Goal: Task Accomplishment & Management: Manage account settings

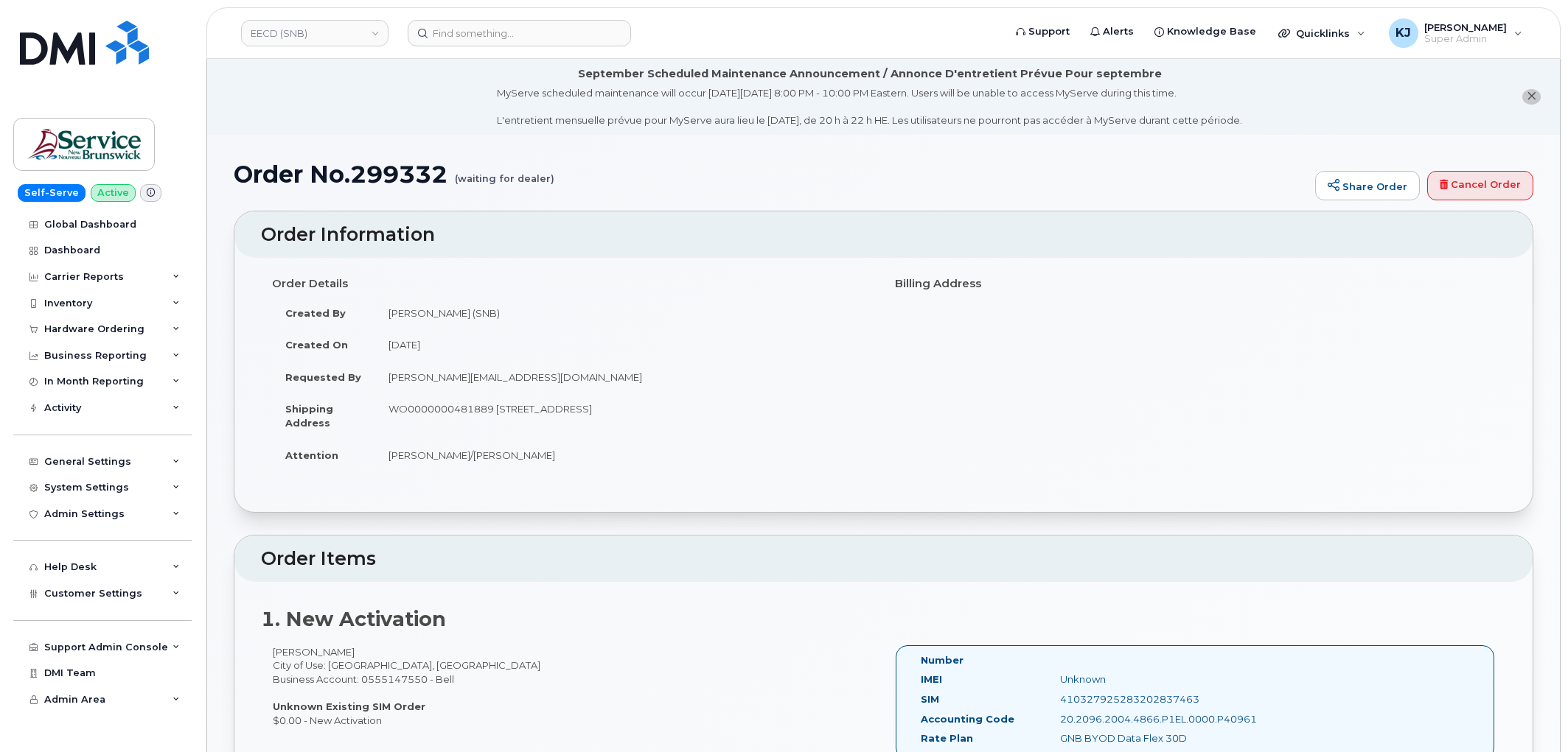
scroll to position [246, 0]
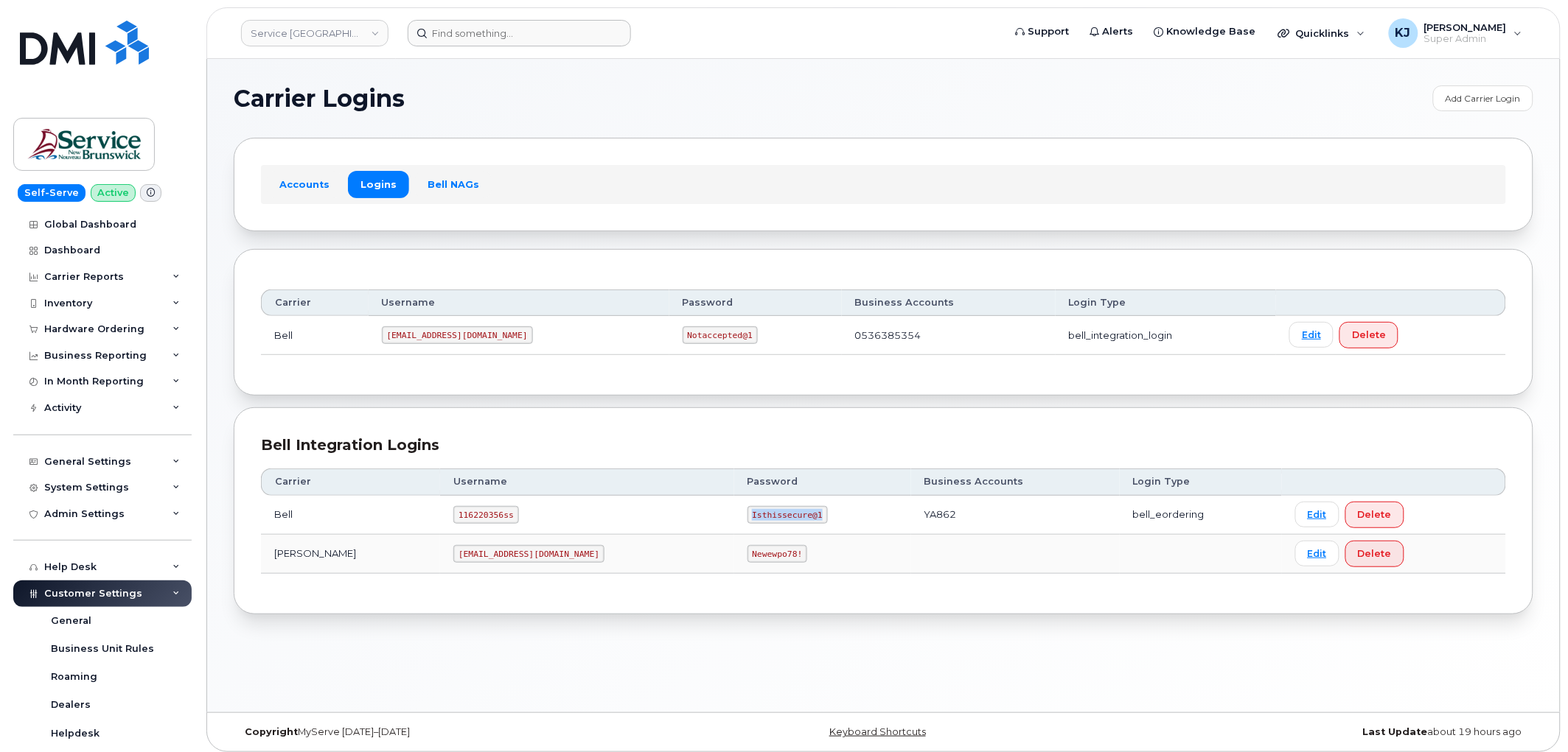
scroll to position [327, 0]
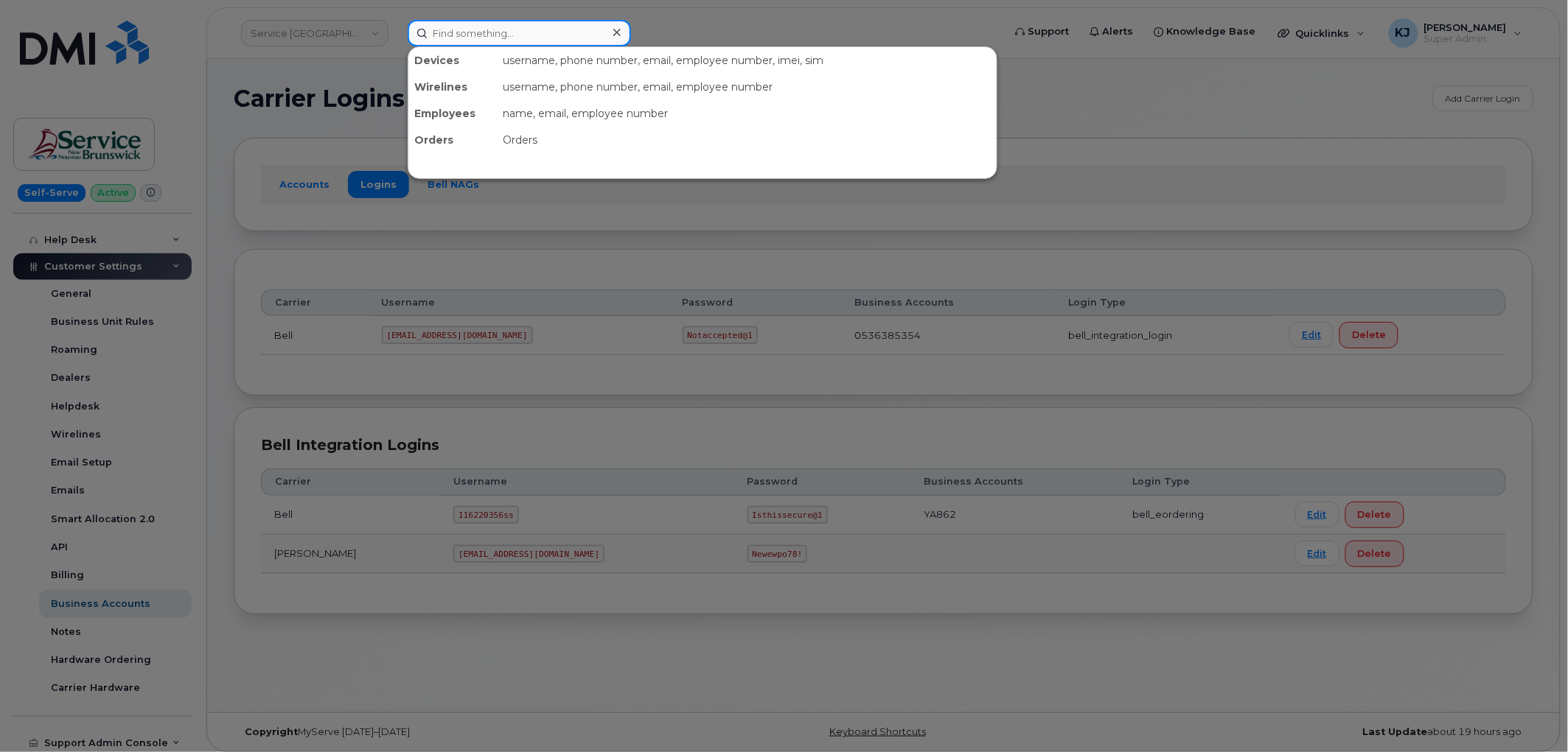
click at [436, 25] on input at bounding box center [519, 33] width 224 height 26
paste input "4188037199"
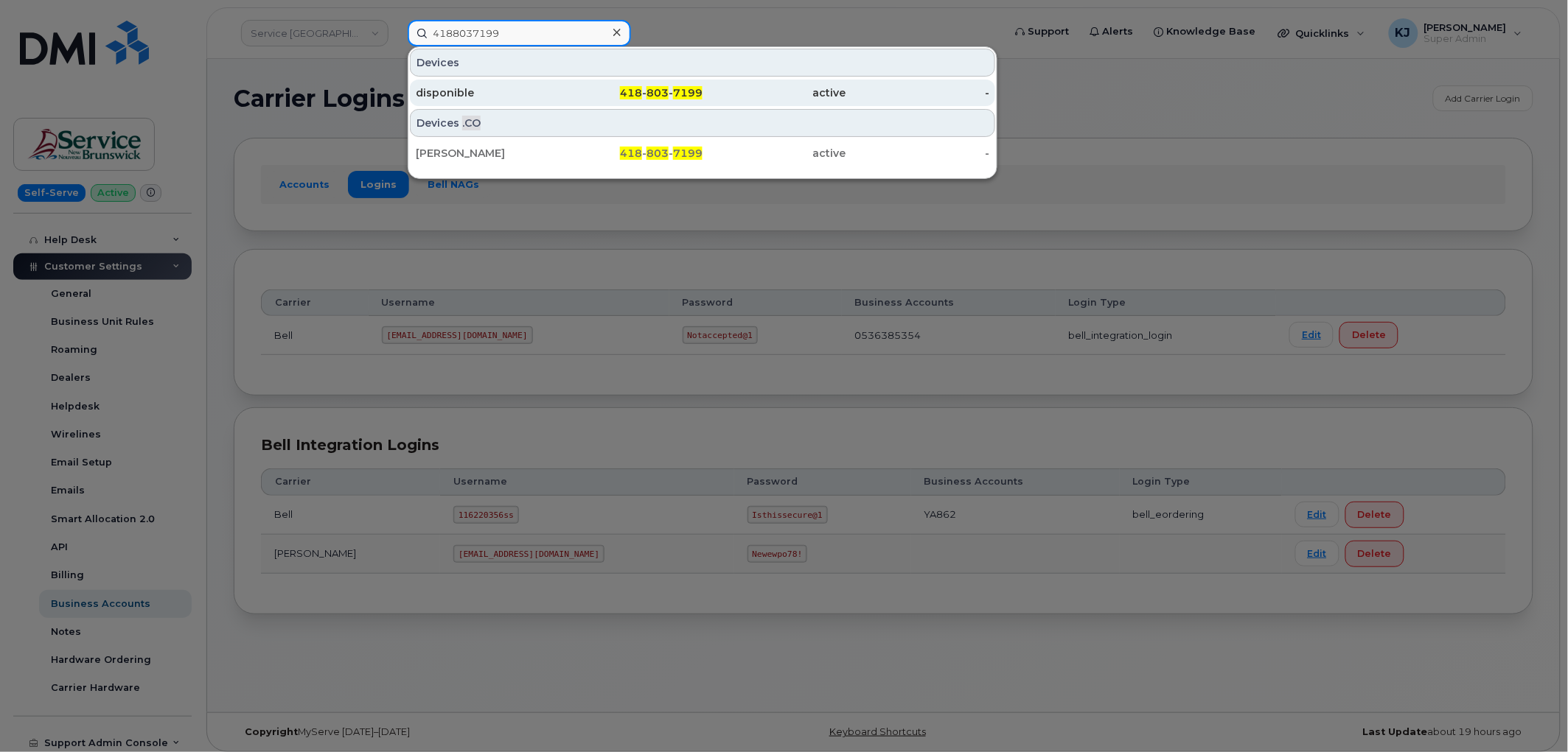
type input "4188037199"
click at [578, 95] on div "418 - 803 - 7199" at bounding box center [631, 93] width 144 height 15
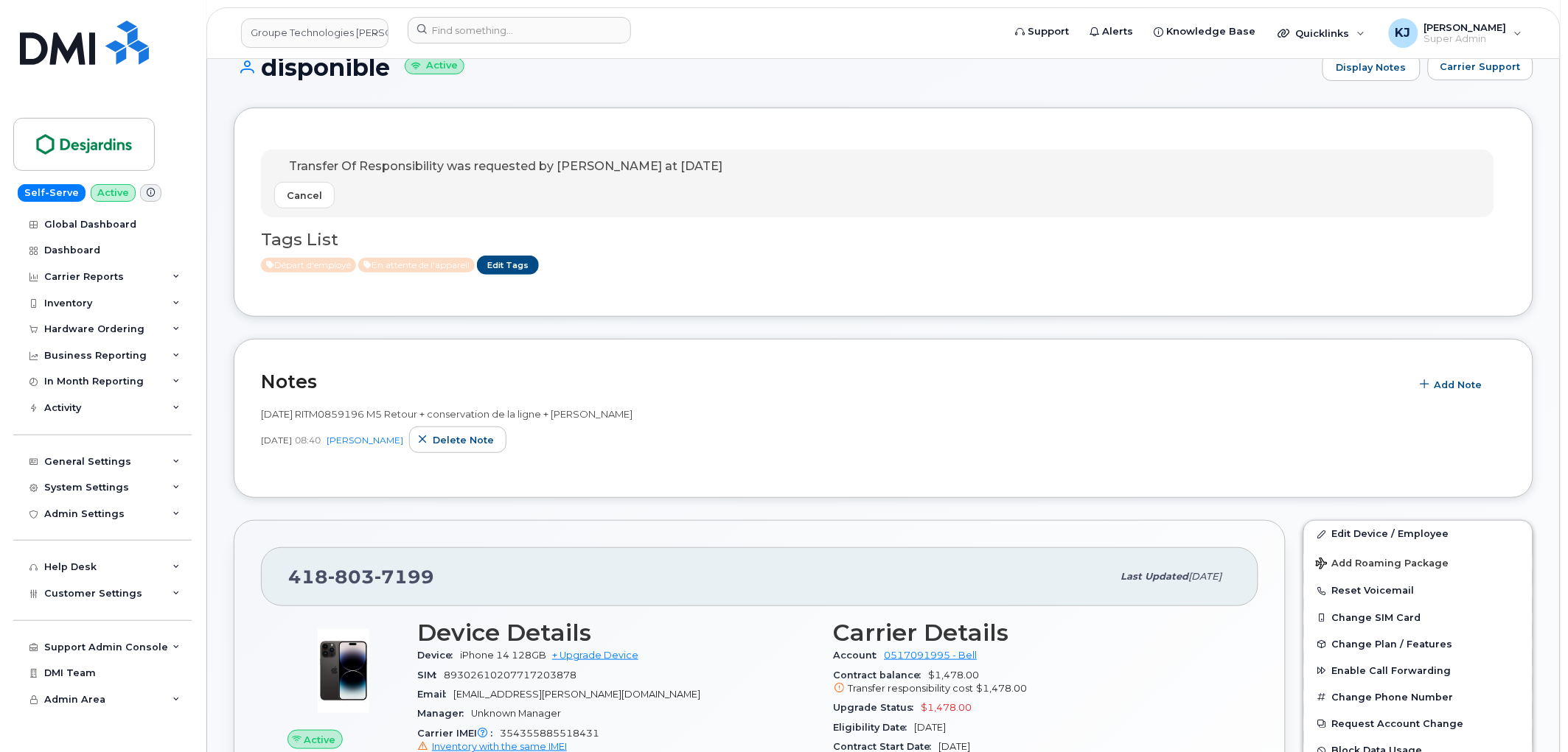
scroll to position [82, 0]
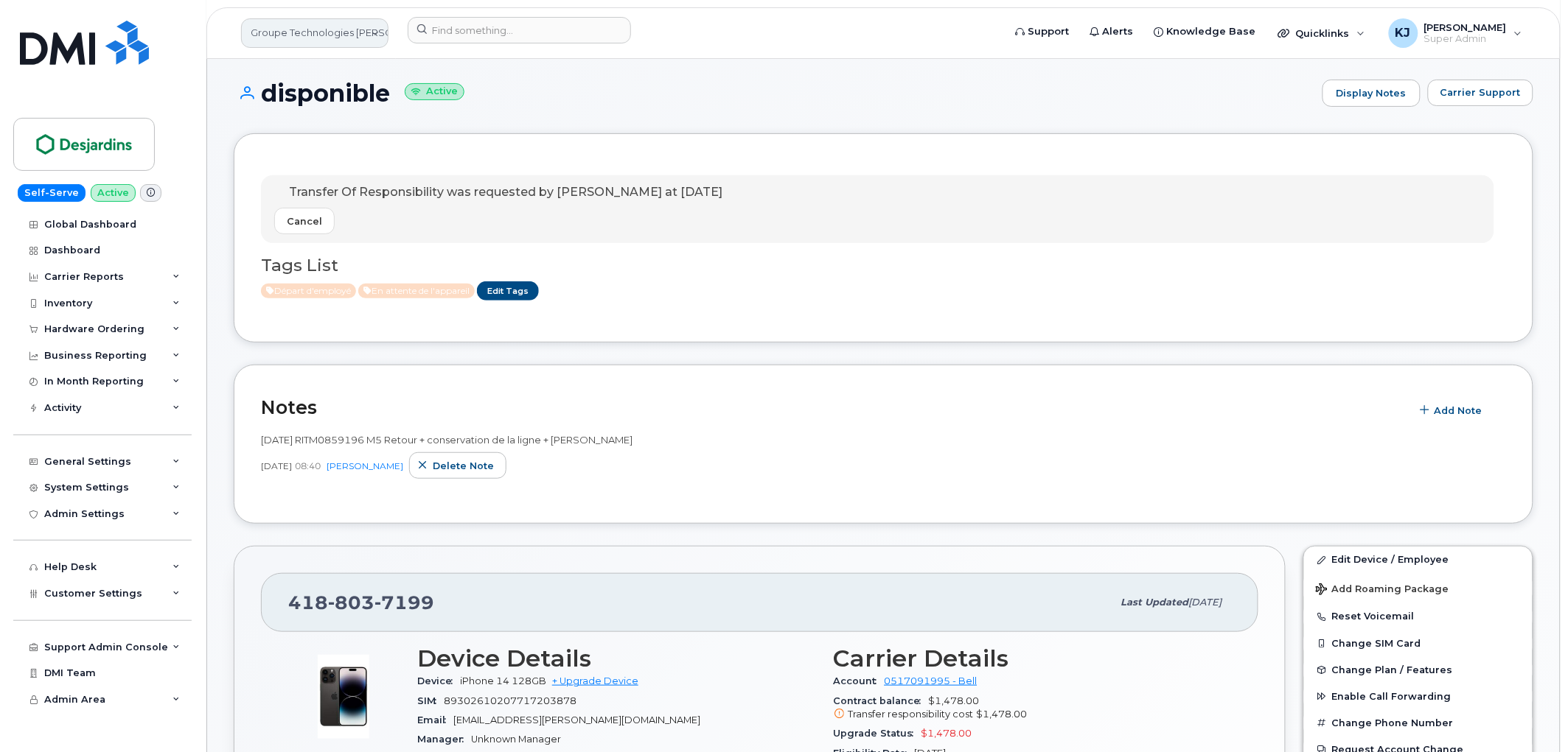
click at [337, 34] on link "Groupe Technologies Desjardins" at bounding box center [315, 33] width 147 height 29
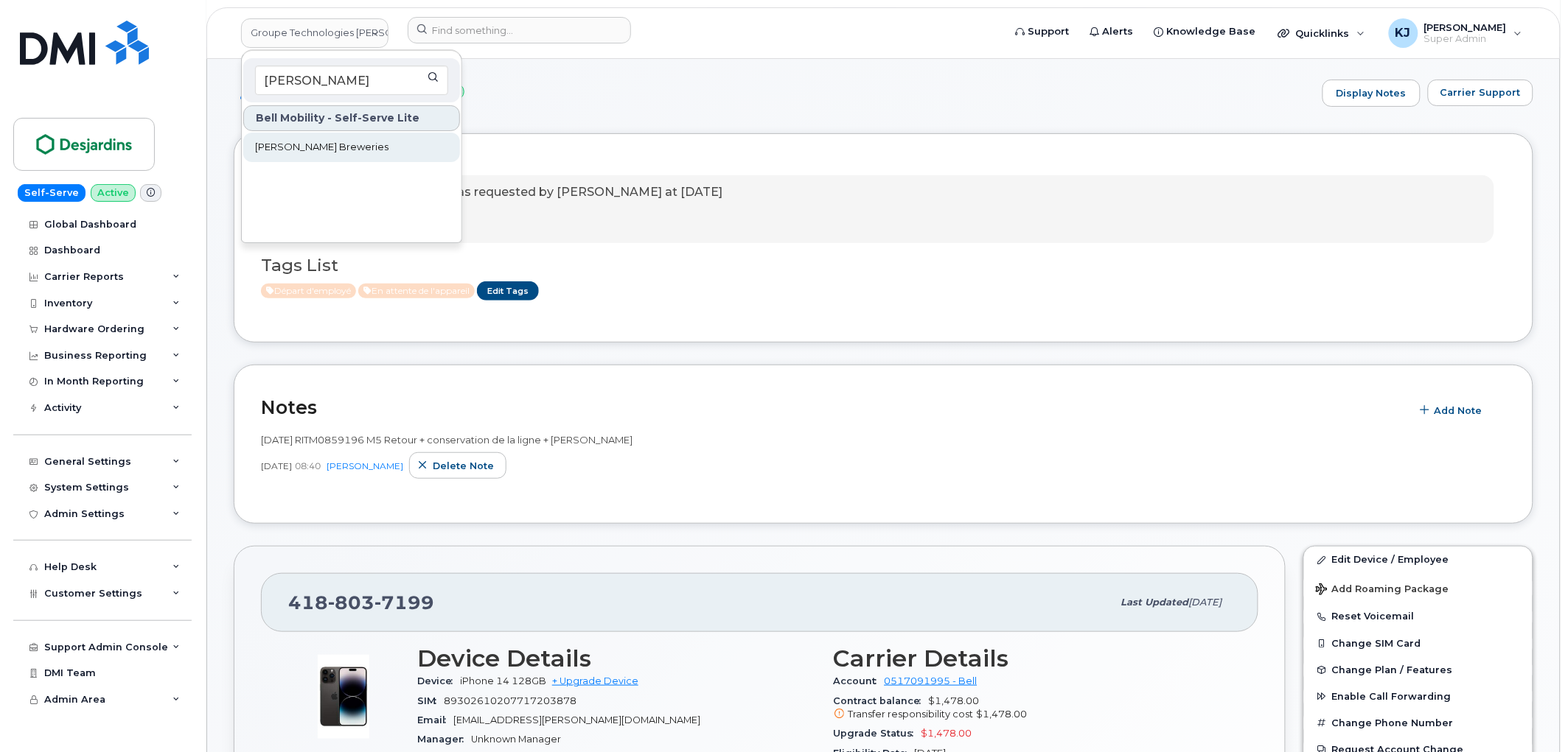
type input "sleeman"
click at [348, 145] on link "Sleeman Breweries" at bounding box center [351, 147] width 216 height 29
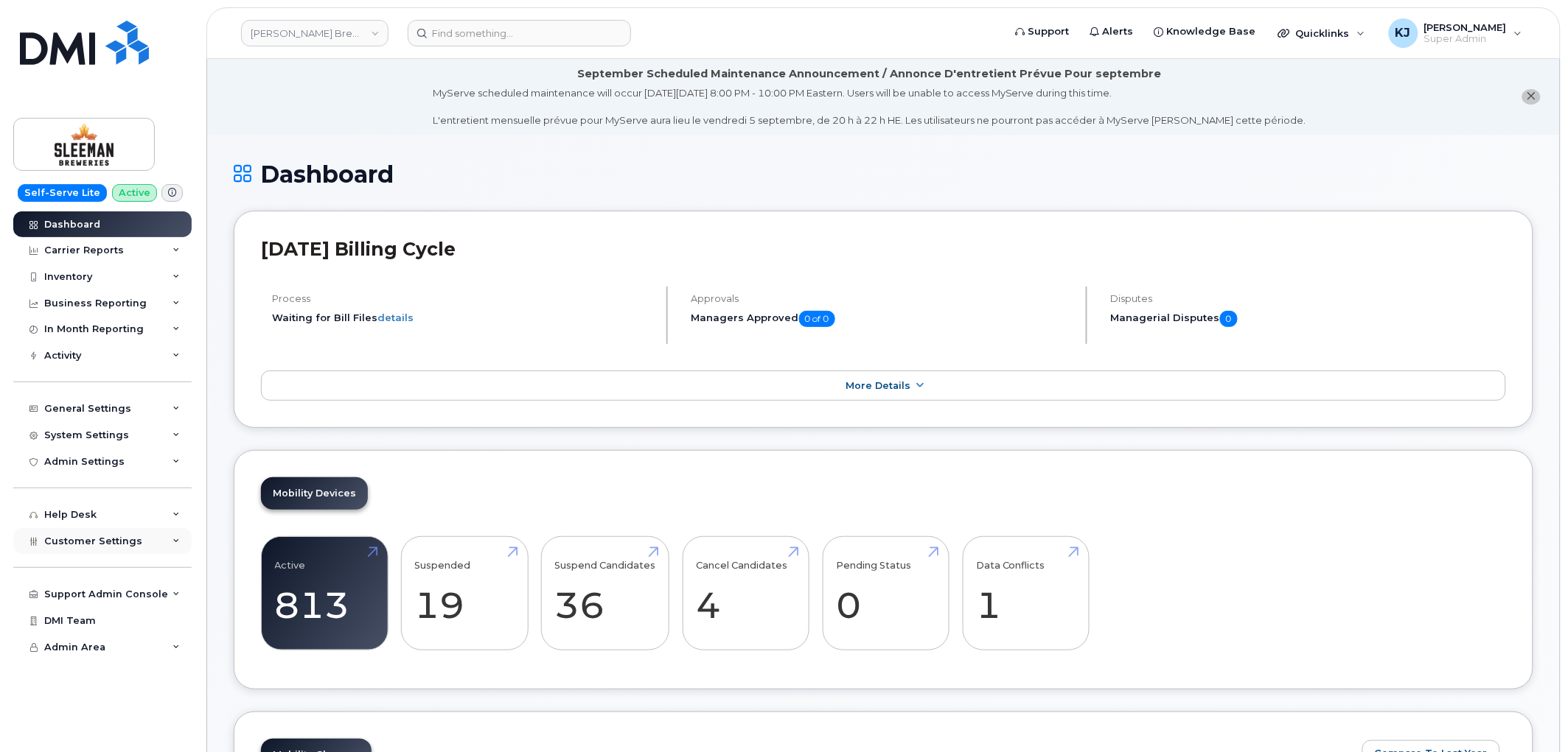
click at [147, 547] on div "Customer Settings" at bounding box center [103, 541] width 178 height 26
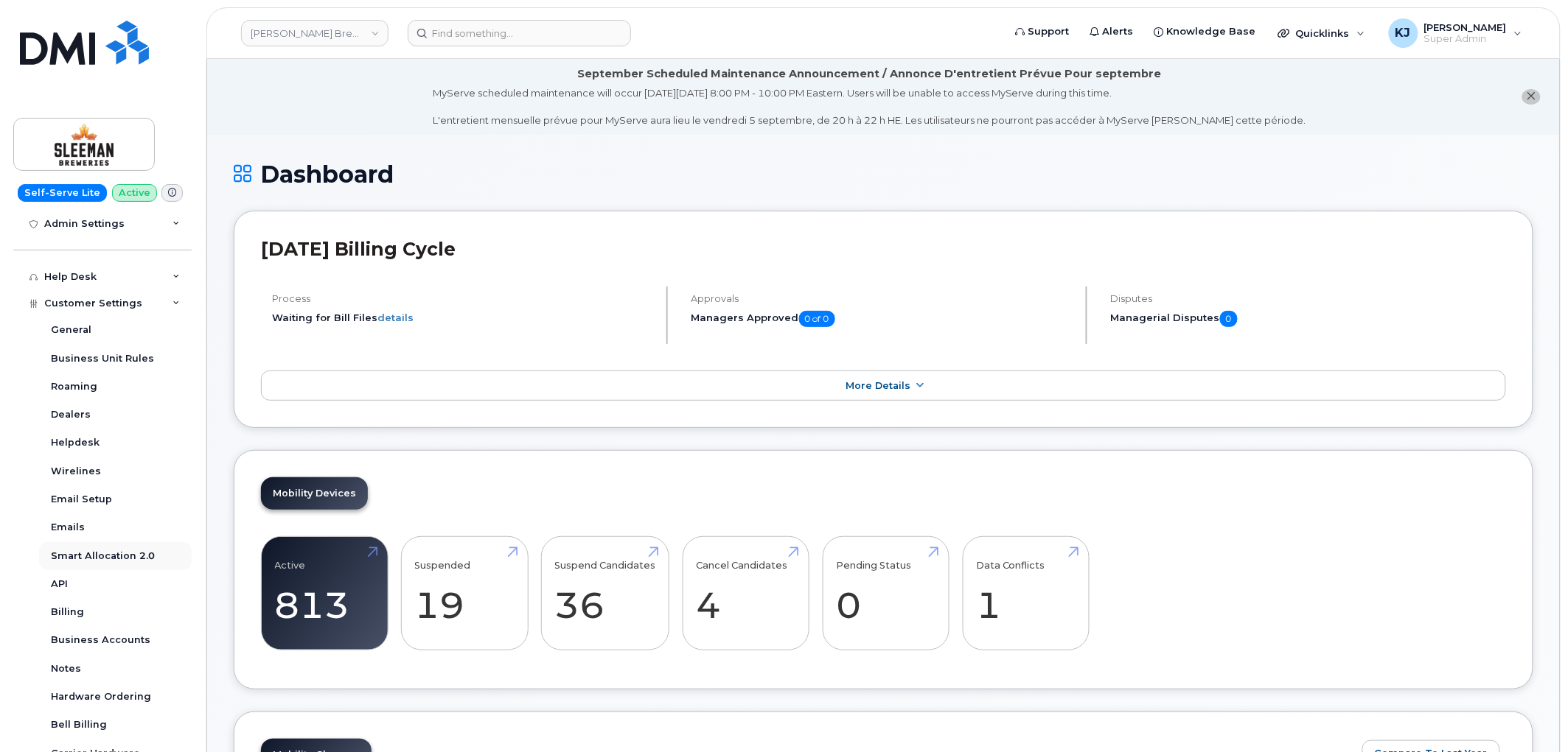
scroll to position [246, 0]
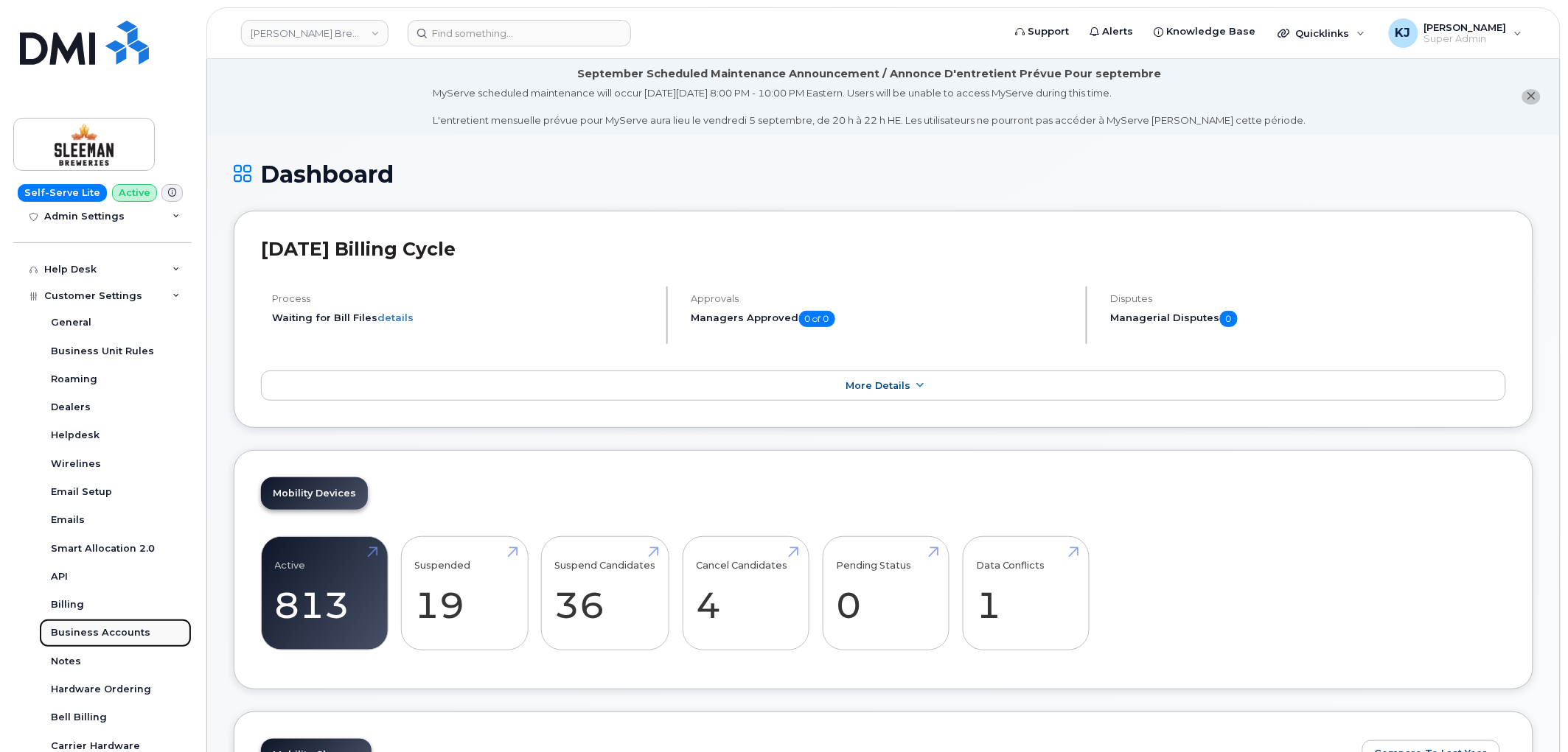
click at [126, 621] on link "Business Accounts" at bounding box center [116, 633] width 153 height 28
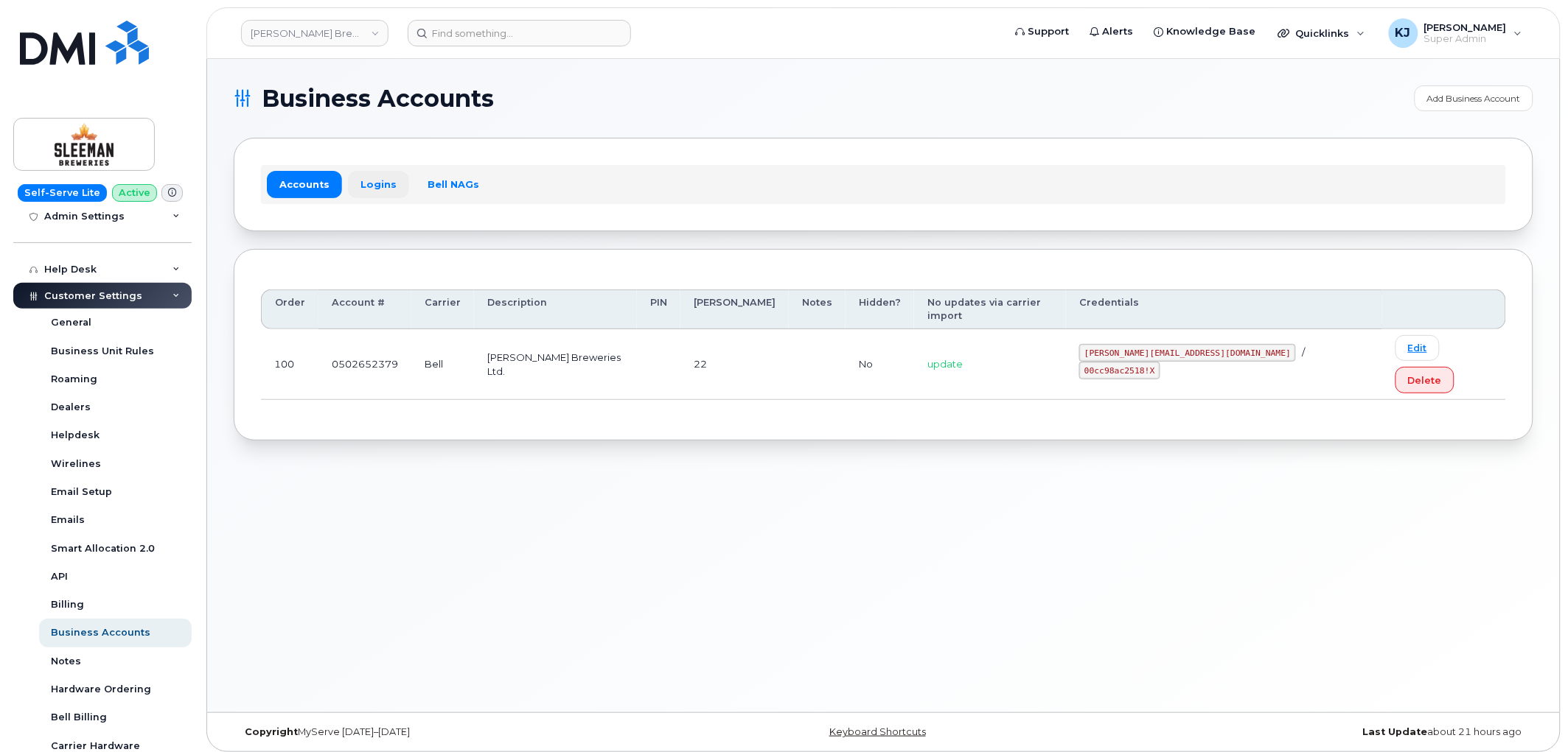
click at [375, 178] on link "Logins" at bounding box center [378, 184] width 61 height 26
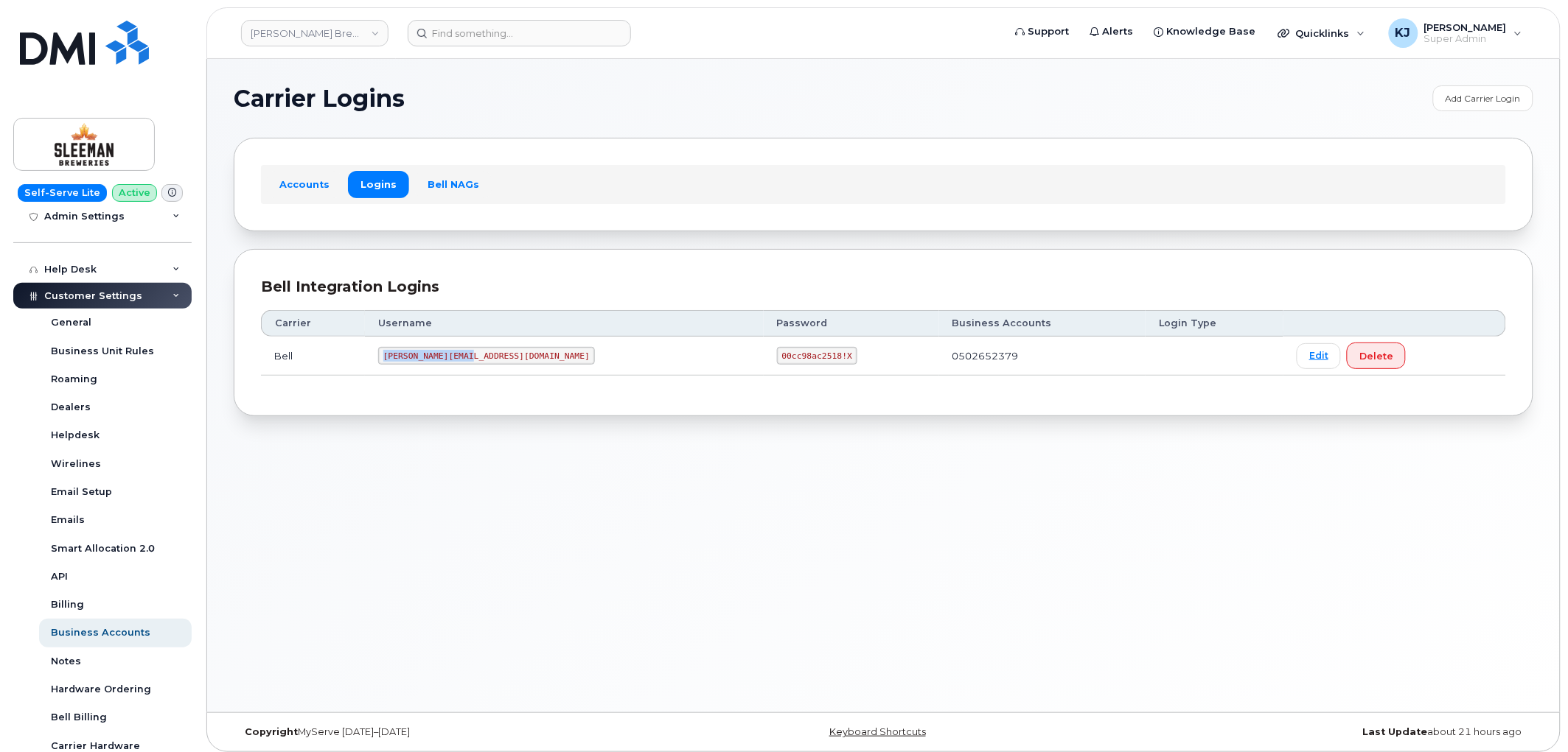
drag, startPoint x: 403, startPoint y: 355, endPoint x: 480, endPoint y: 366, distance: 77.8
click at [480, 366] on td "sleeman@myserve.ca" at bounding box center [564, 356] width 398 height 39
copy code "sleeman@myserve.ca"
drag, startPoint x: 646, startPoint y: 354, endPoint x: 713, endPoint y: 362, distance: 67.5
click at [777, 362] on code "00cc98ac2518!X" at bounding box center [817, 356] width 80 height 17
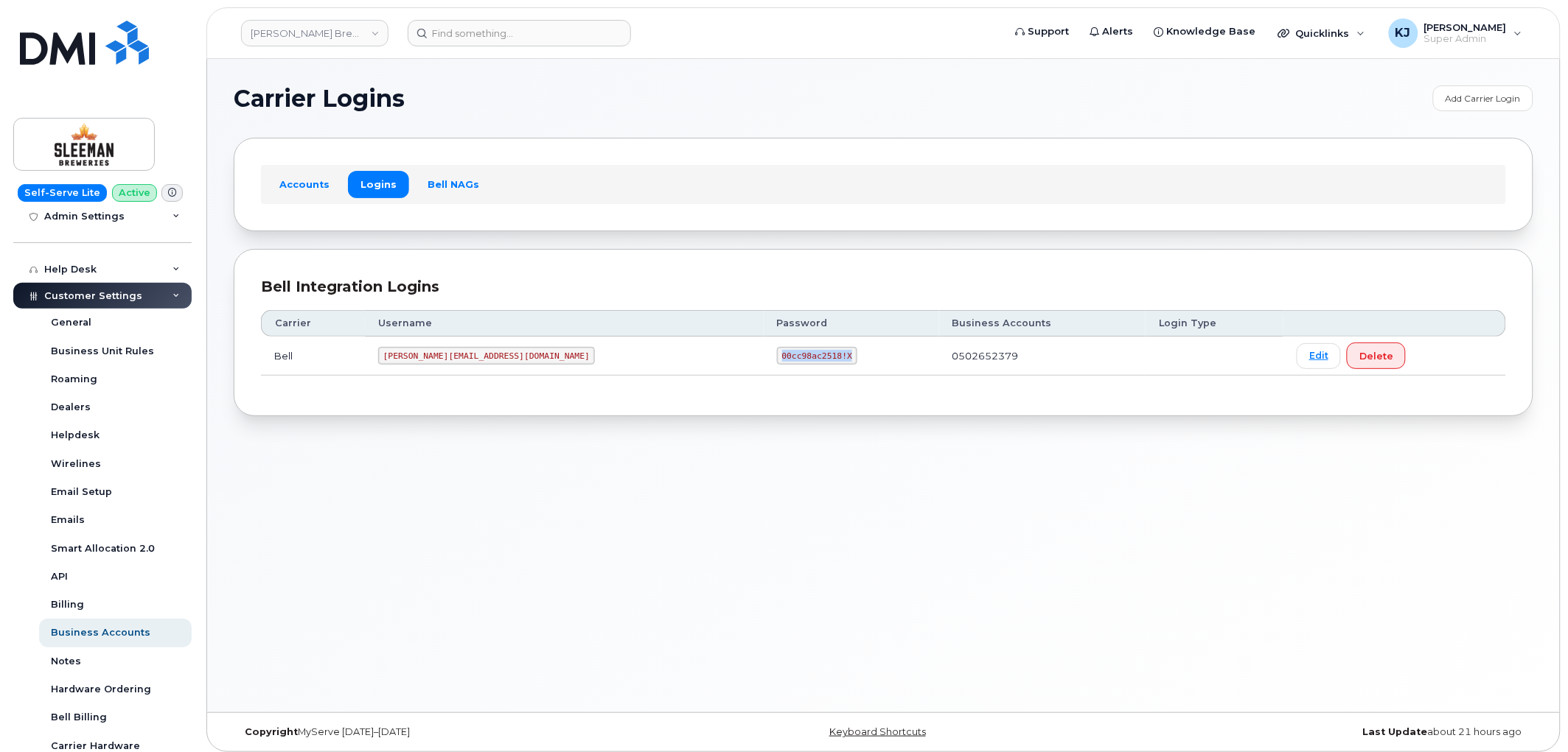
copy code "00cc98ac2518!X"
click at [262, 33] on link "[PERSON_NAME] Breweries" at bounding box center [315, 33] width 147 height 26
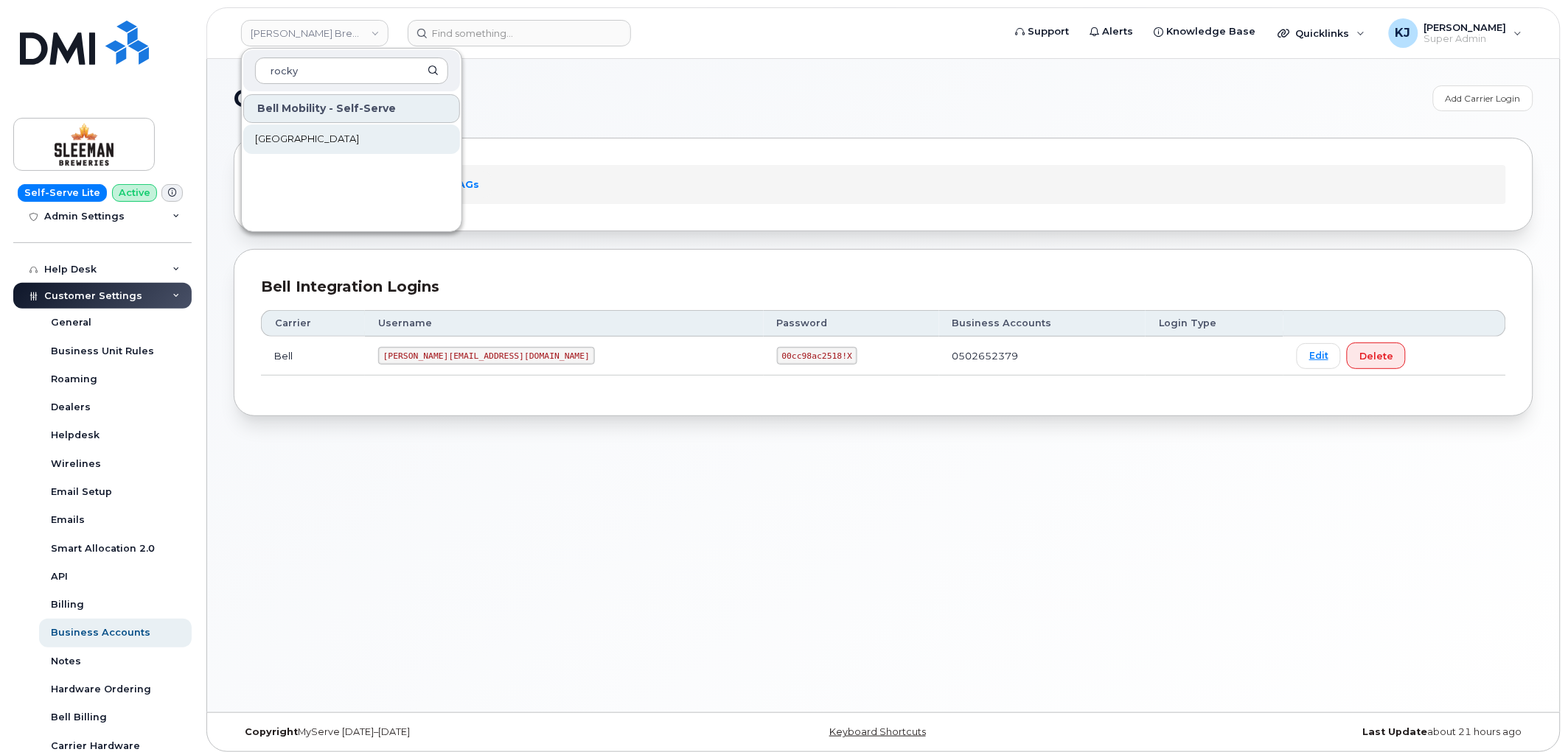
type input "rocky"
click at [316, 145] on span "[GEOGRAPHIC_DATA]" at bounding box center [307, 139] width 104 height 15
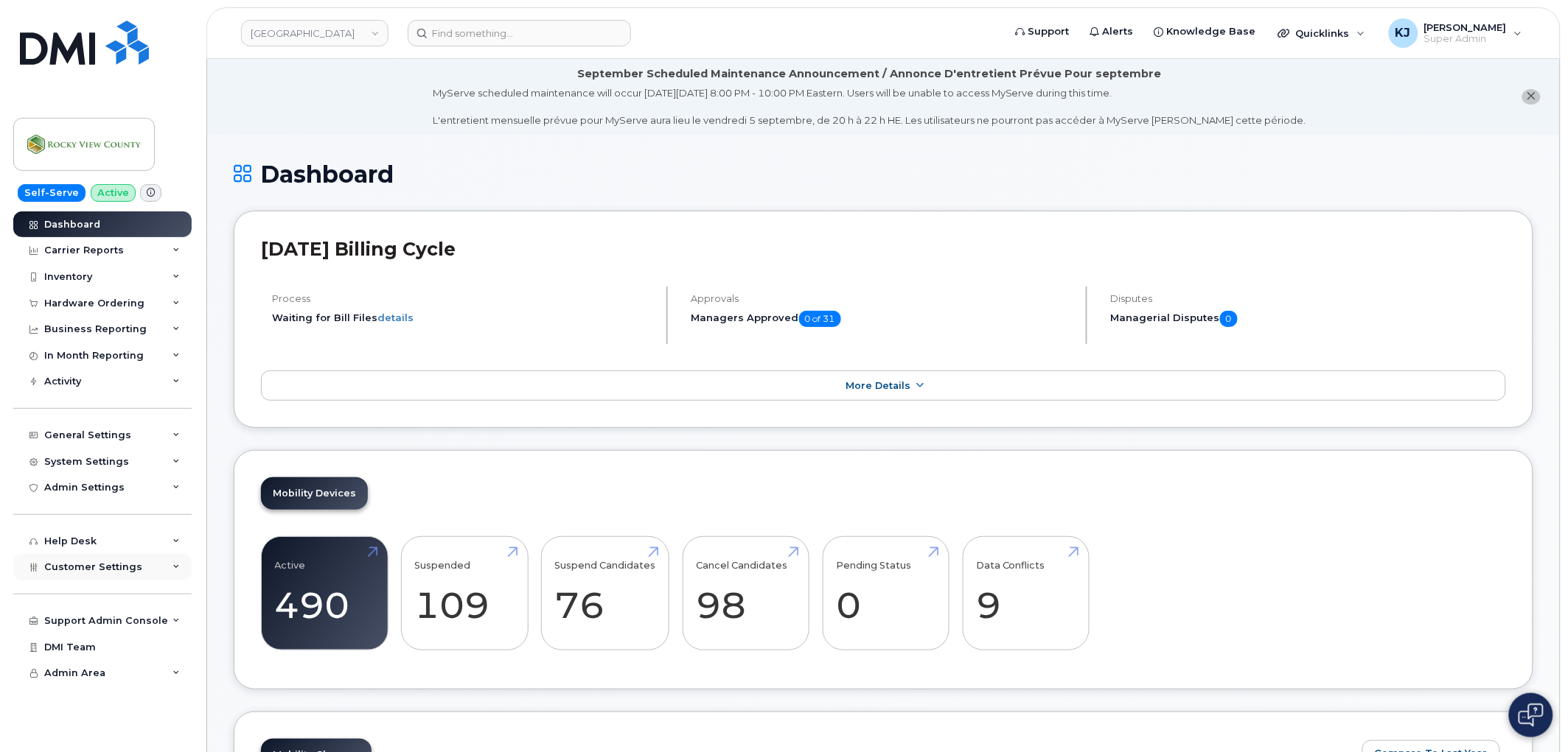
scroll to position [409, 0]
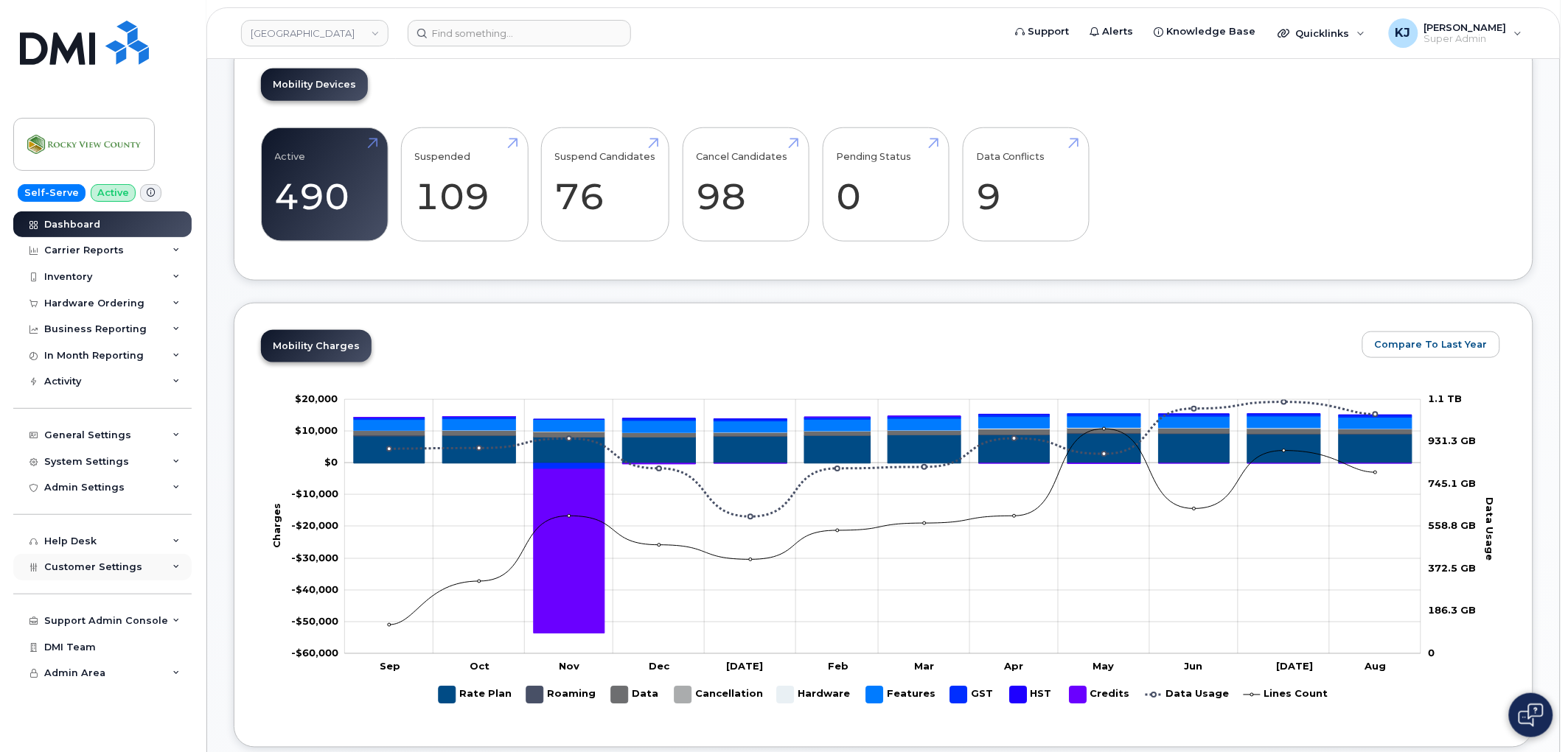
click at [126, 568] on span "Customer Settings" at bounding box center [94, 567] width 98 height 11
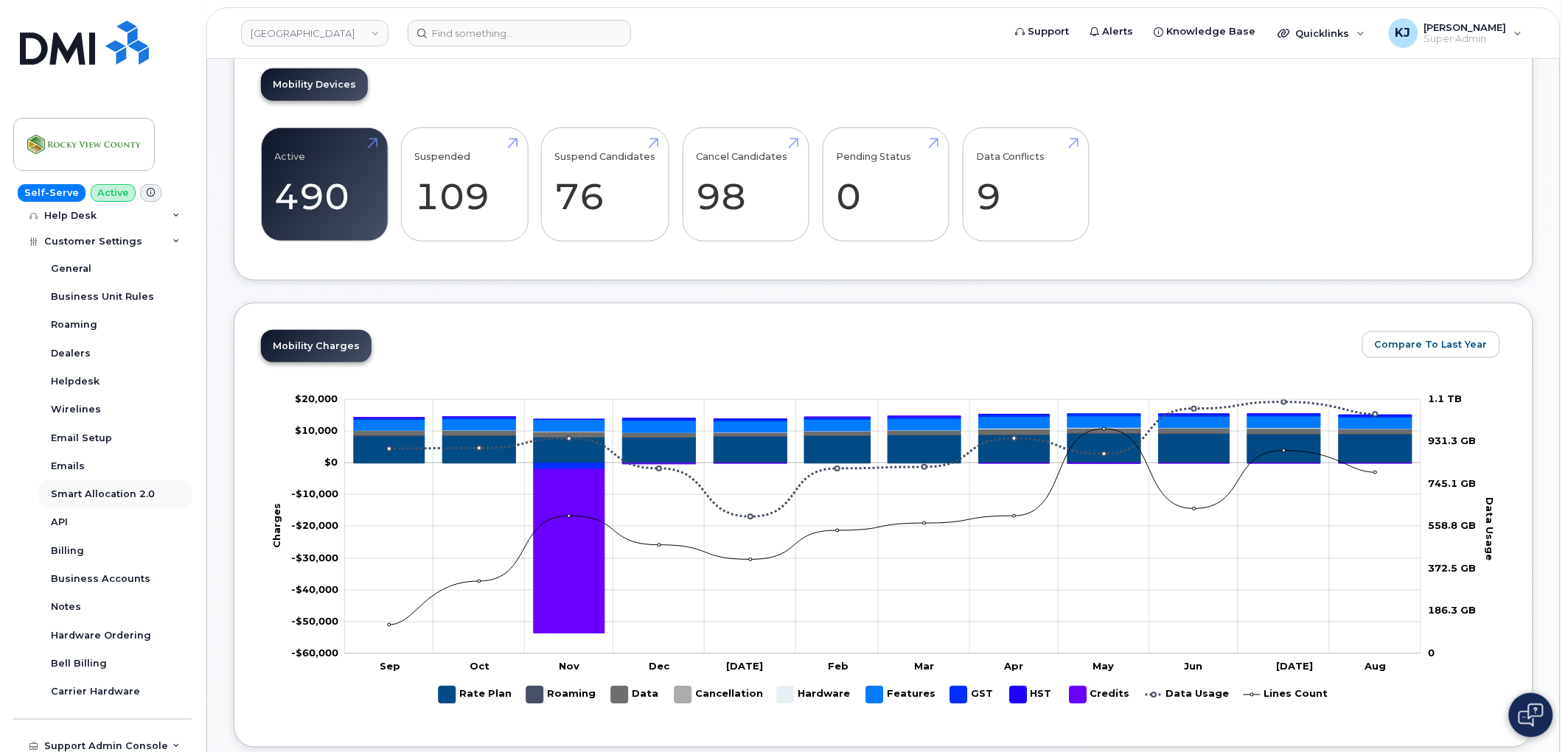
scroll to position [327, 0]
click at [127, 576] on div "Business Accounts" at bounding box center [100, 577] width 99 height 14
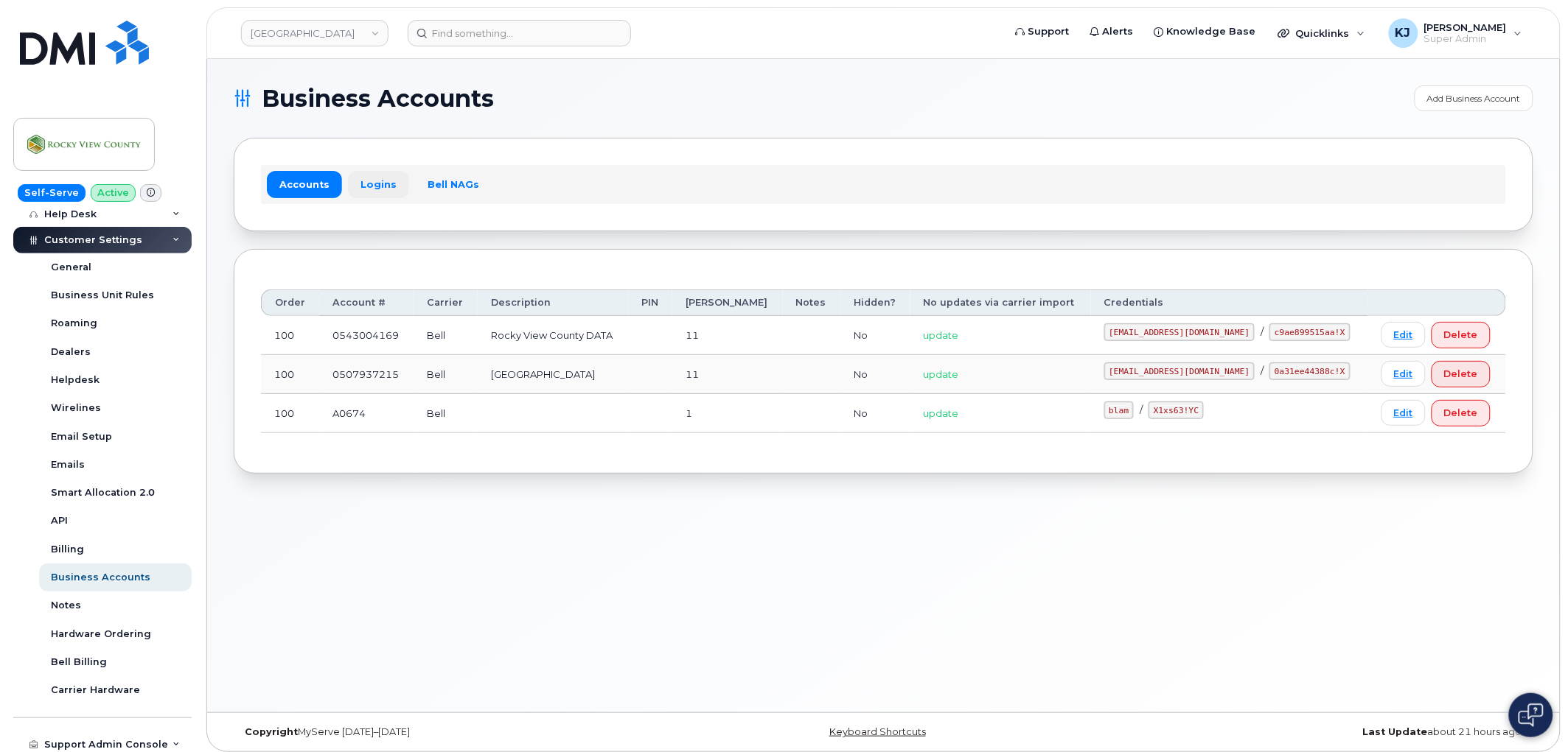
click at [387, 193] on link "Logins" at bounding box center [378, 184] width 61 height 26
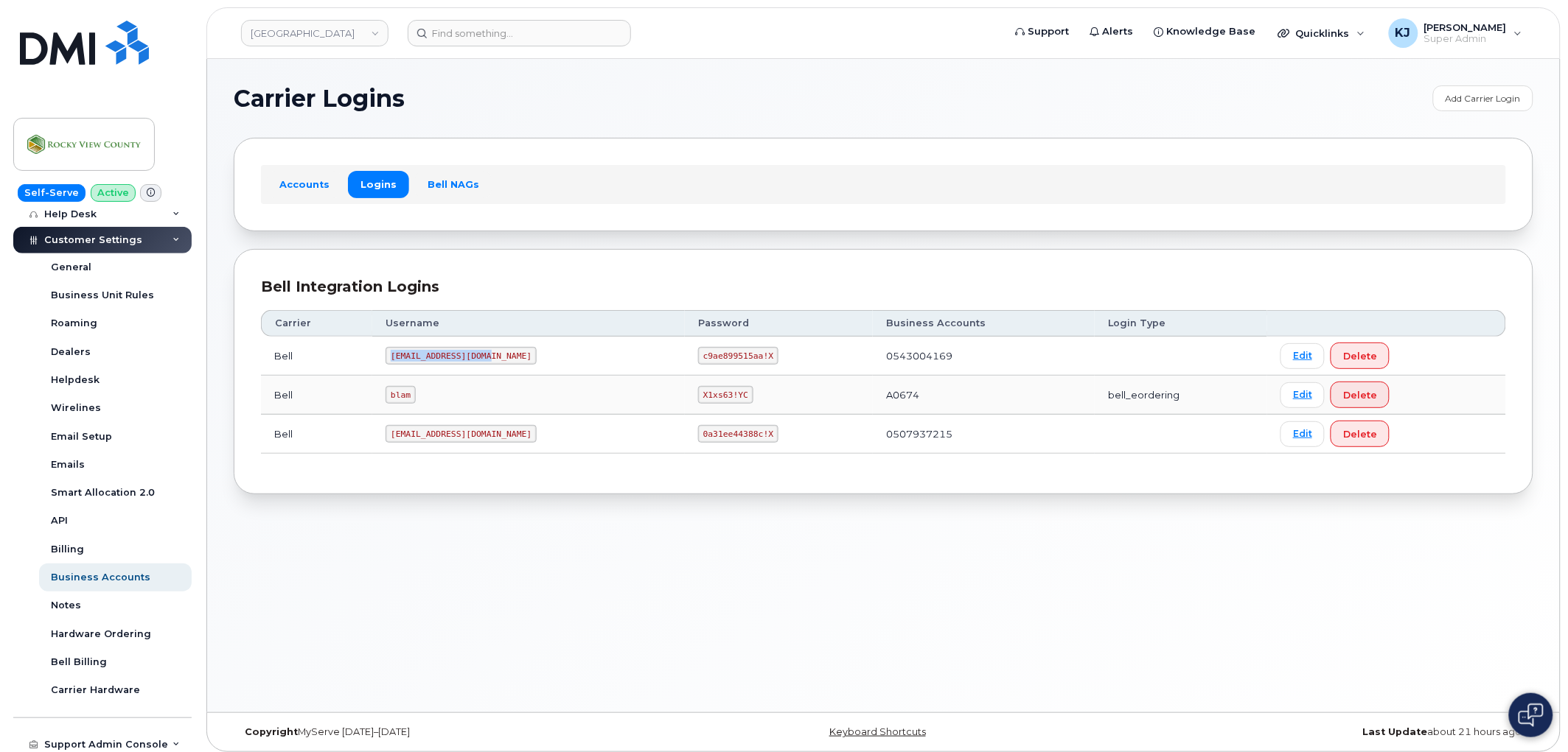
drag, startPoint x: 394, startPoint y: 356, endPoint x: 497, endPoint y: 352, distance: 103.1
click at [497, 352] on td "rockyview@myserve.ca" at bounding box center [528, 356] width 313 height 39
drag, startPoint x: 394, startPoint y: 433, endPoint x: 501, endPoint y: 431, distance: 107.0
click at [502, 436] on code "rockyviewmain@myserve.ca" at bounding box center [461, 434] width 151 height 17
copy code "rockyviewmain@myserve.c"
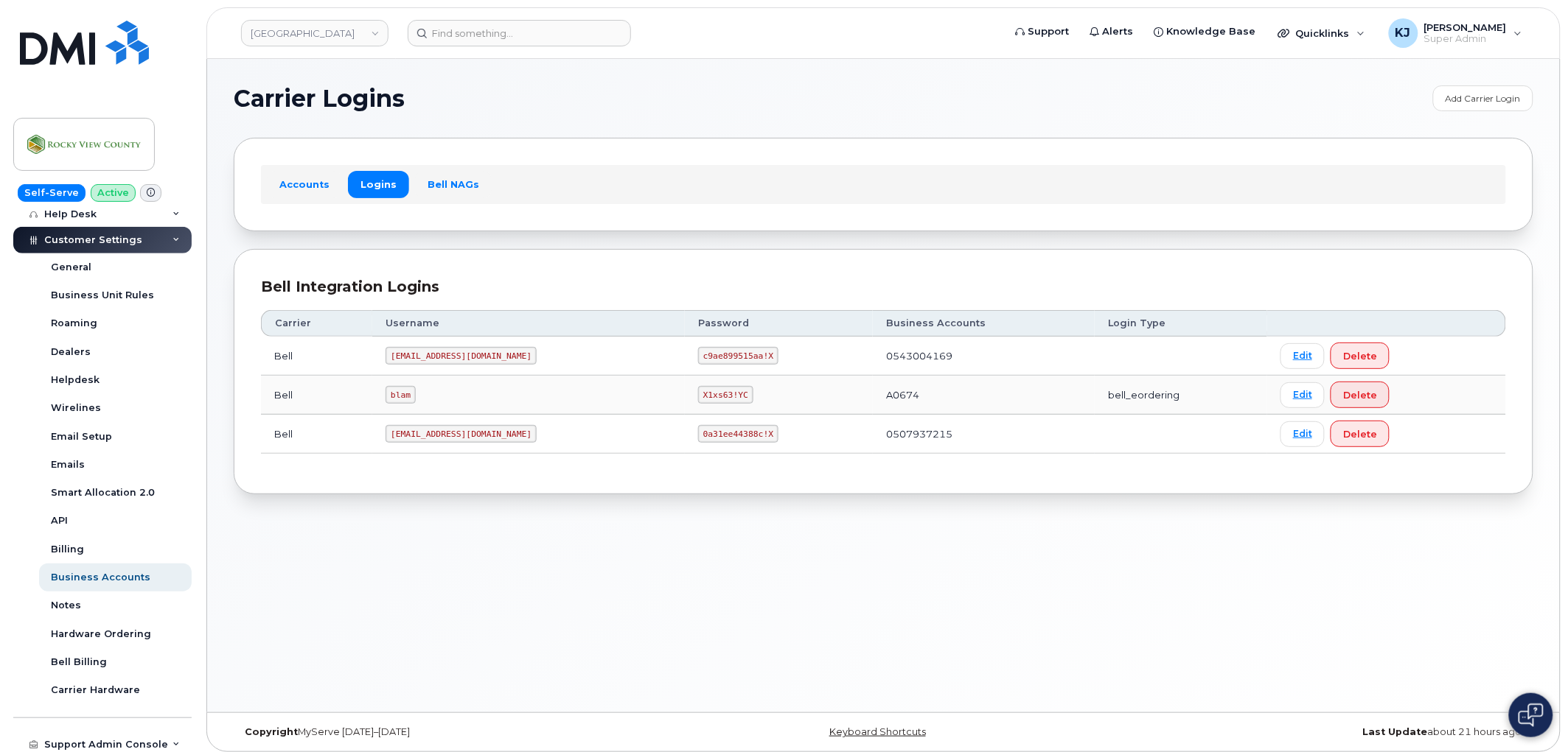
click at [443, 607] on div "Carrier Logins Add Carrier Login Accounts Logins Bell NAGs Bell Integration Log…" at bounding box center [883, 386] width 1352 height 654
drag, startPoint x: 392, startPoint y: 433, endPoint x: 505, endPoint y: 434, distance: 113.0
click at [505, 434] on code "rockyviewmain@myserve.ca" at bounding box center [461, 434] width 151 height 17
copy code "rockyviewmain@myserve.ca"
drag, startPoint x: 674, startPoint y: 436, endPoint x: 749, endPoint y: 426, distance: 75.7
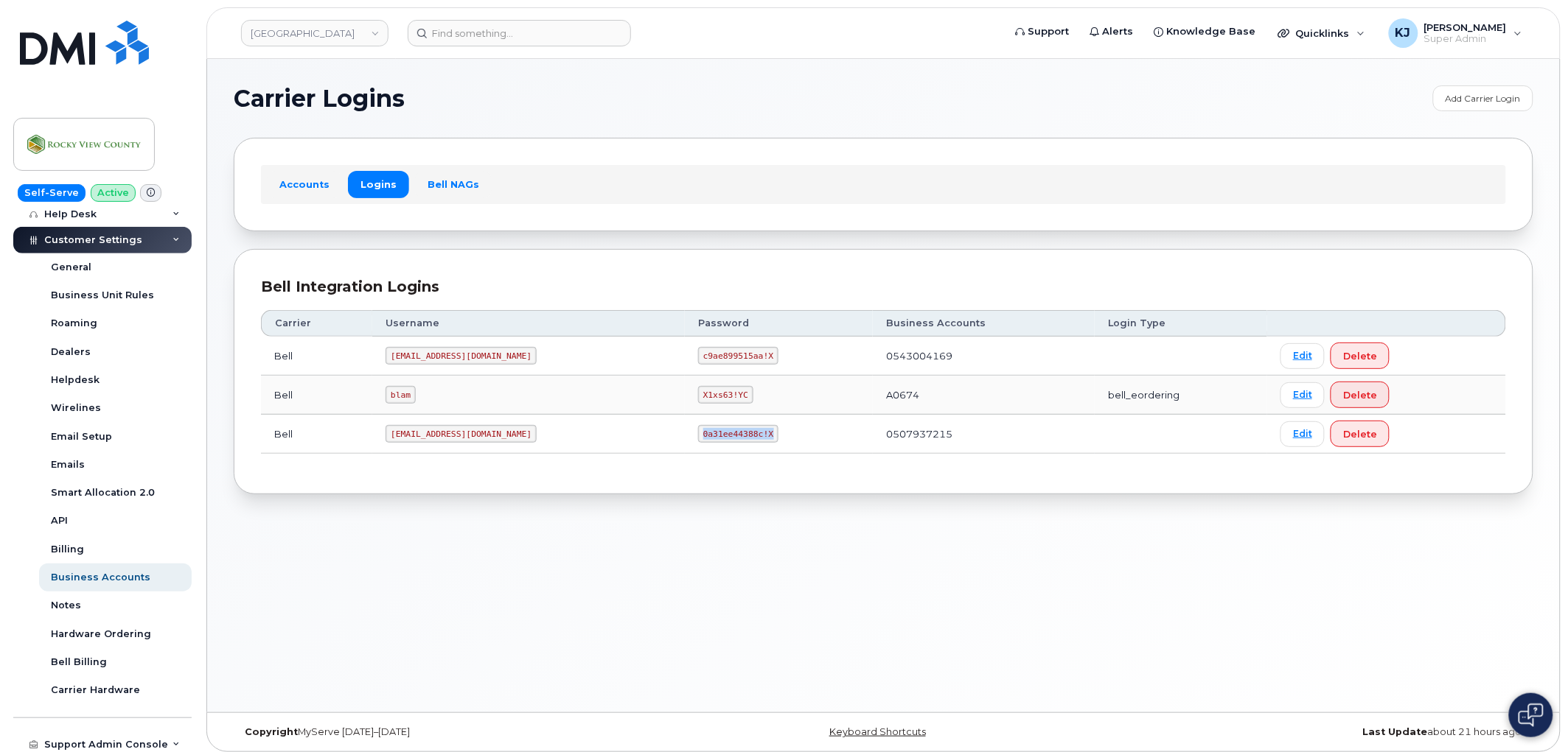
click at [749, 426] on td "0a31ee44388c!X" at bounding box center [779, 434] width 188 height 39
copy code "0a31ee44388c!X"
click at [274, 45] on link "Rocky View County" at bounding box center [315, 33] width 147 height 26
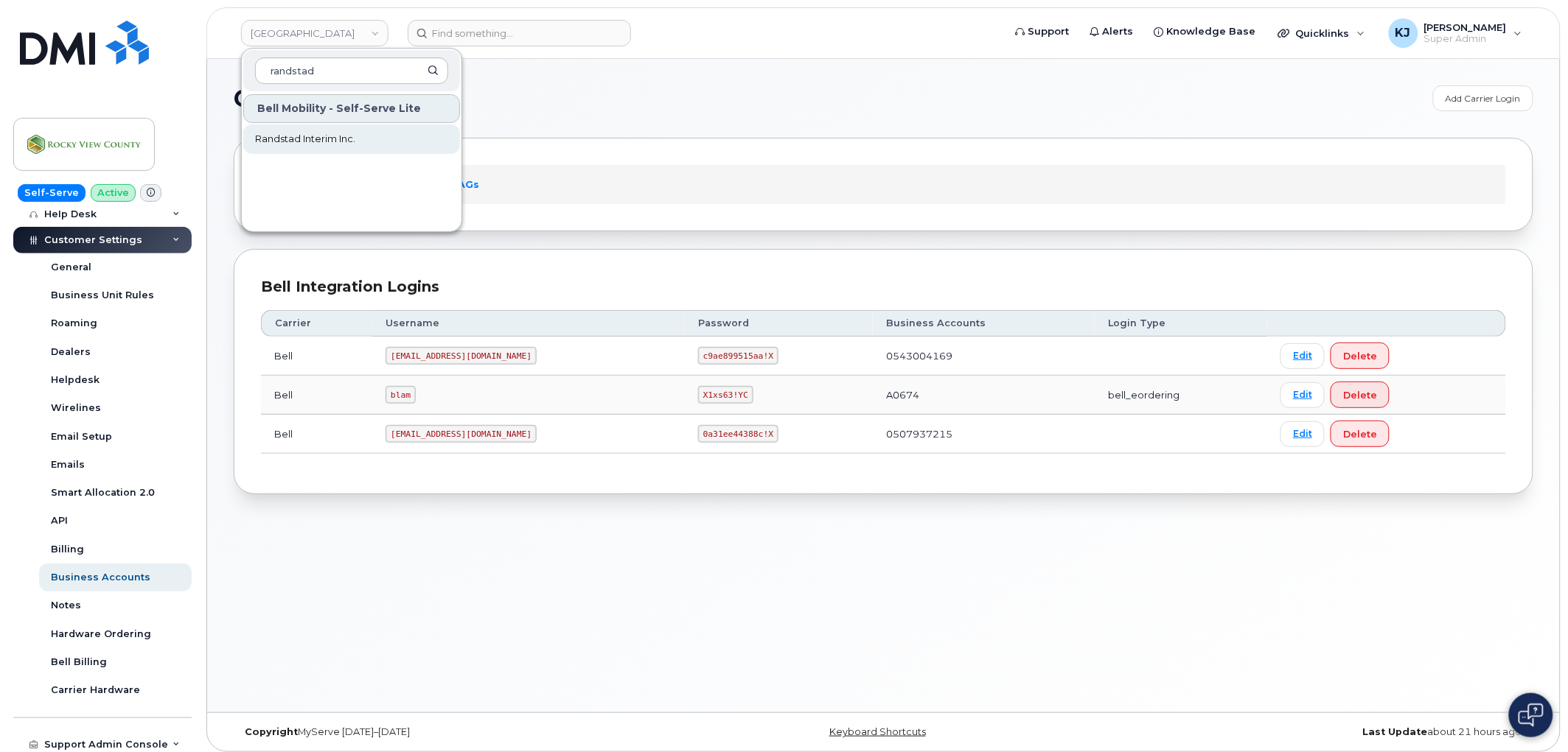
type input "randstad"
drag, startPoint x: 377, startPoint y: 138, endPoint x: 380, endPoint y: 126, distance: 12.4
click at [379, 138] on link "Randstad Interim Inc." at bounding box center [351, 139] width 216 height 29
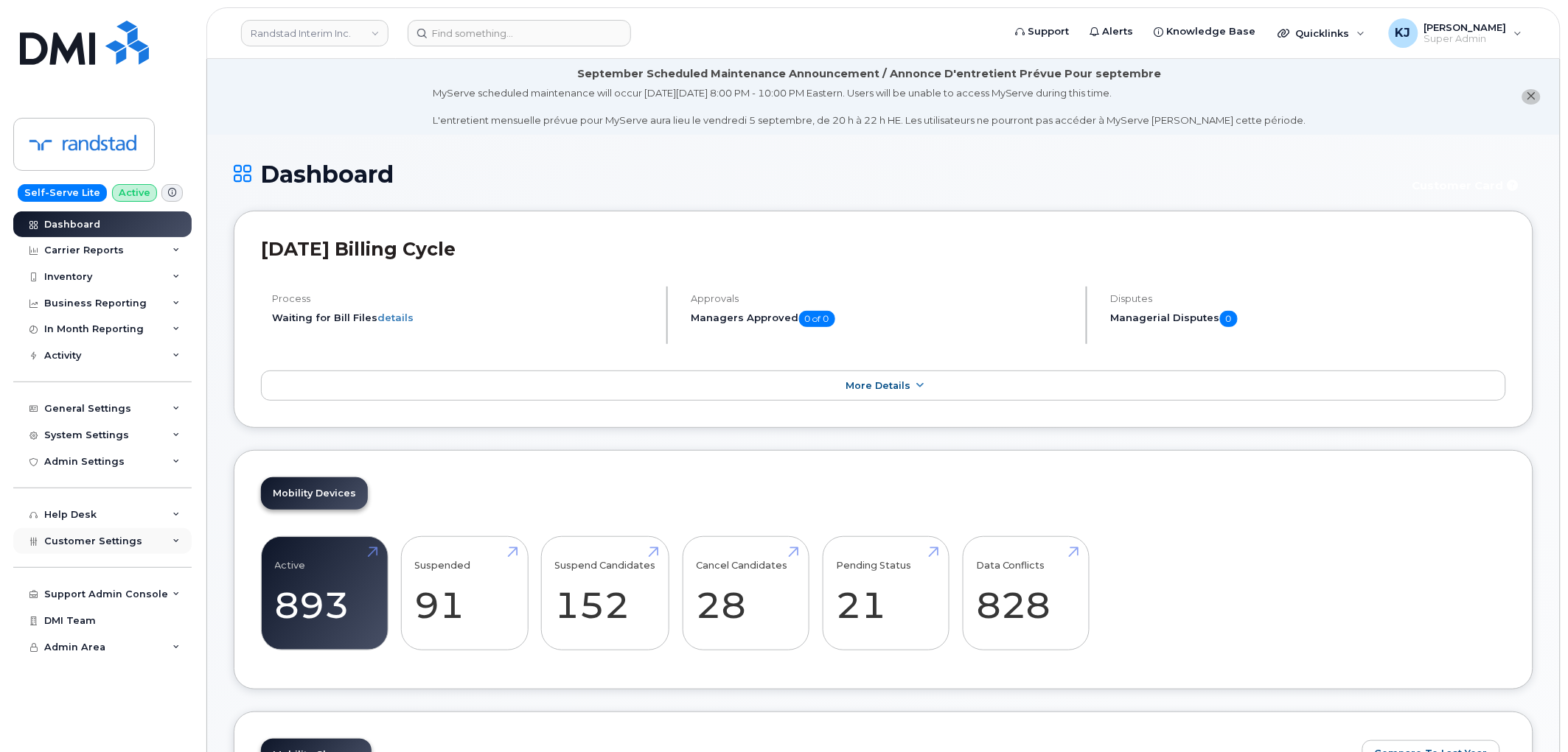
click at [138, 550] on div "Customer Settings" at bounding box center [103, 541] width 178 height 26
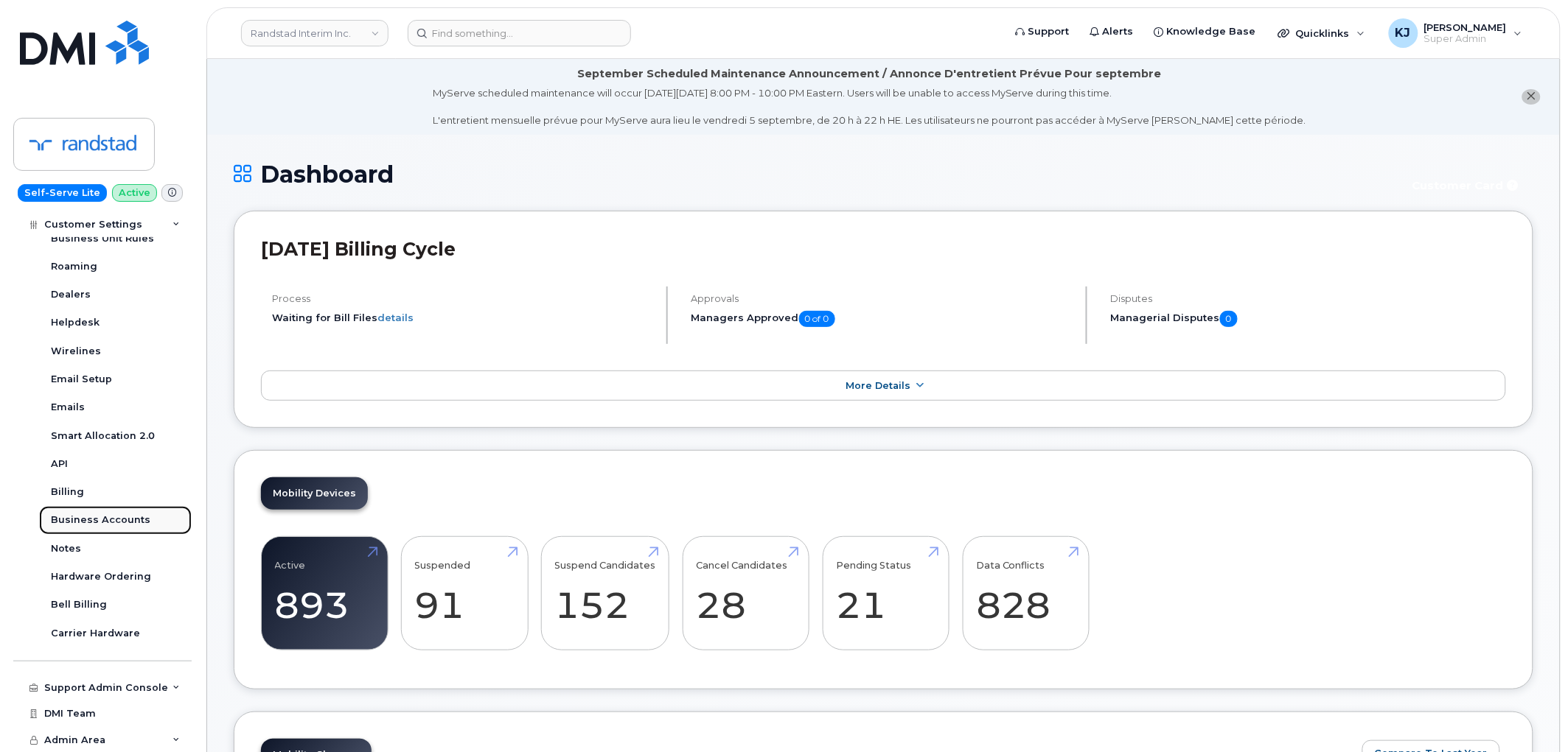
click at [116, 517] on div "Business Accounts" at bounding box center [100, 520] width 99 height 14
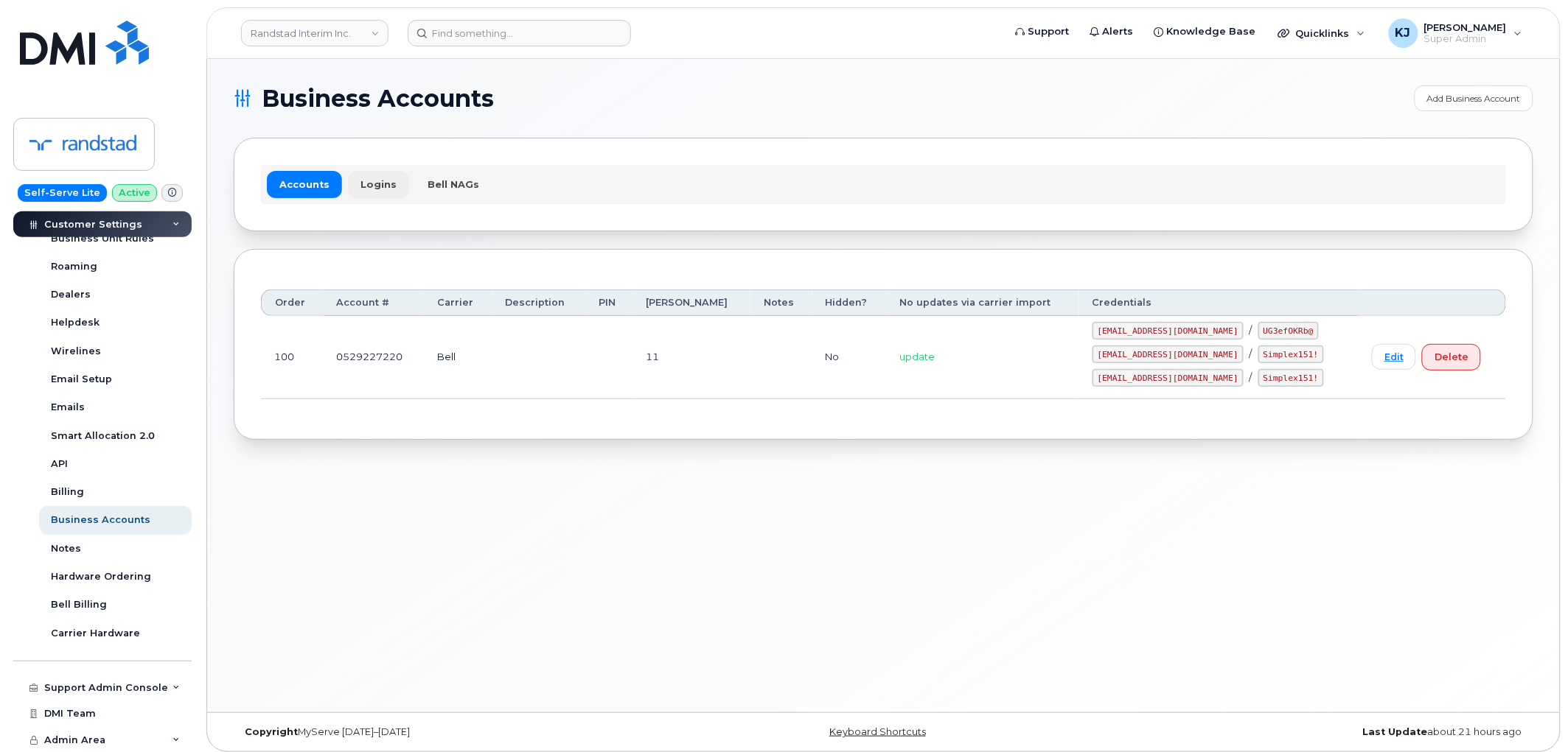
click at [364, 189] on link "Logins" at bounding box center [378, 184] width 61 height 26
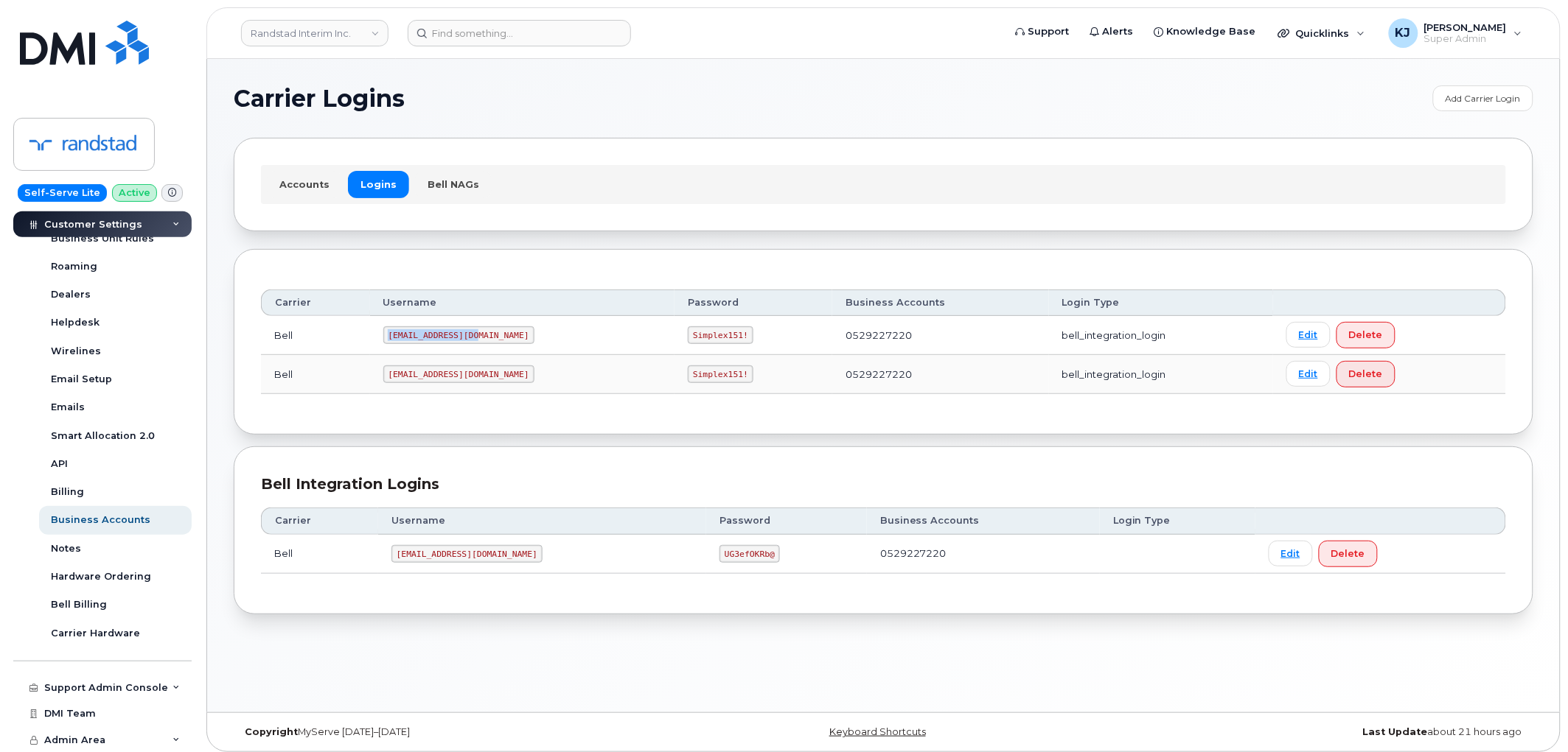
drag, startPoint x: 476, startPoint y: 336, endPoint x: 381, endPoint y: 337, distance: 95.0
click at [381, 337] on td "1Randst@myserve.ca" at bounding box center [523, 336] width 306 height 39
copy code "1Randst@myserve.ca"
drag, startPoint x: 403, startPoint y: 555, endPoint x: 550, endPoint y: 535, distance: 148.4
click at [550, 535] on td "randstad@myserve.ca" at bounding box center [542, 554] width 328 height 39
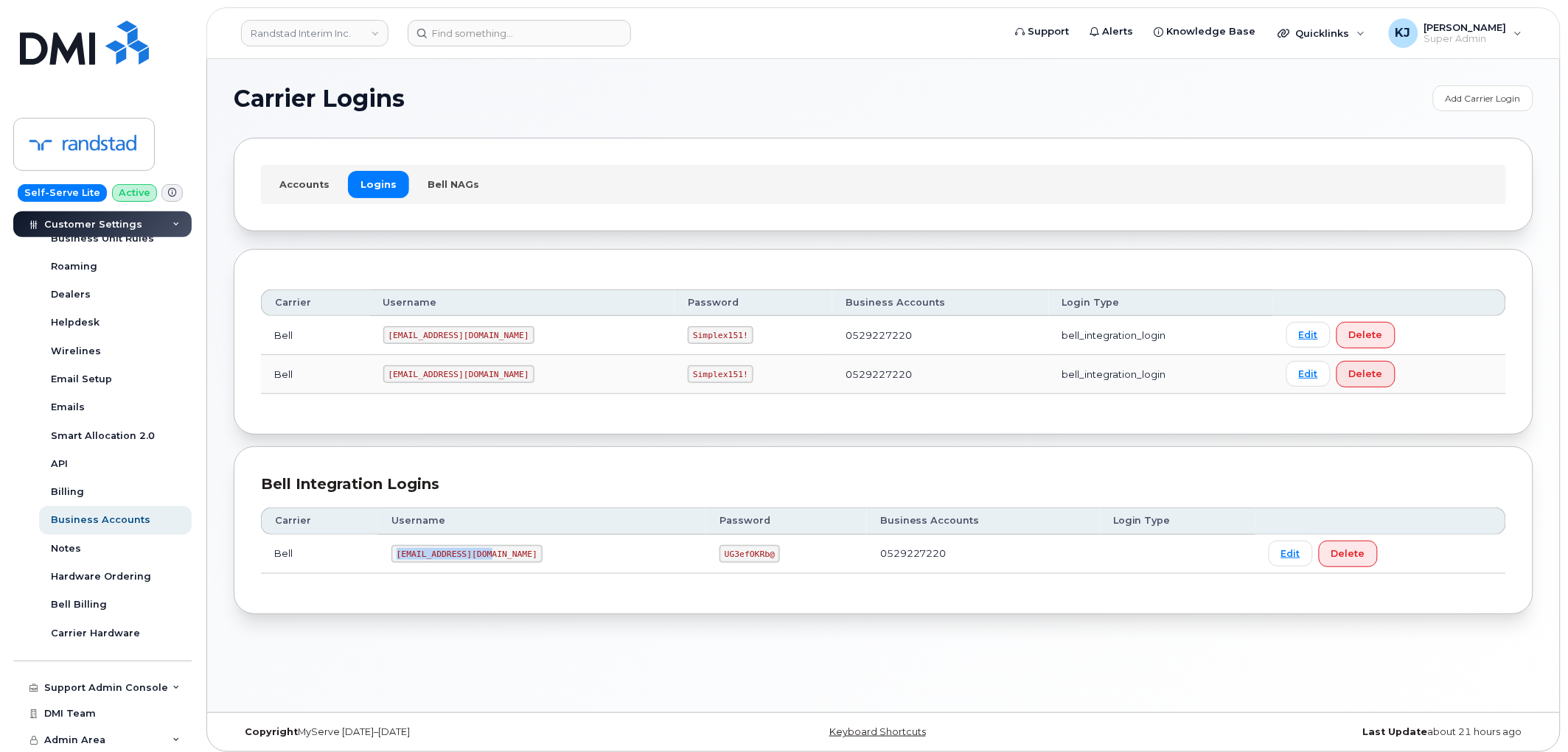
copy code "randstad@myserve.ca"
drag, startPoint x: 660, startPoint y: 554, endPoint x: 726, endPoint y: 561, distance: 66.4
click at [726, 561] on td "UG3efOKRb@" at bounding box center [786, 554] width 161 height 39
copy code "UG3efOKRb@"
click at [358, 38] on link "Randstad Interim Inc." at bounding box center [315, 33] width 147 height 26
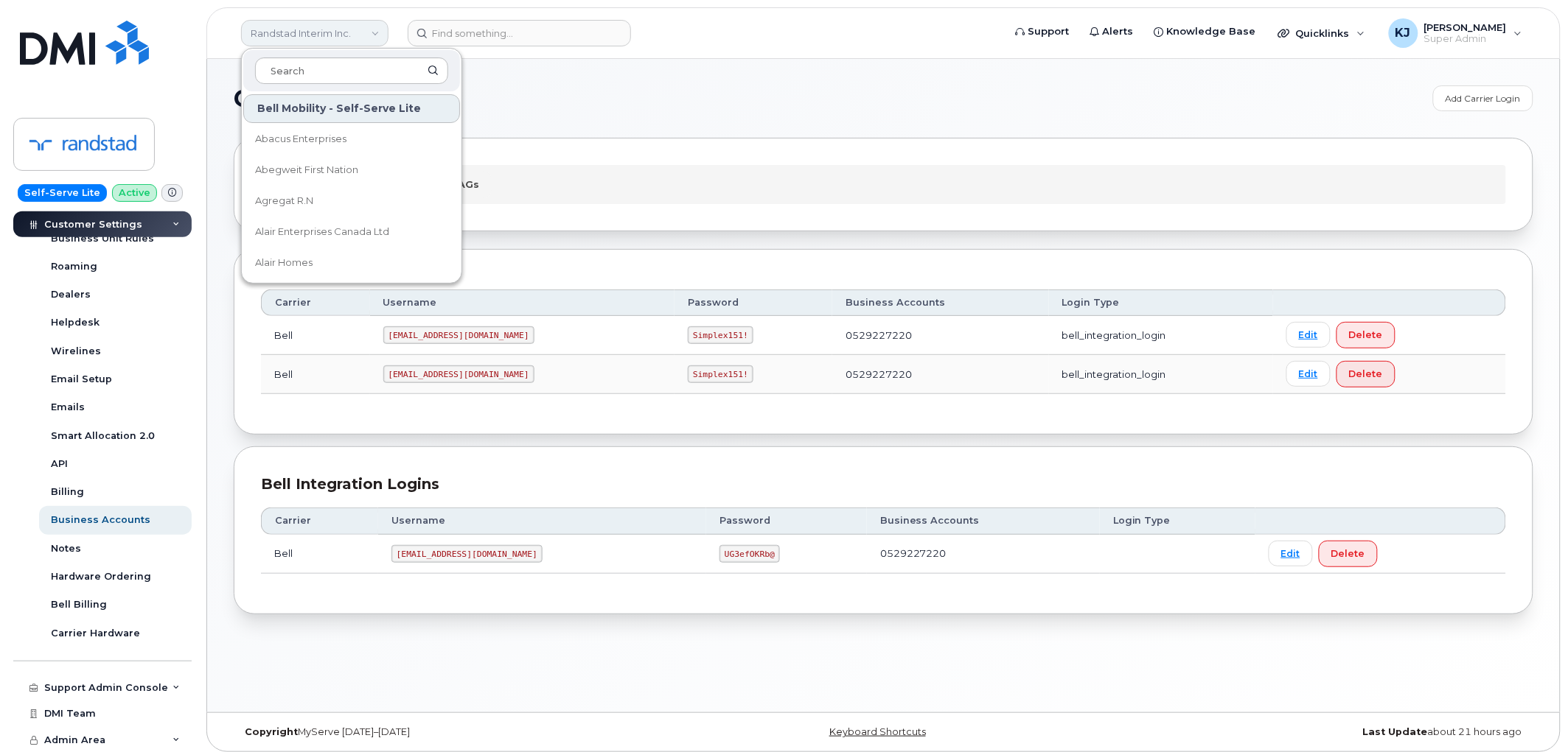
type input "k"
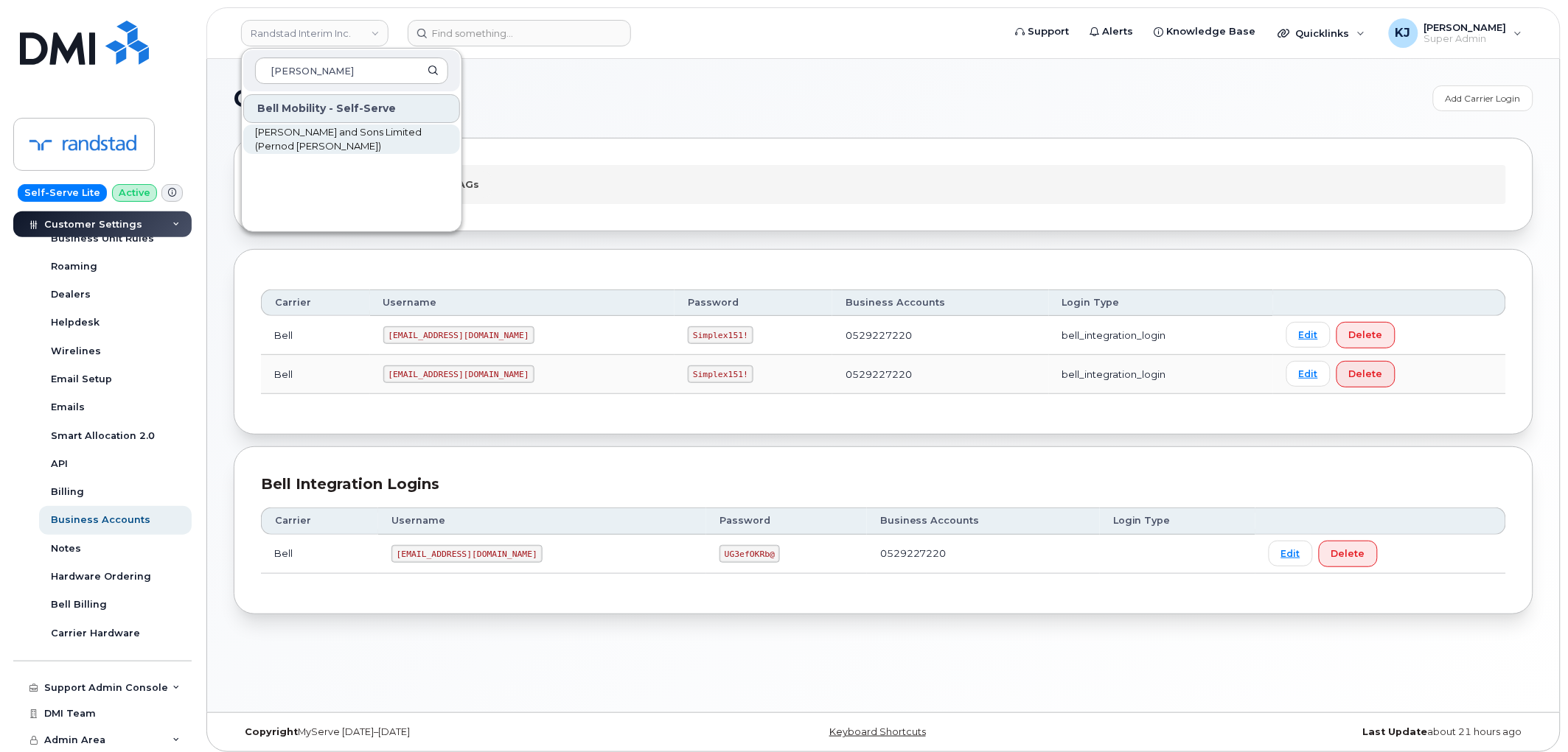
type input "hiram"
click at [348, 126] on span "Hiram Walker and Sons Limited (Pernod Ricard)" at bounding box center [339, 140] width 169 height 29
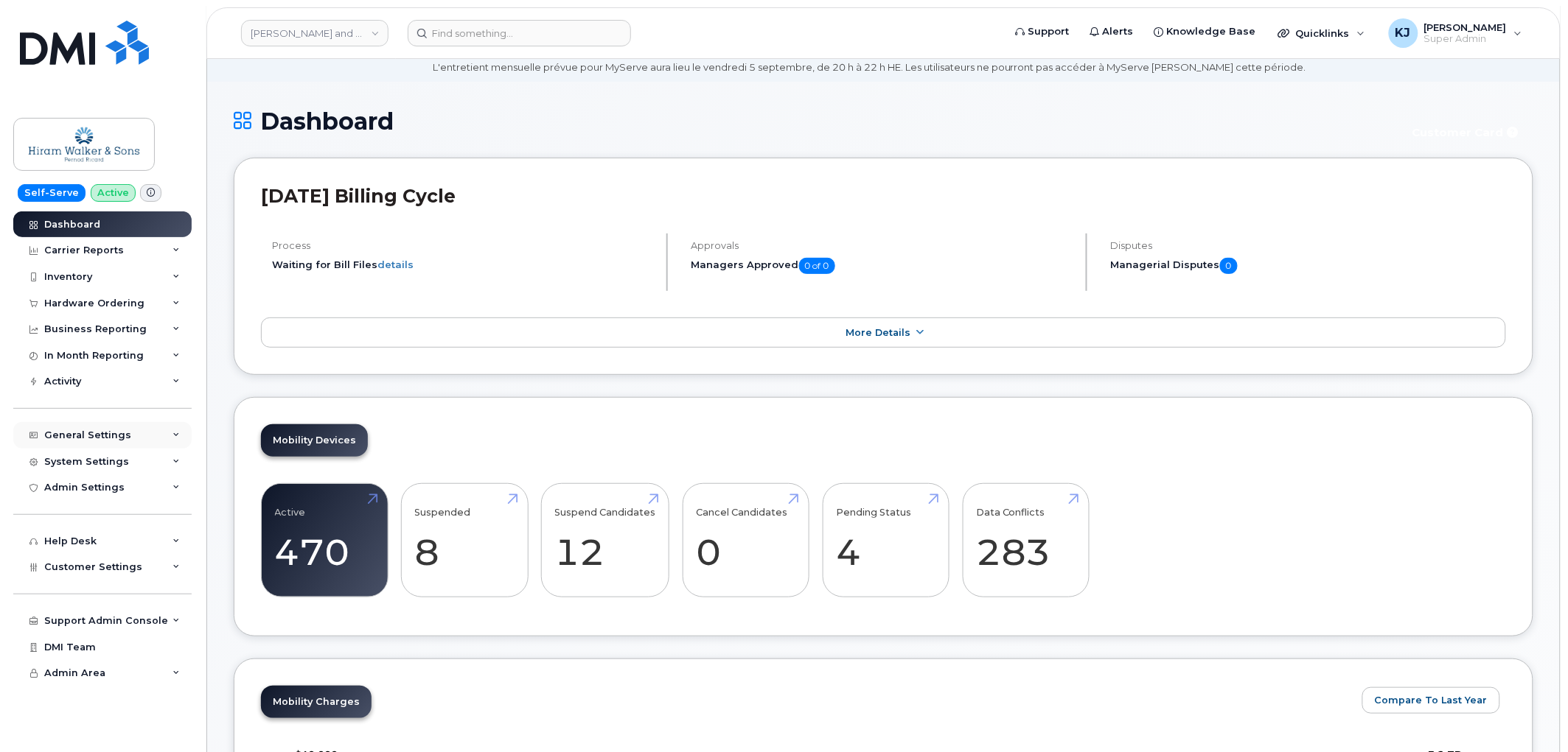
scroll to position [82, 0]
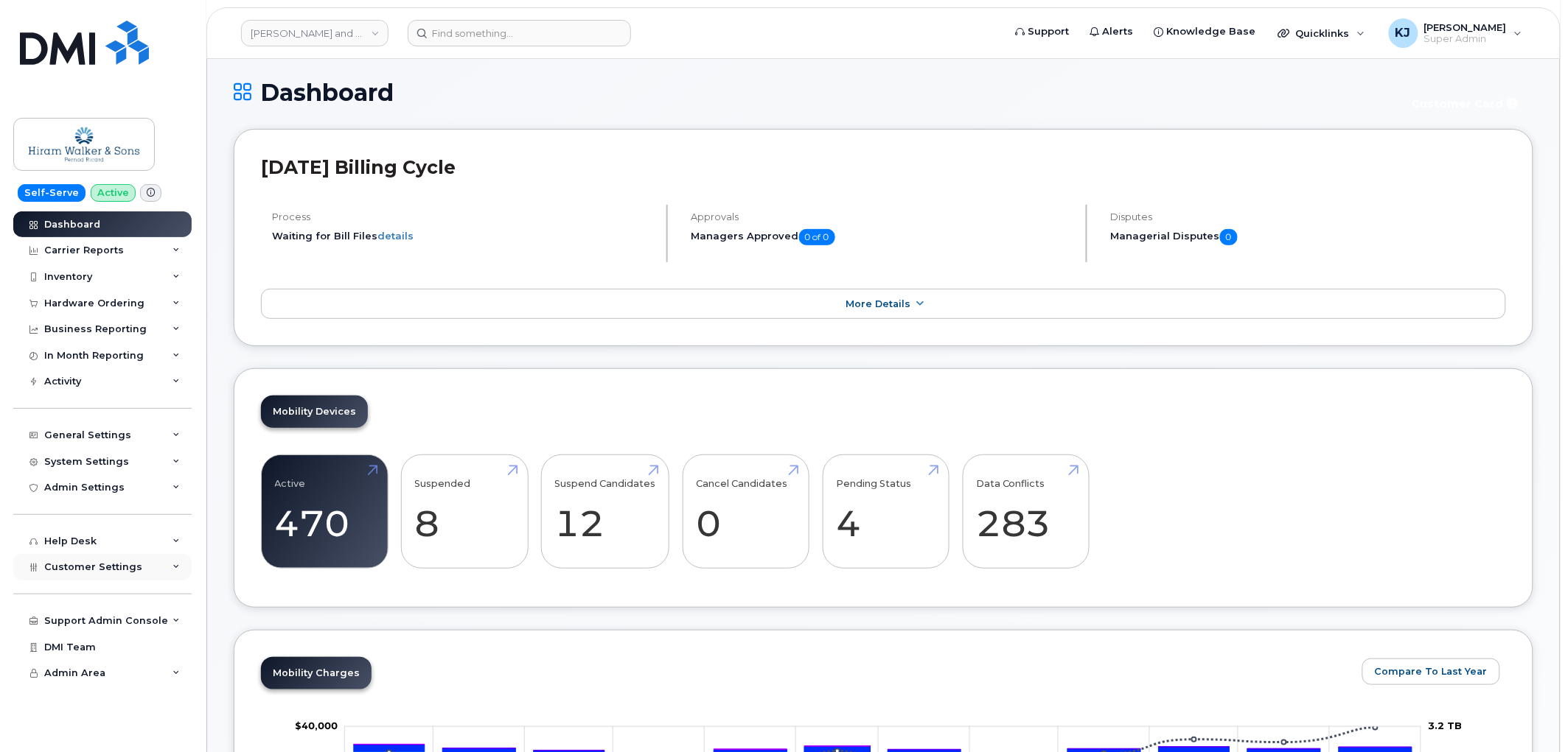
click at [116, 561] on div "Customer Settings" at bounding box center [103, 567] width 178 height 26
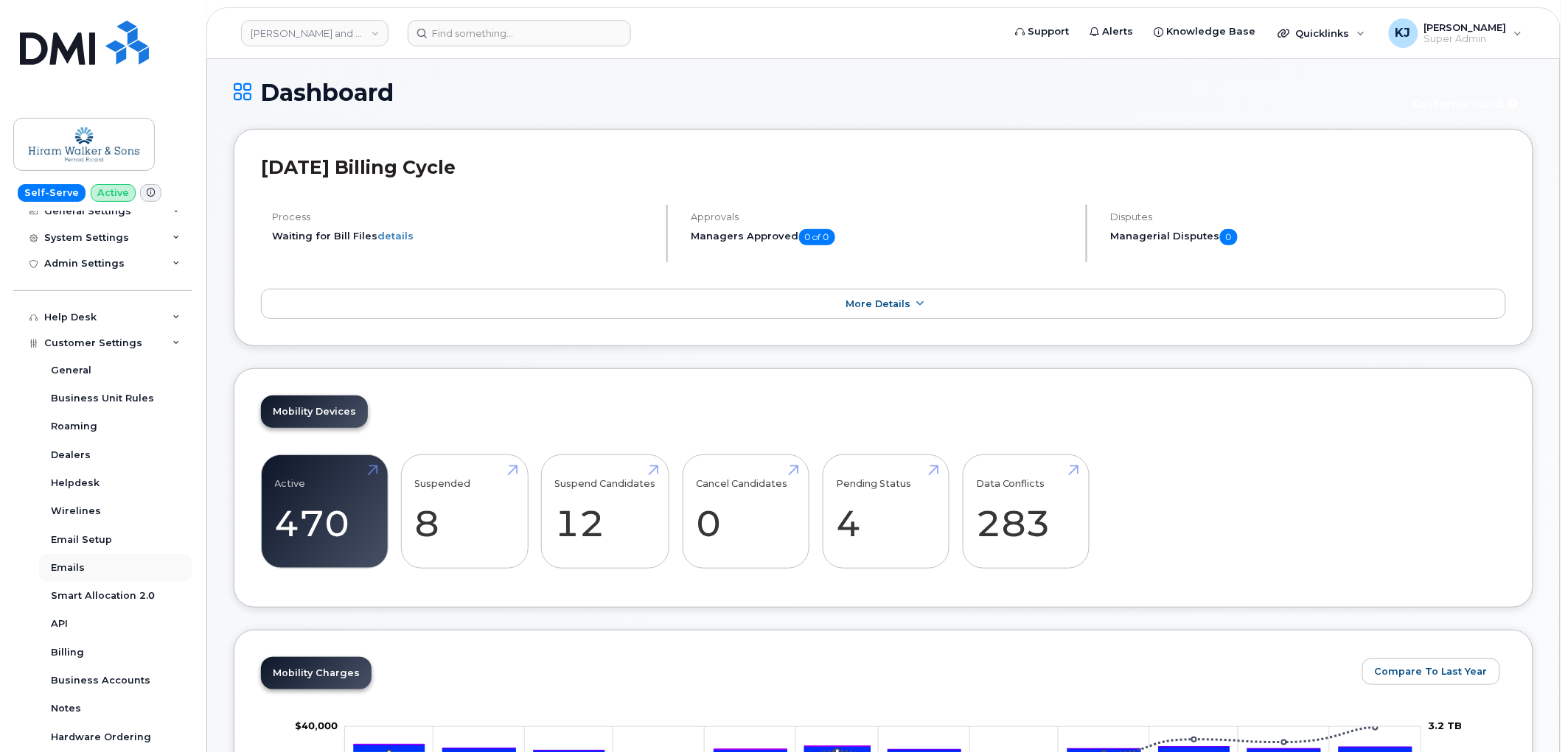
scroll to position [246, 0]
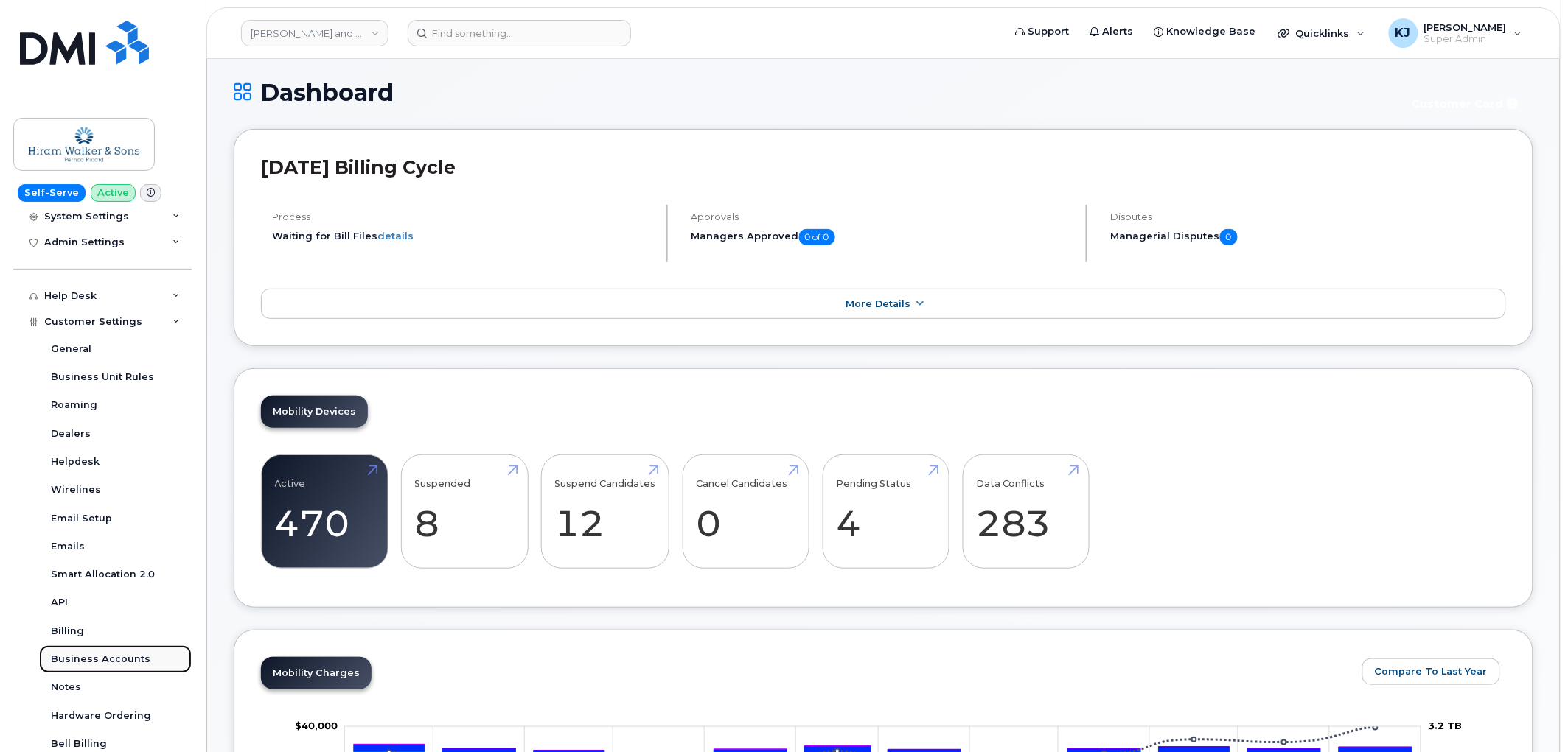
click at [97, 653] on div "Business Accounts" at bounding box center [100, 659] width 99 height 14
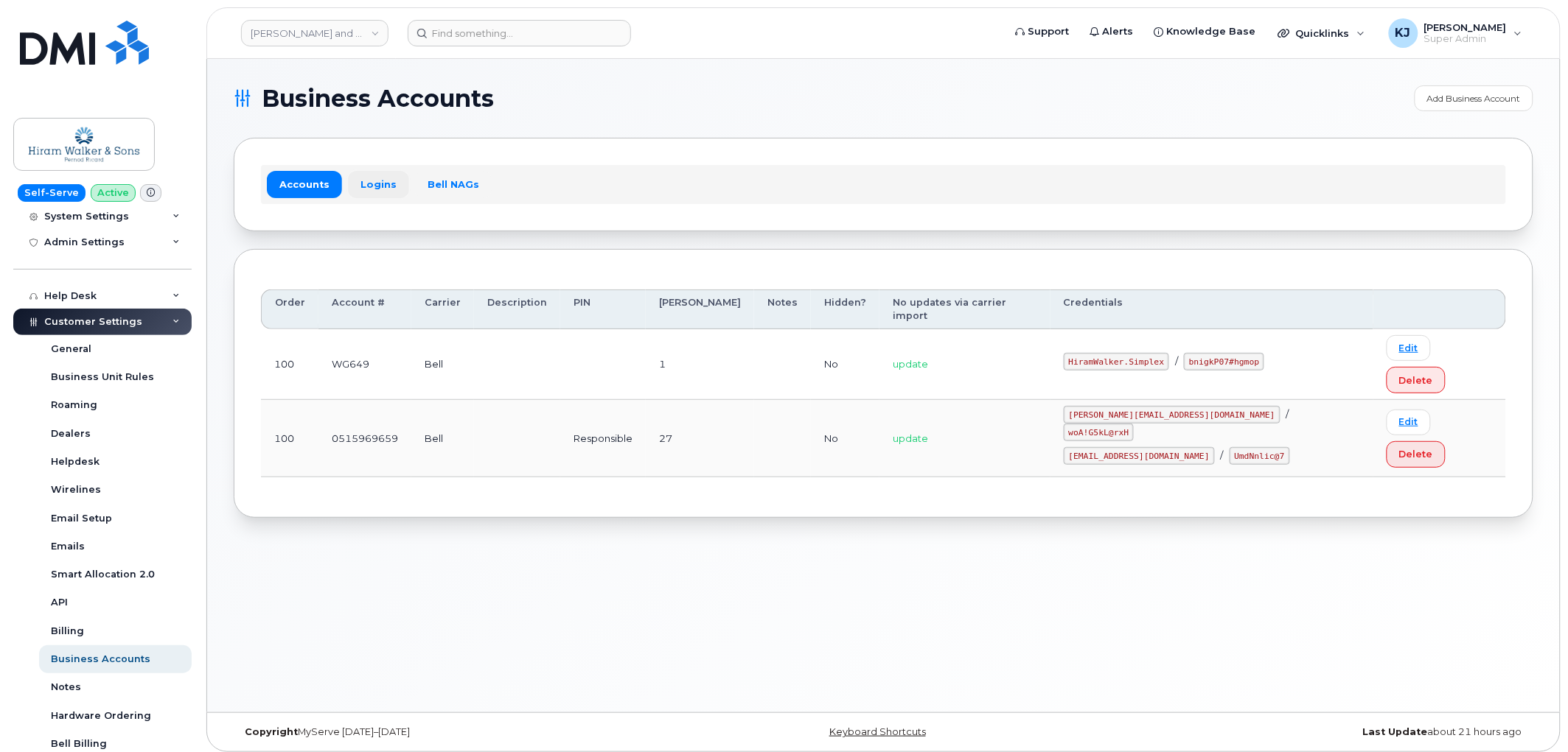
click at [377, 193] on link "Logins" at bounding box center [378, 184] width 61 height 26
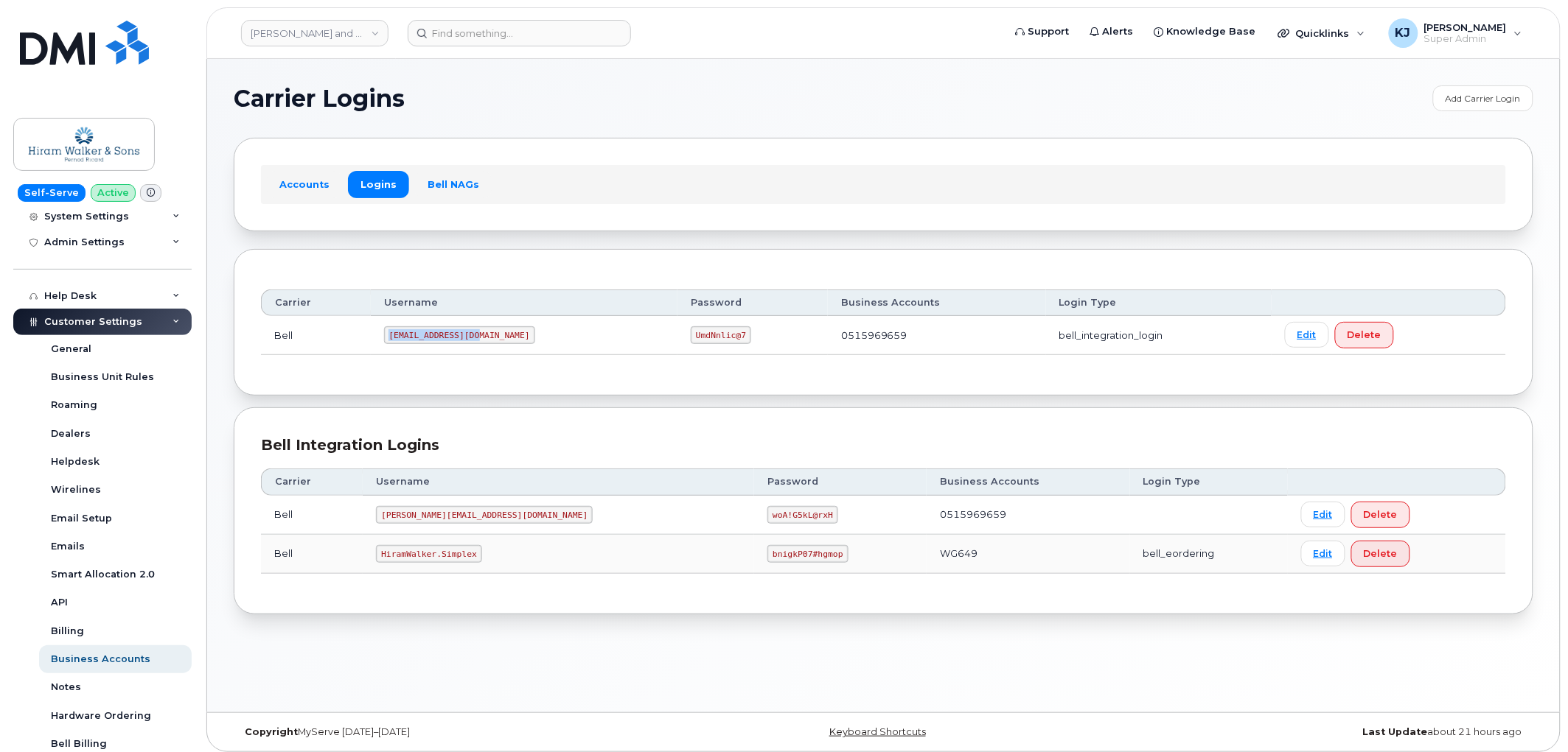
drag, startPoint x: 393, startPoint y: 335, endPoint x: 527, endPoint y: 344, distance: 134.3
click at [527, 344] on td "1HiramW@myserve.ca" at bounding box center [525, 336] width 307 height 39
copy code "1HiramW@myserve.ca"
drag, startPoint x: 622, startPoint y: 336, endPoint x: 713, endPoint y: 340, distance: 91.1
click at [716, 337] on td "UmdNnlic@7" at bounding box center [752, 336] width 150 height 39
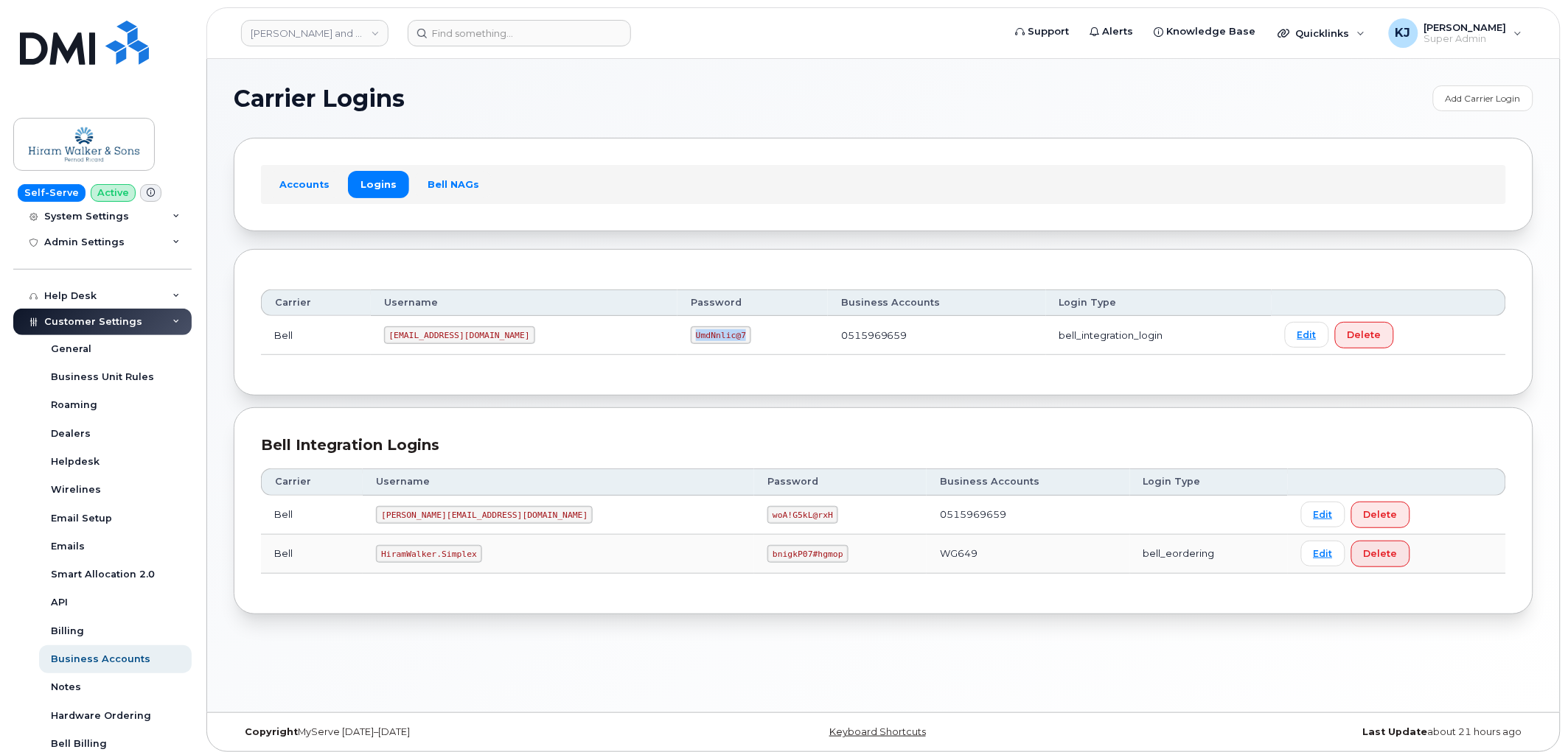
copy code "UmdNnlic@7"
click at [308, 37] on link "[PERSON_NAME] and Sons Limited (Pernod [PERSON_NAME])" at bounding box center [315, 33] width 147 height 26
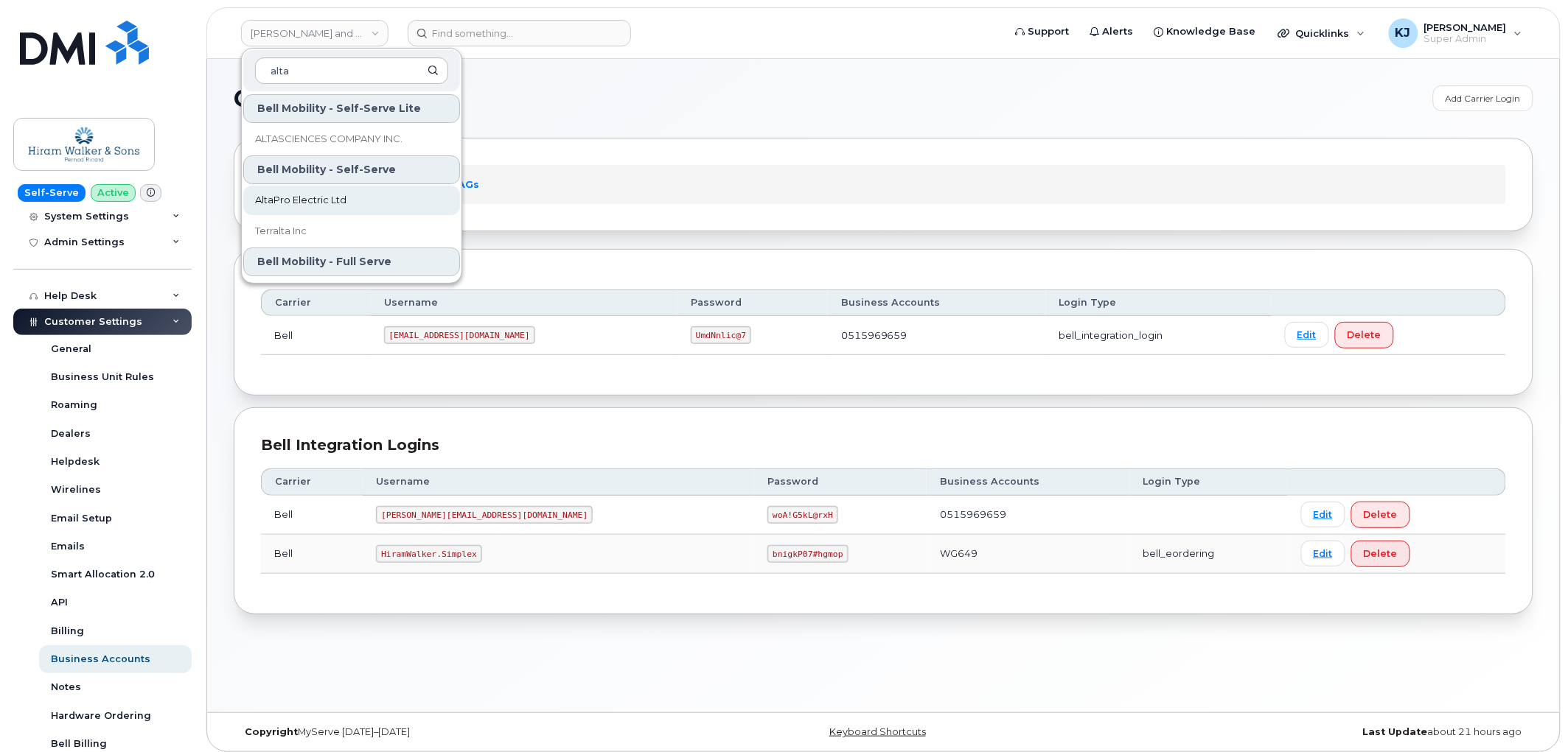
type input "alta"
click at [367, 205] on link "AltaPro Electric Ltd" at bounding box center [351, 200] width 216 height 29
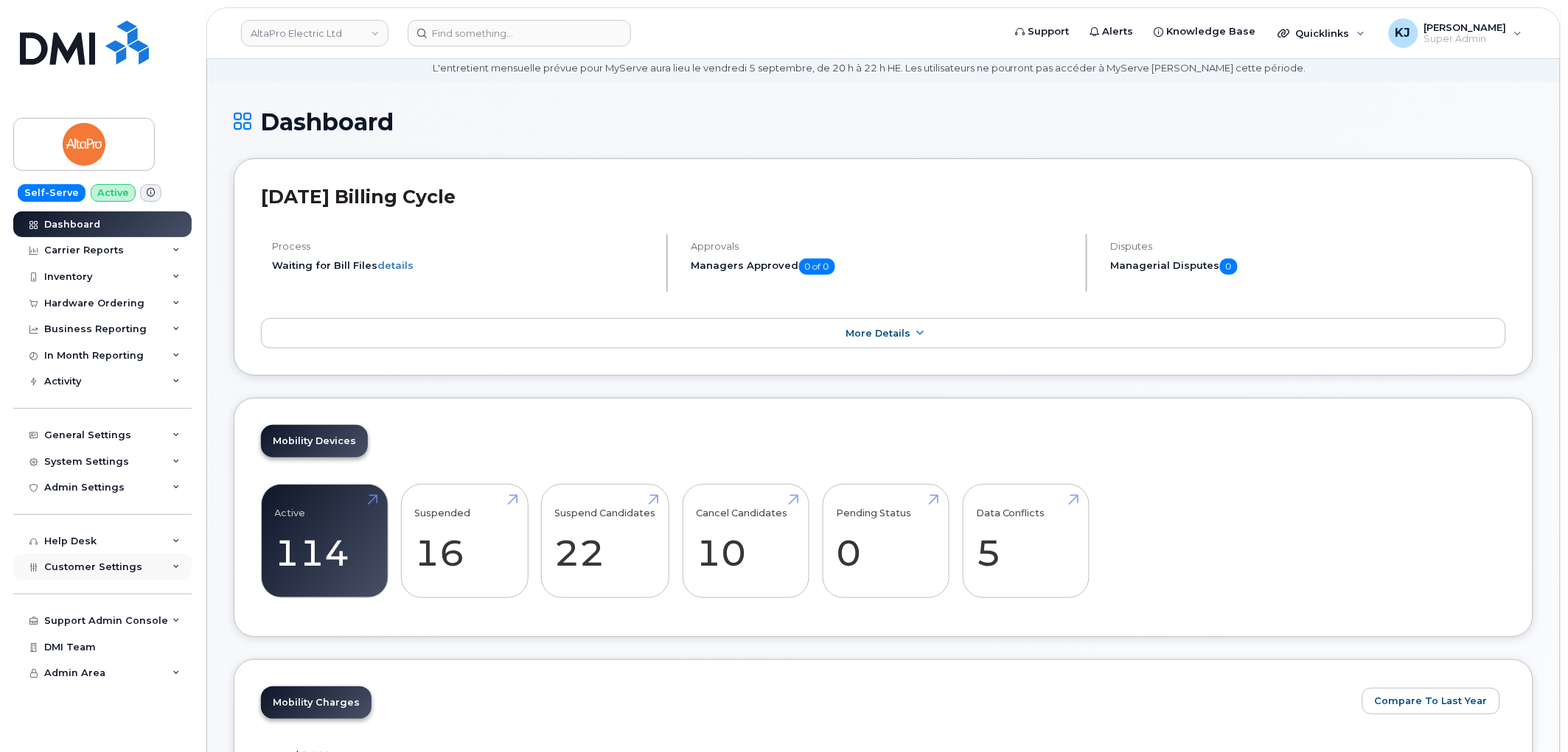
scroll to position [82, 0]
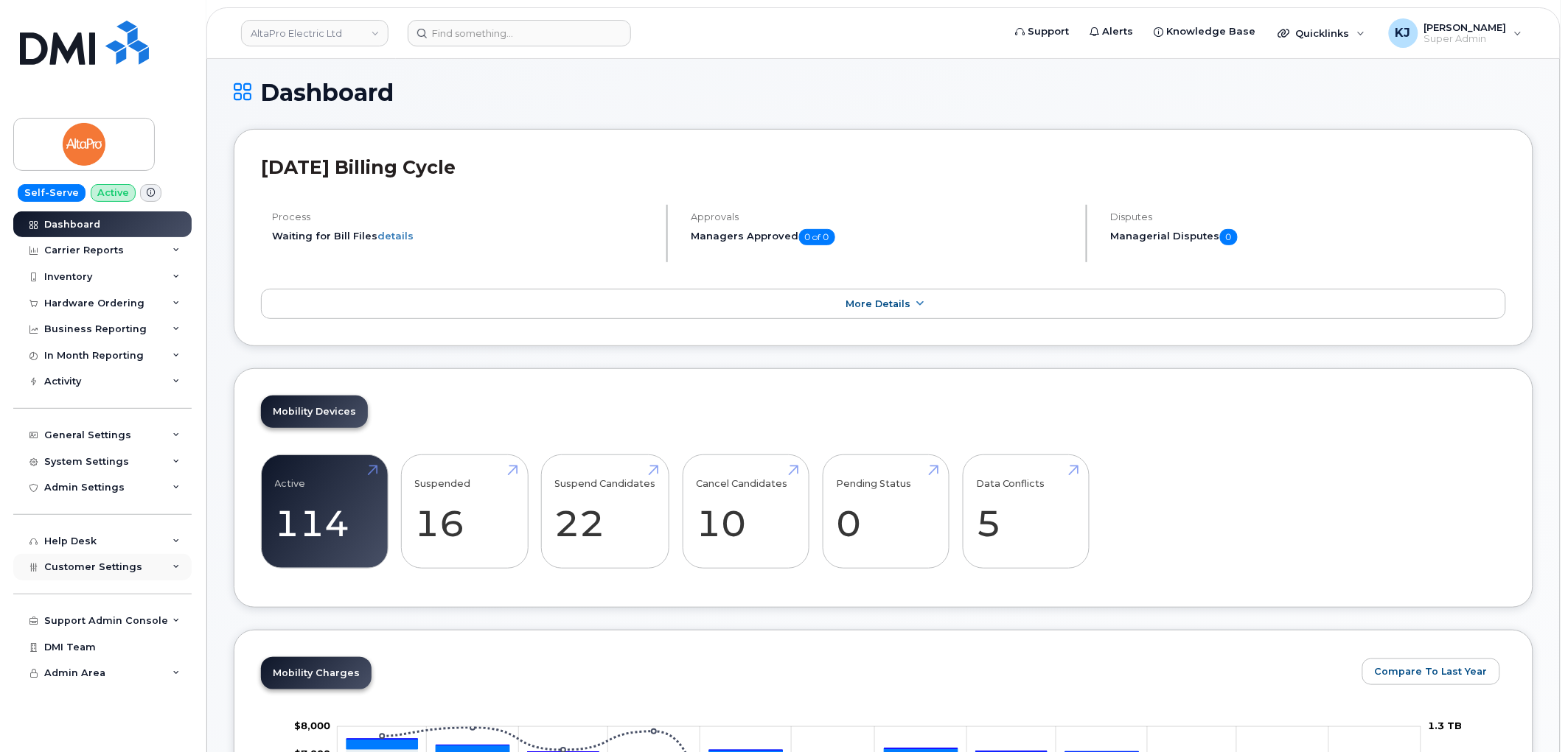
click at [135, 576] on div "Customer Settings" at bounding box center [103, 567] width 178 height 26
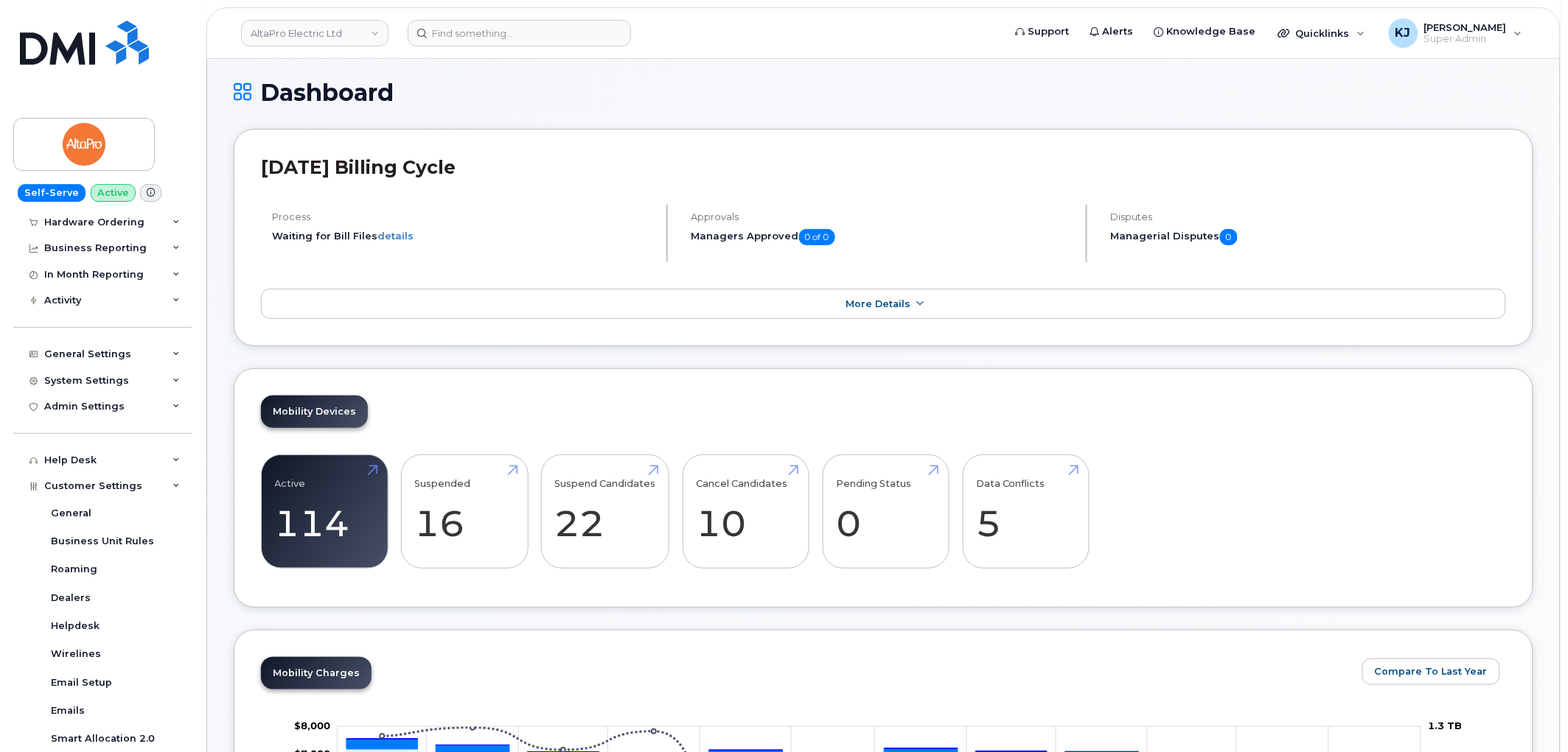
scroll to position [246, 0]
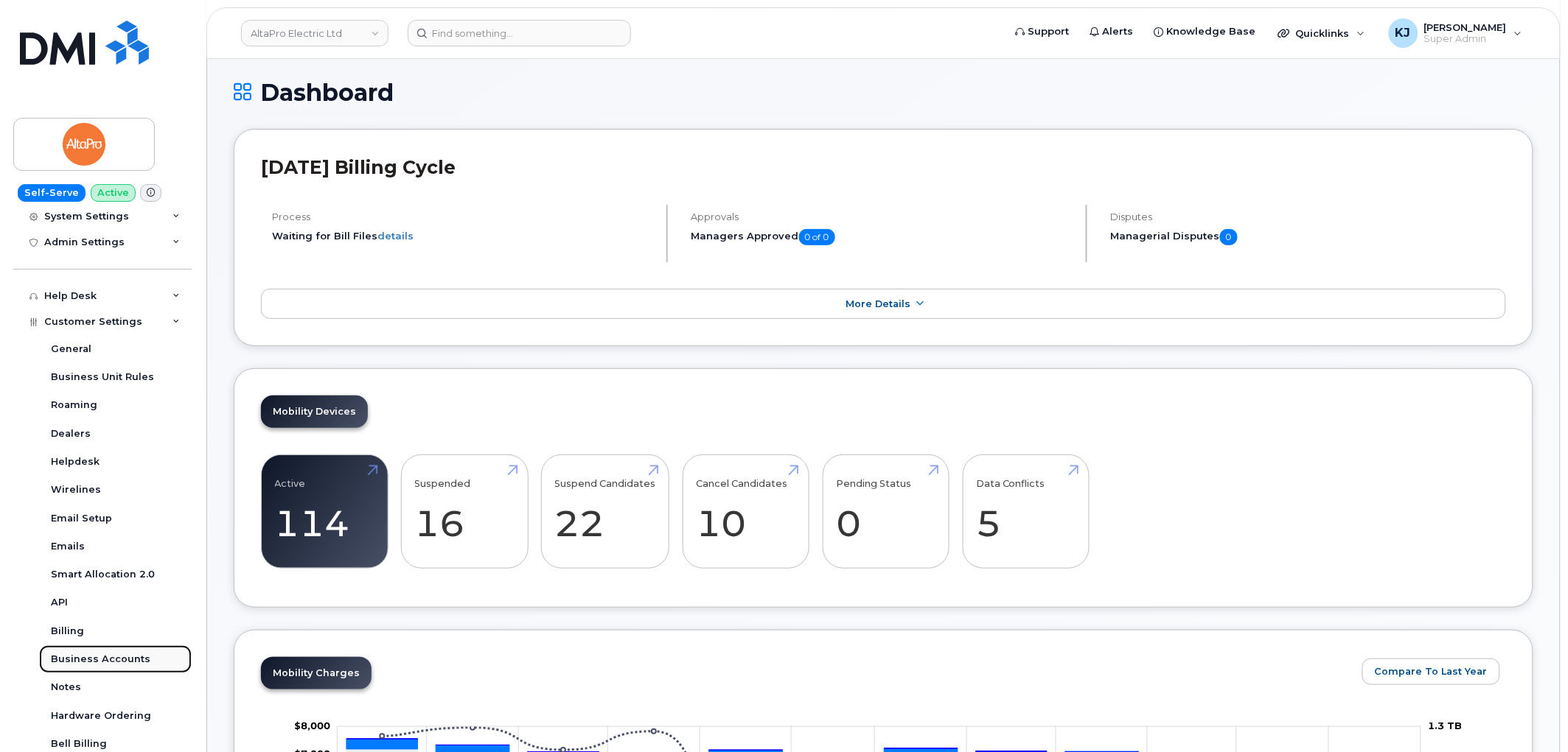
click at [120, 661] on div "Business Accounts" at bounding box center [100, 659] width 99 height 14
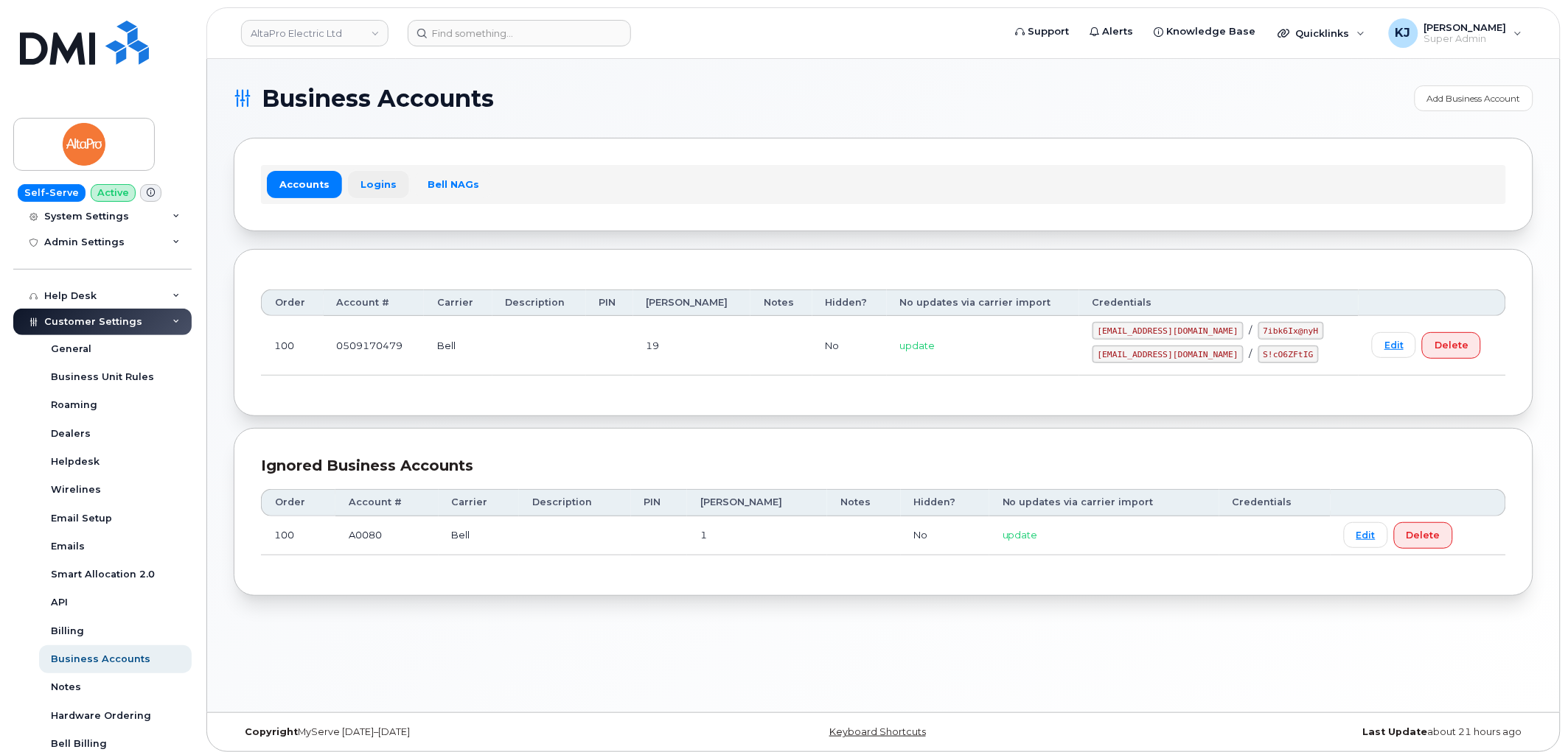
click at [382, 187] on link "Logins" at bounding box center [378, 184] width 61 height 26
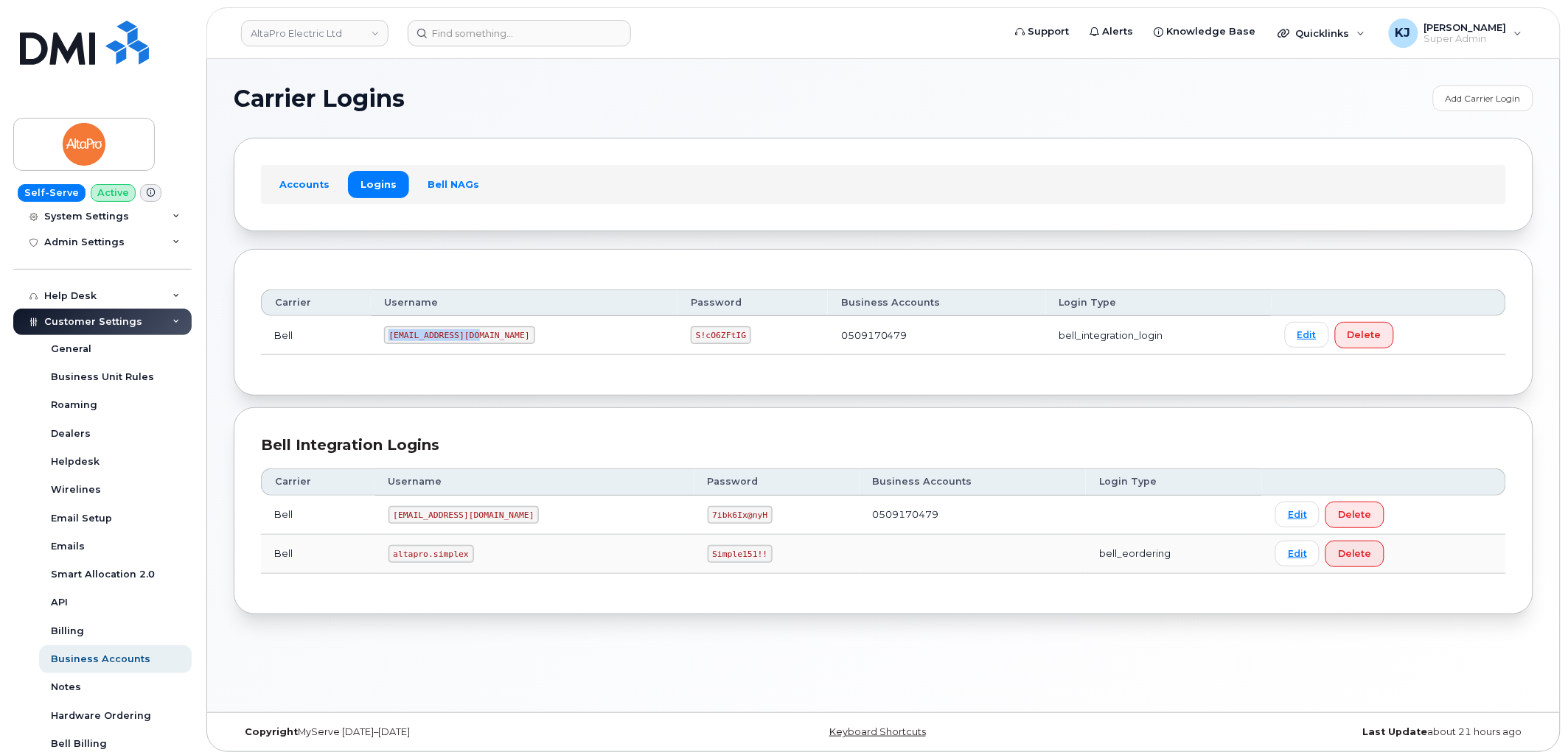
drag, startPoint x: 395, startPoint y: 335, endPoint x: 495, endPoint y: 341, distance: 100.2
click at [495, 341] on td "1AltaPr@myserve.ca" at bounding box center [525, 336] width 307 height 39
copy code "1AltaPr@myserve.ca"
drag, startPoint x: 624, startPoint y: 332, endPoint x: 709, endPoint y: 337, distance: 85.1
click at [709, 337] on td "S!cO6ZFtIG" at bounding box center [752, 336] width 150 height 39
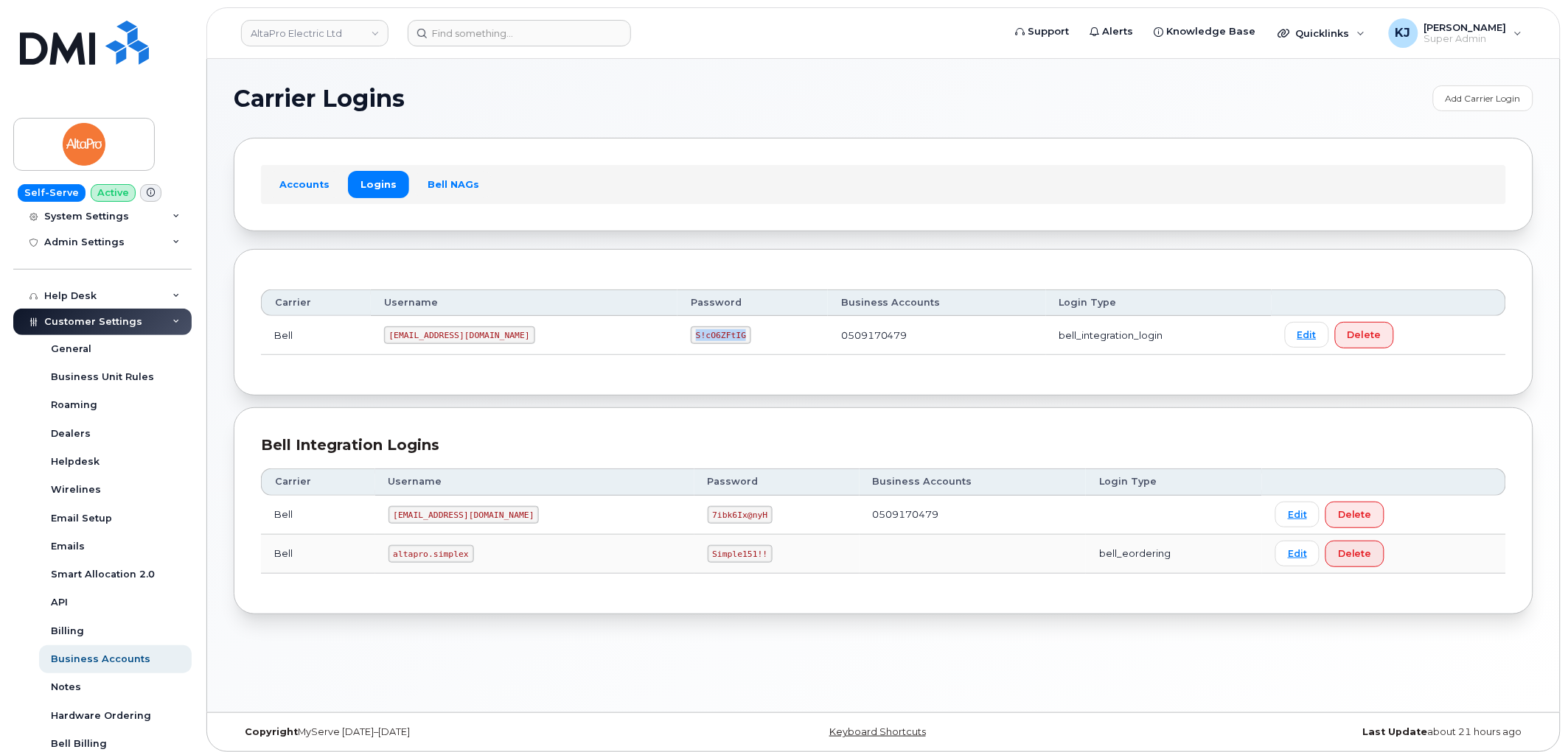
copy code "S!cO6ZFtIG"
drag, startPoint x: 335, startPoint y: 43, endPoint x: 389, endPoint y: 34, distance: 54.7
click at [335, 43] on link "AltaPro Electric Ltd" at bounding box center [315, 33] width 147 height 26
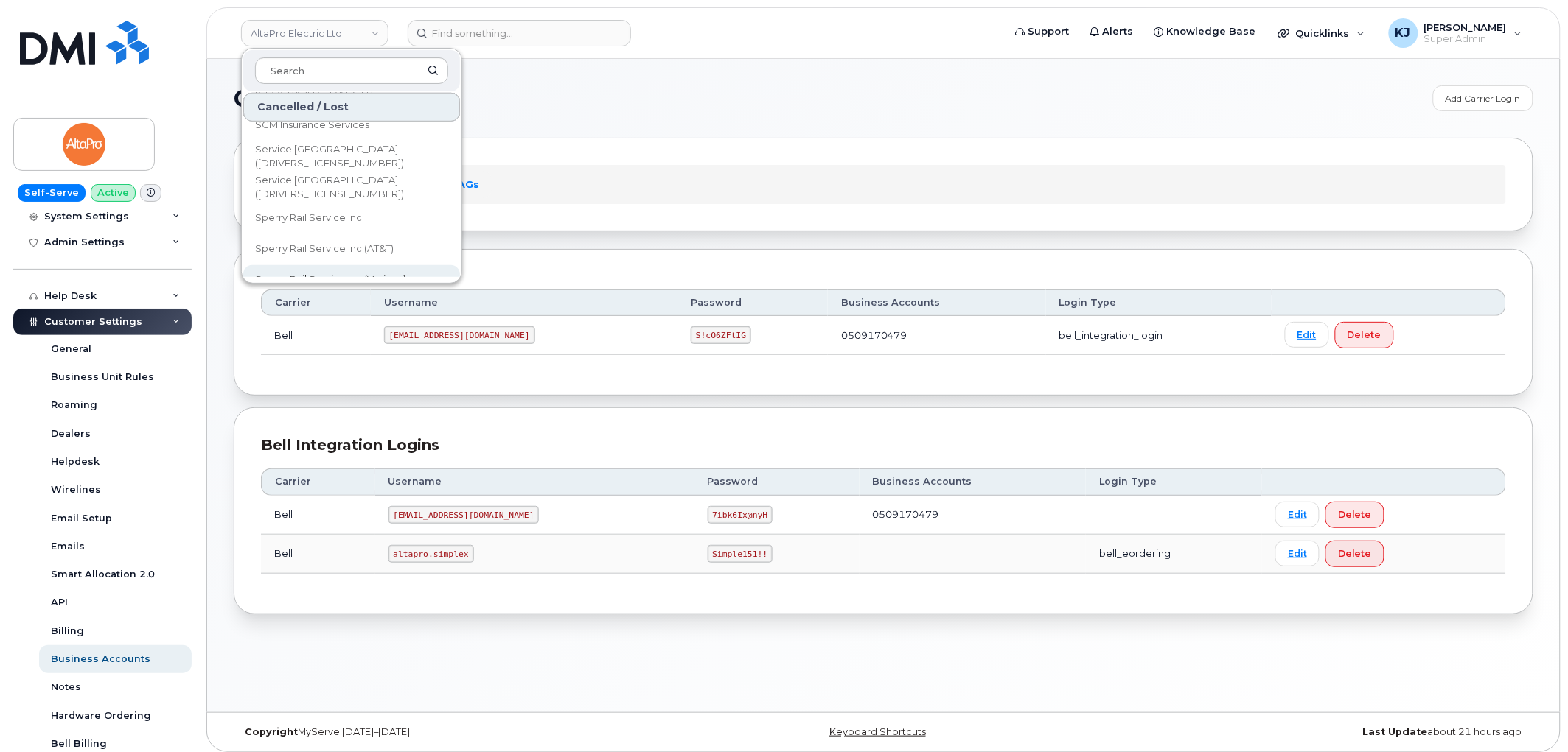
scroll to position [24643, 0]
click at [562, 103] on h1 "Carrier Logins" at bounding box center [829, 99] width 1192 height 24
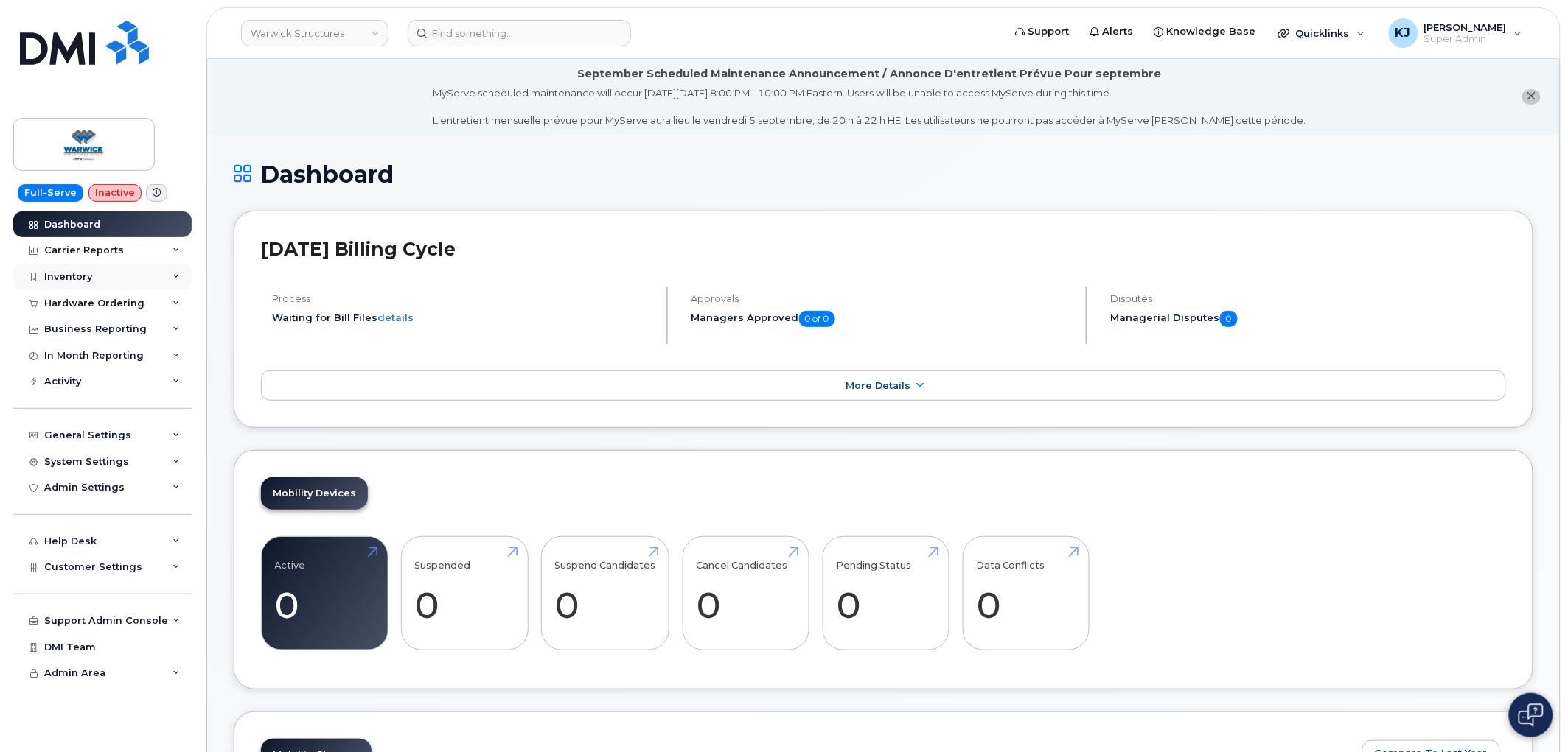
click at [88, 280] on div "Inventory" at bounding box center [68, 276] width 48 height 12
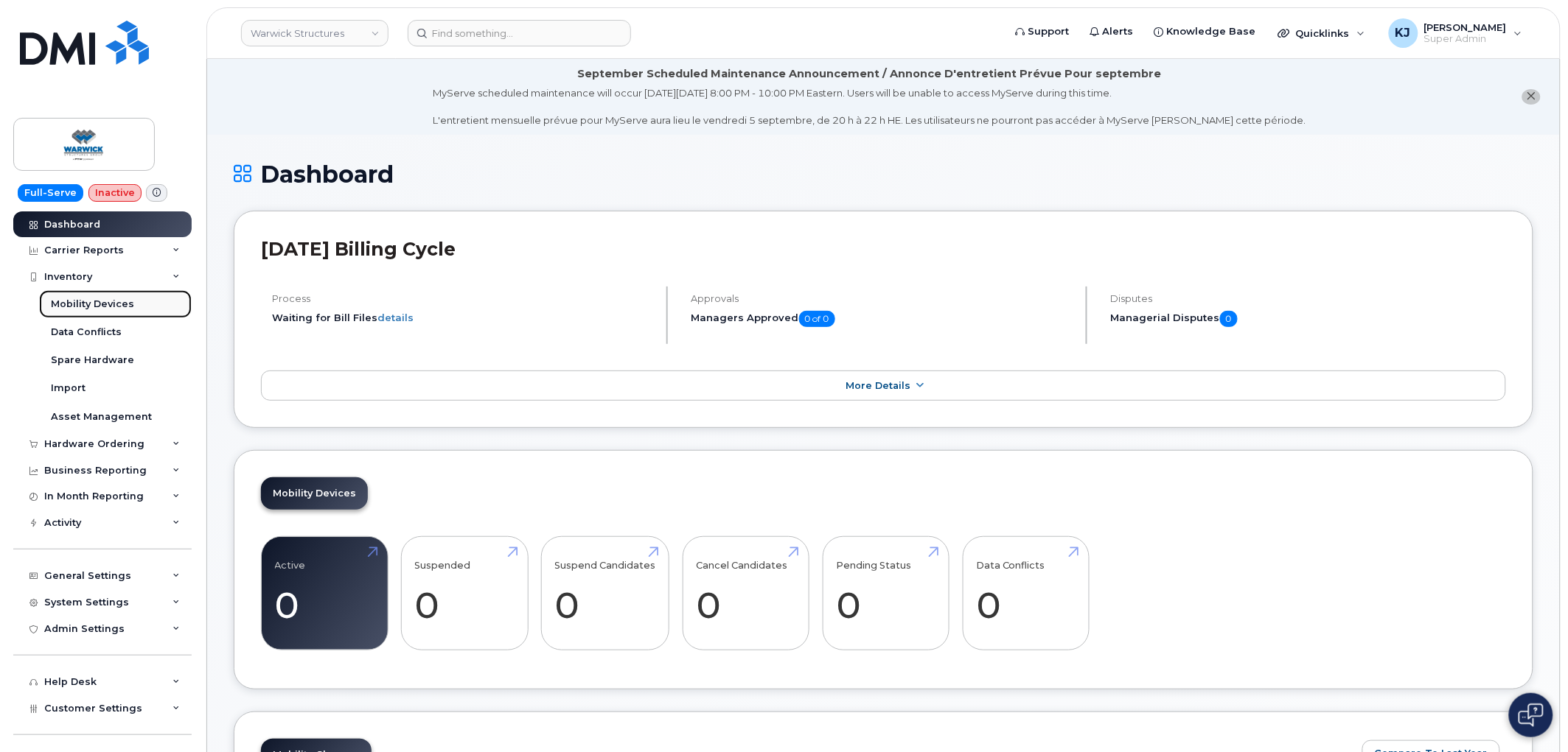
click at [80, 304] on div "Mobility Devices" at bounding box center [93, 304] width 84 height 14
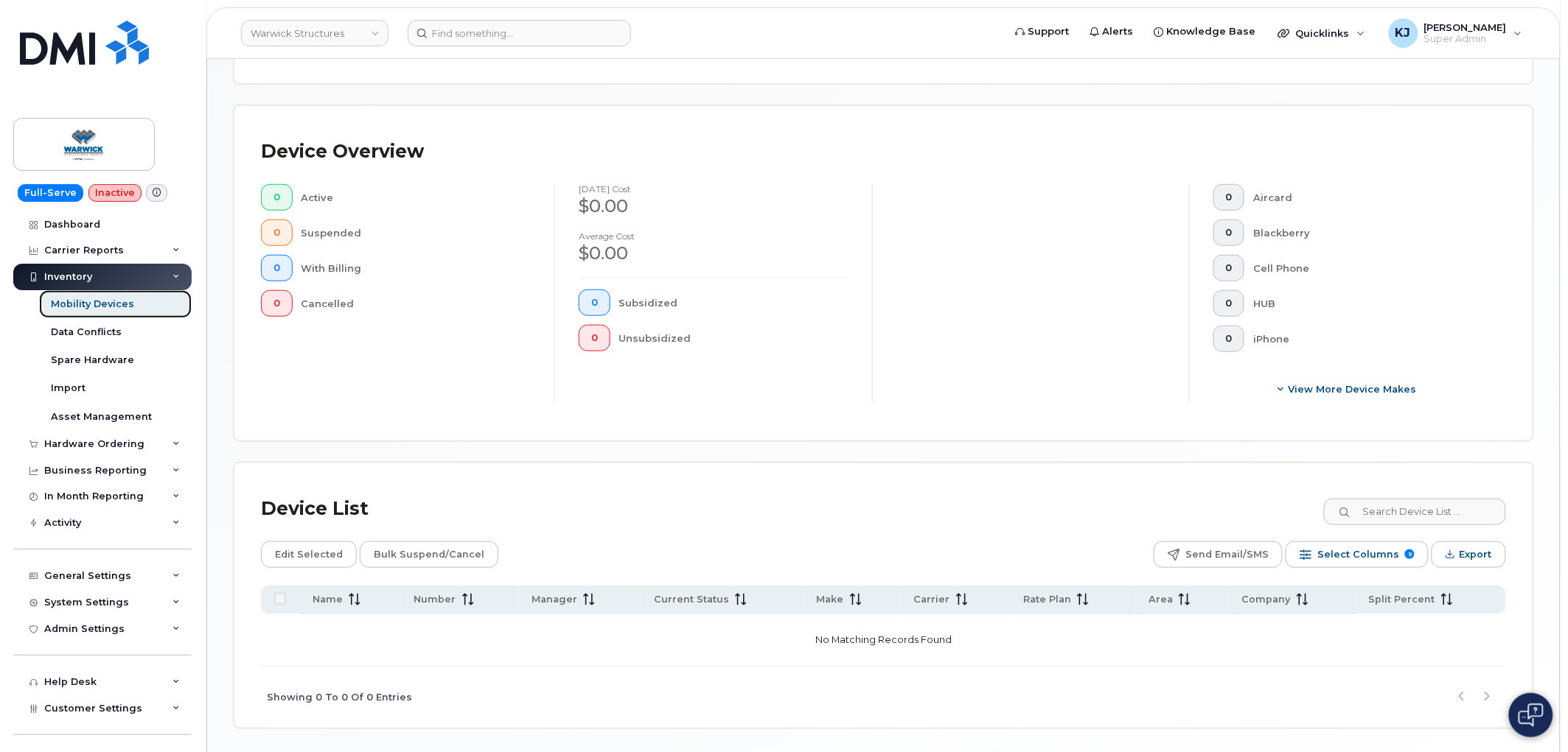
scroll to position [350, 0]
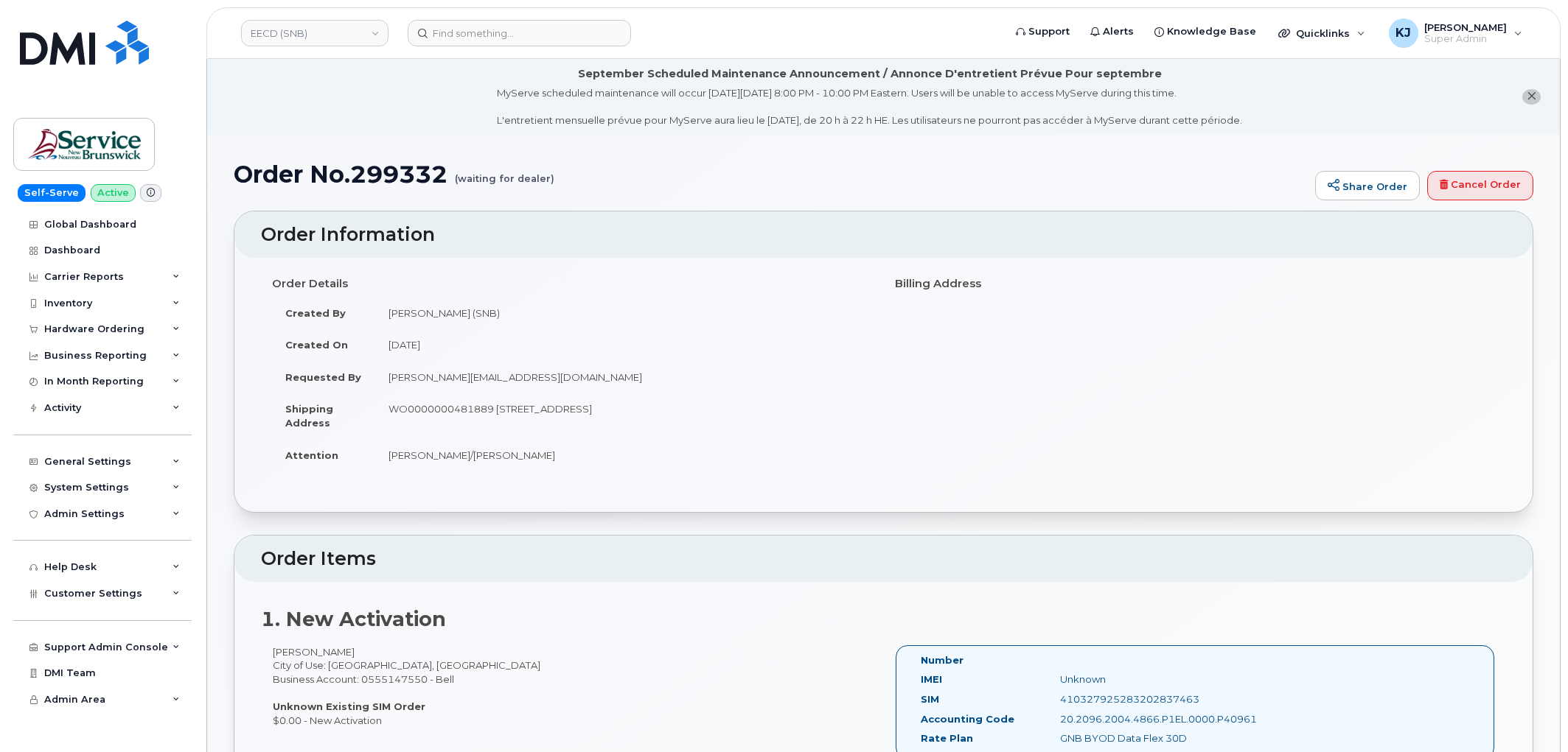
scroll to position [246, 0]
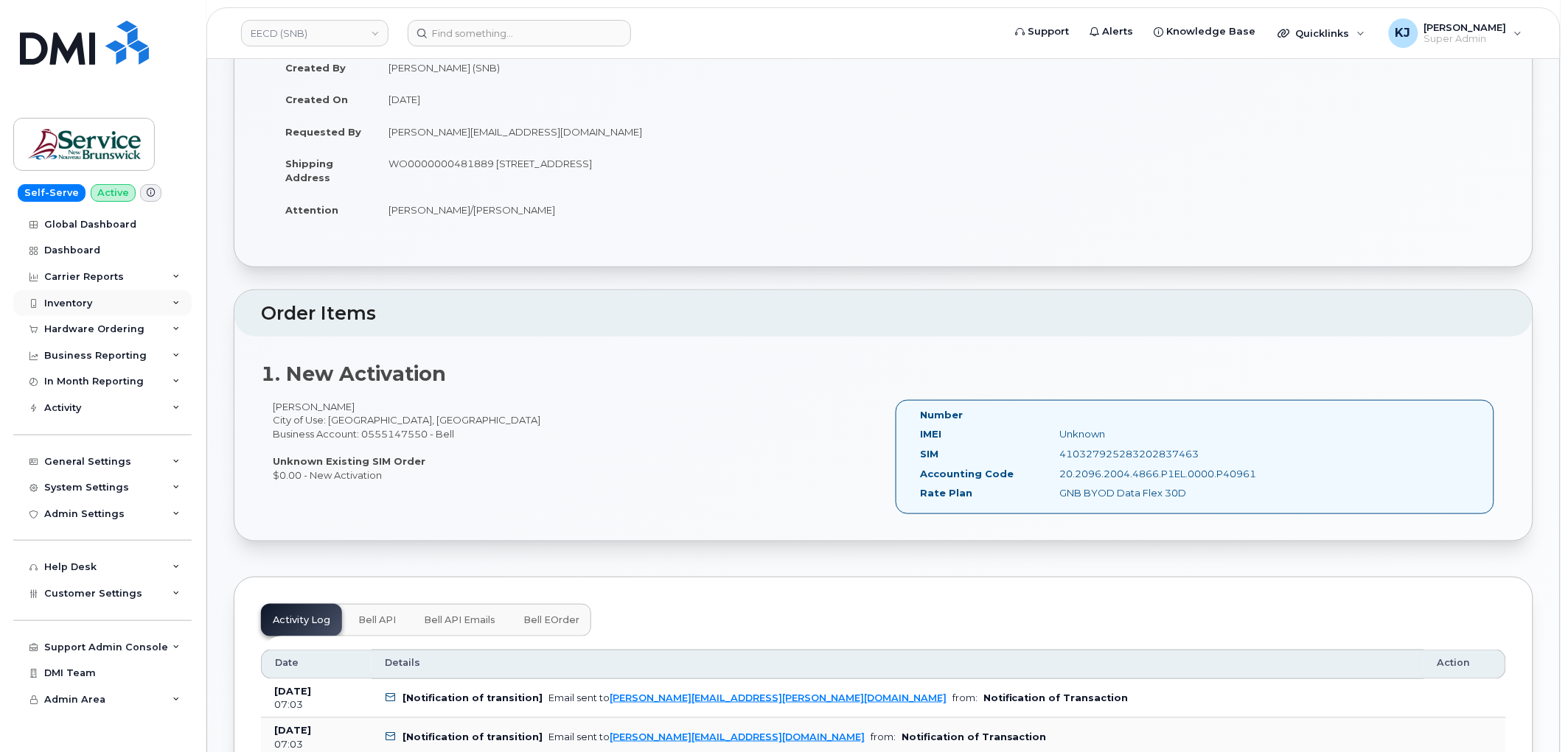
click at [96, 306] on div "Inventory" at bounding box center [103, 303] width 178 height 26
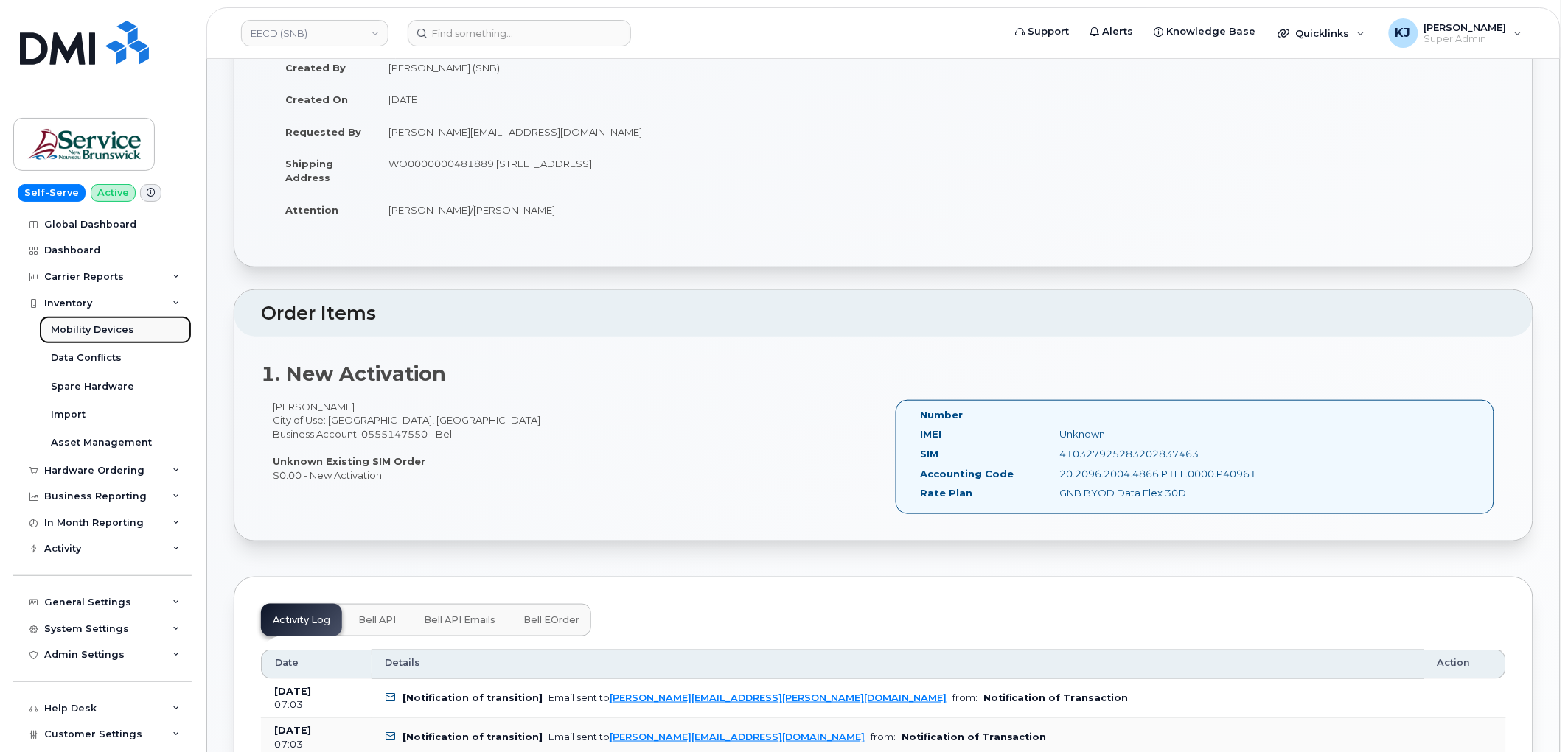
click at [77, 334] on div "Mobility Devices" at bounding box center [93, 330] width 84 height 14
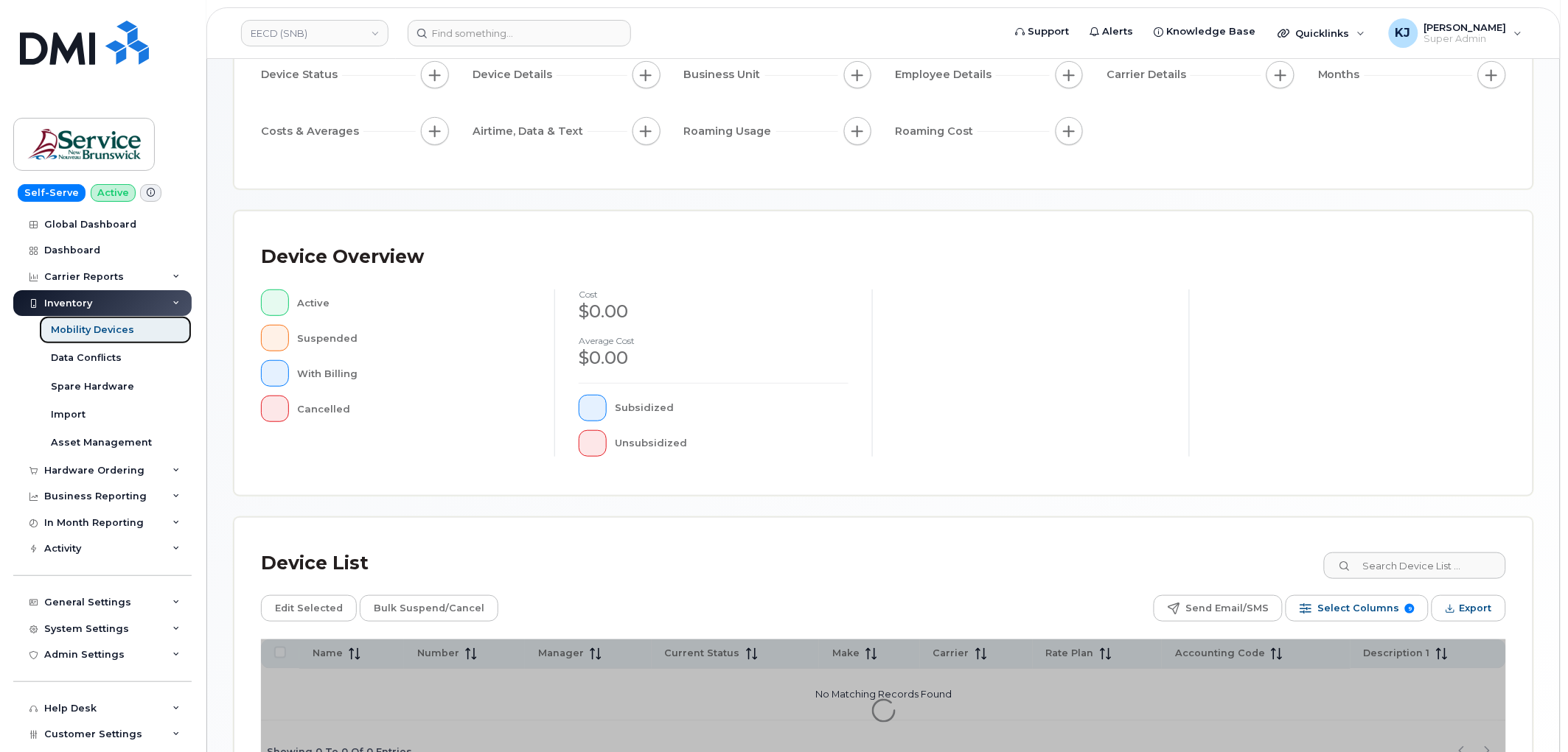
scroll to position [261, 0]
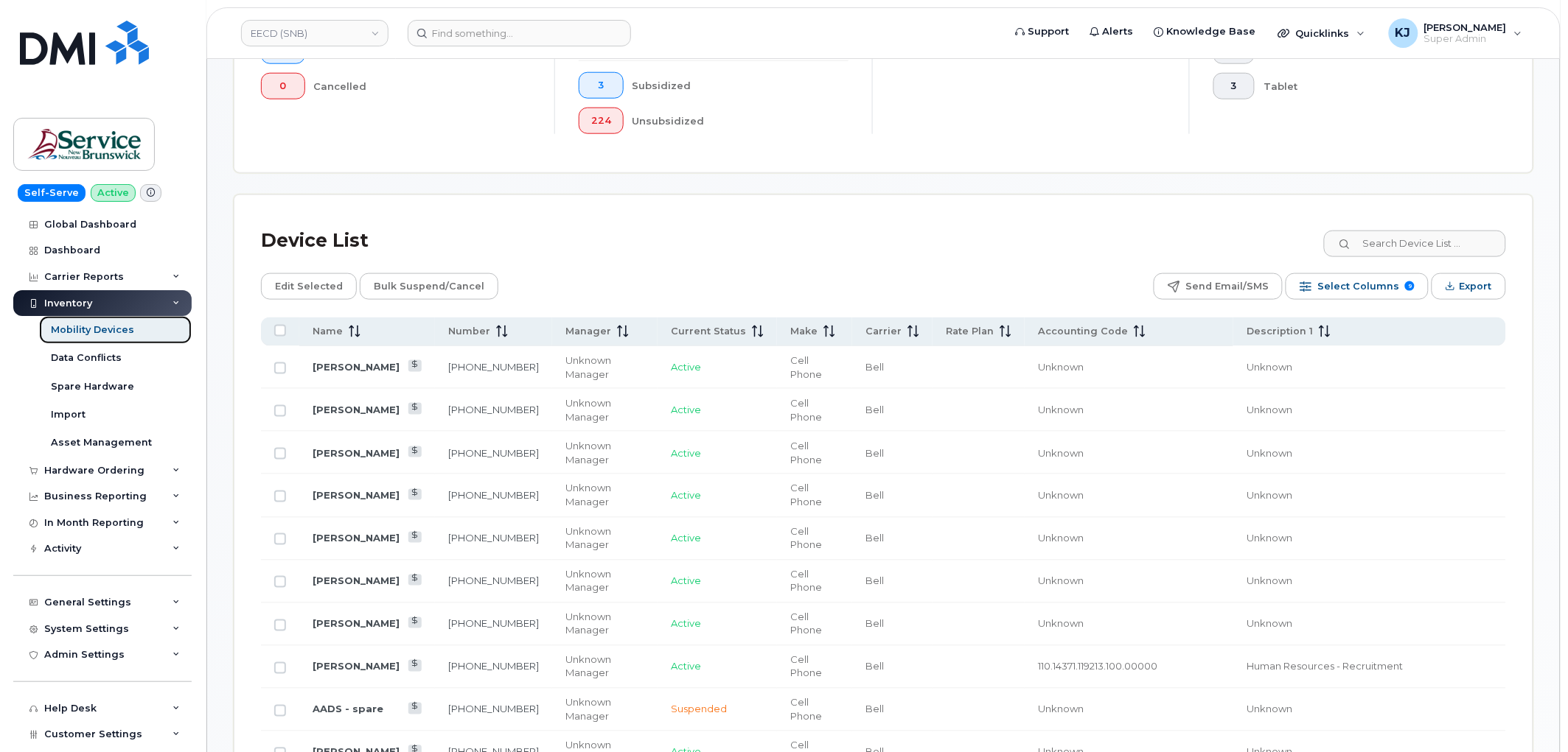
scroll to position [546, 0]
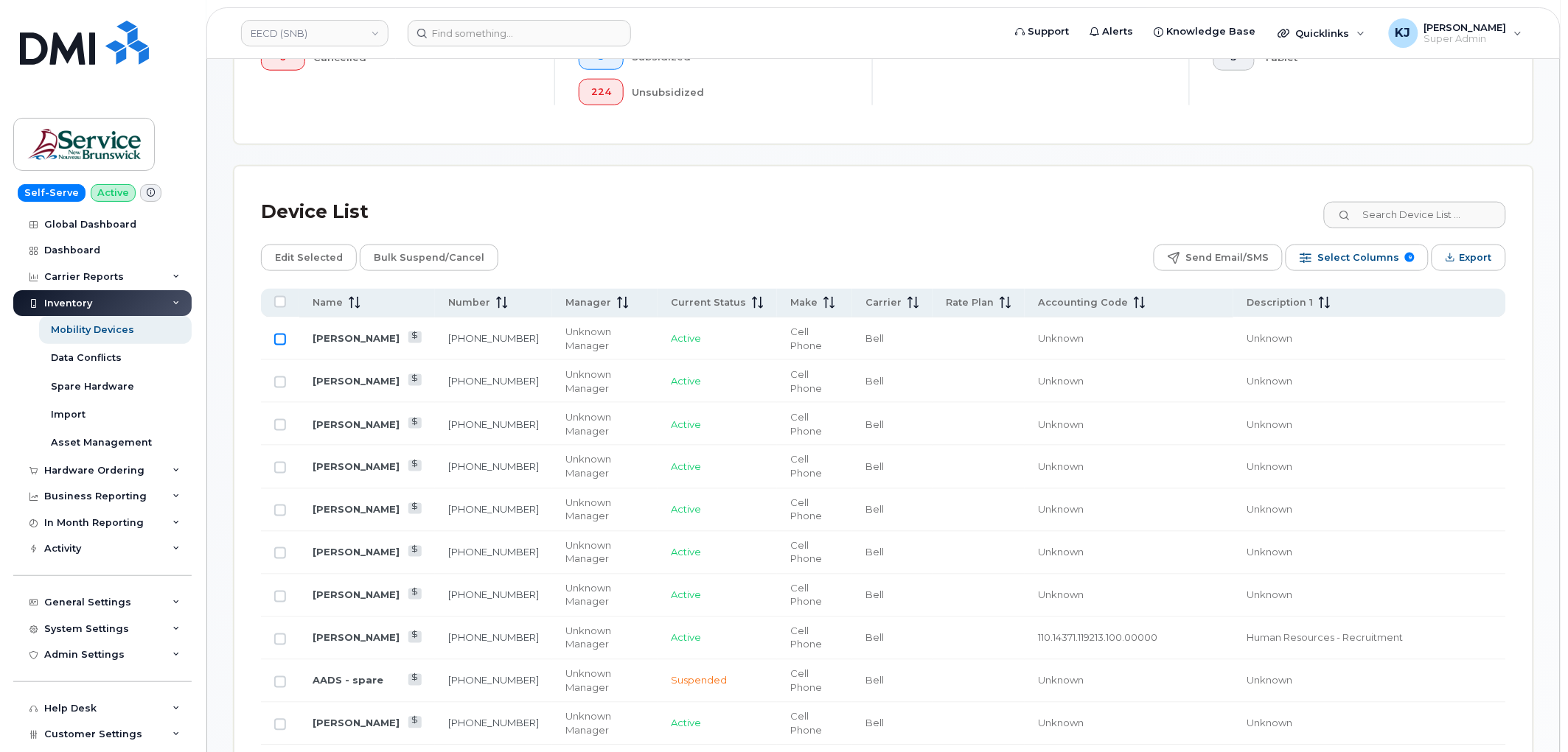
click at [278, 340] on input "Row Unselected" at bounding box center [279, 339] width 12 height 12
checkbox input "true"
click at [280, 393] on td at bounding box center [280, 381] width 38 height 43
click at [278, 387] on input "Row Unselected" at bounding box center [279, 382] width 12 height 12
checkbox input "true"
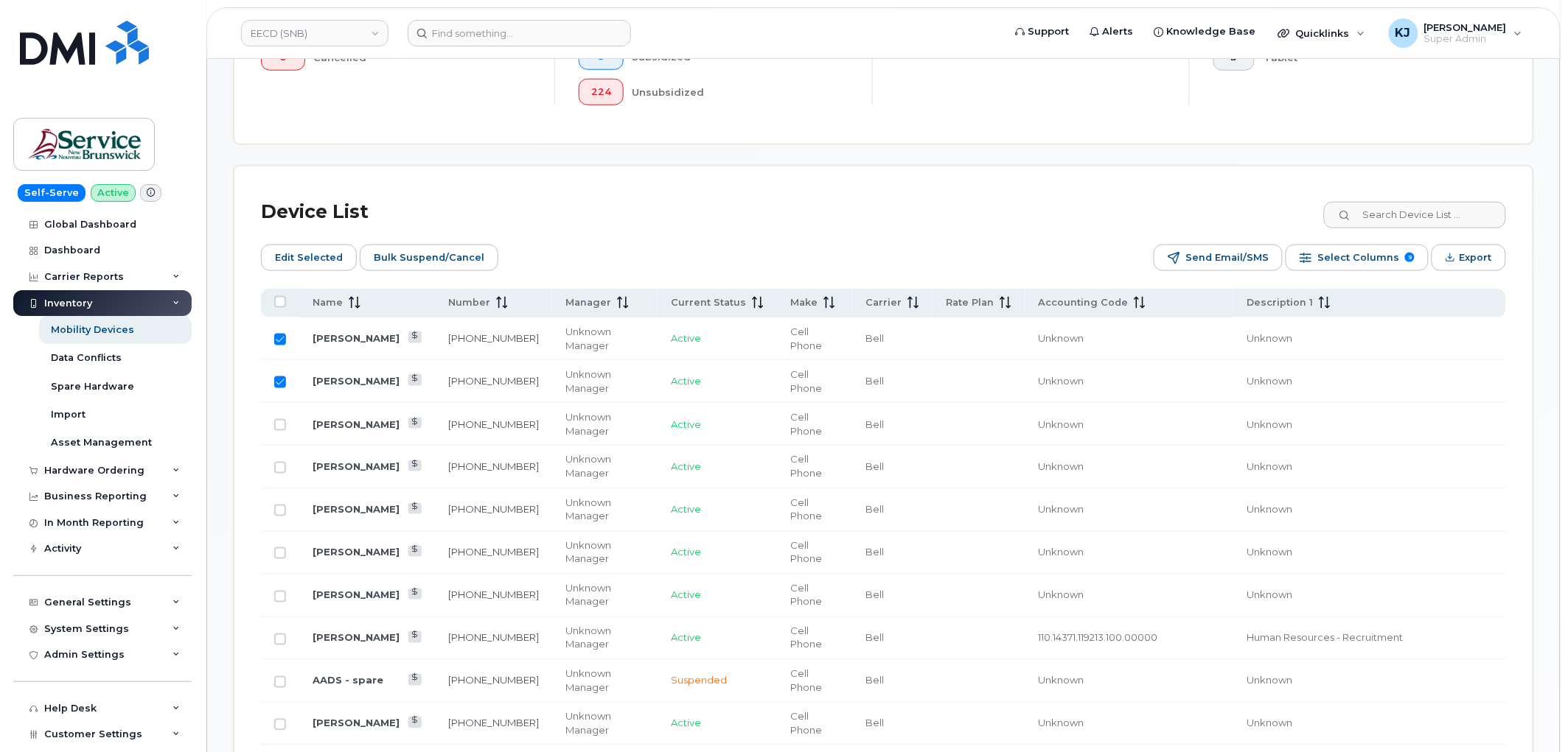
click at [280, 415] on td at bounding box center [280, 424] width 38 height 43
click at [277, 427] on input "Row Unselected" at bounding box center [279, 425] width 12 height 12
checkbox input "true"
click at [276, 465] on td at bounding box center [280, 466] width 38 height 43
drag, startPoint x: 276, startPoint y: 470, endPoint x: 278, endPoint y: 492, distance: 22.1
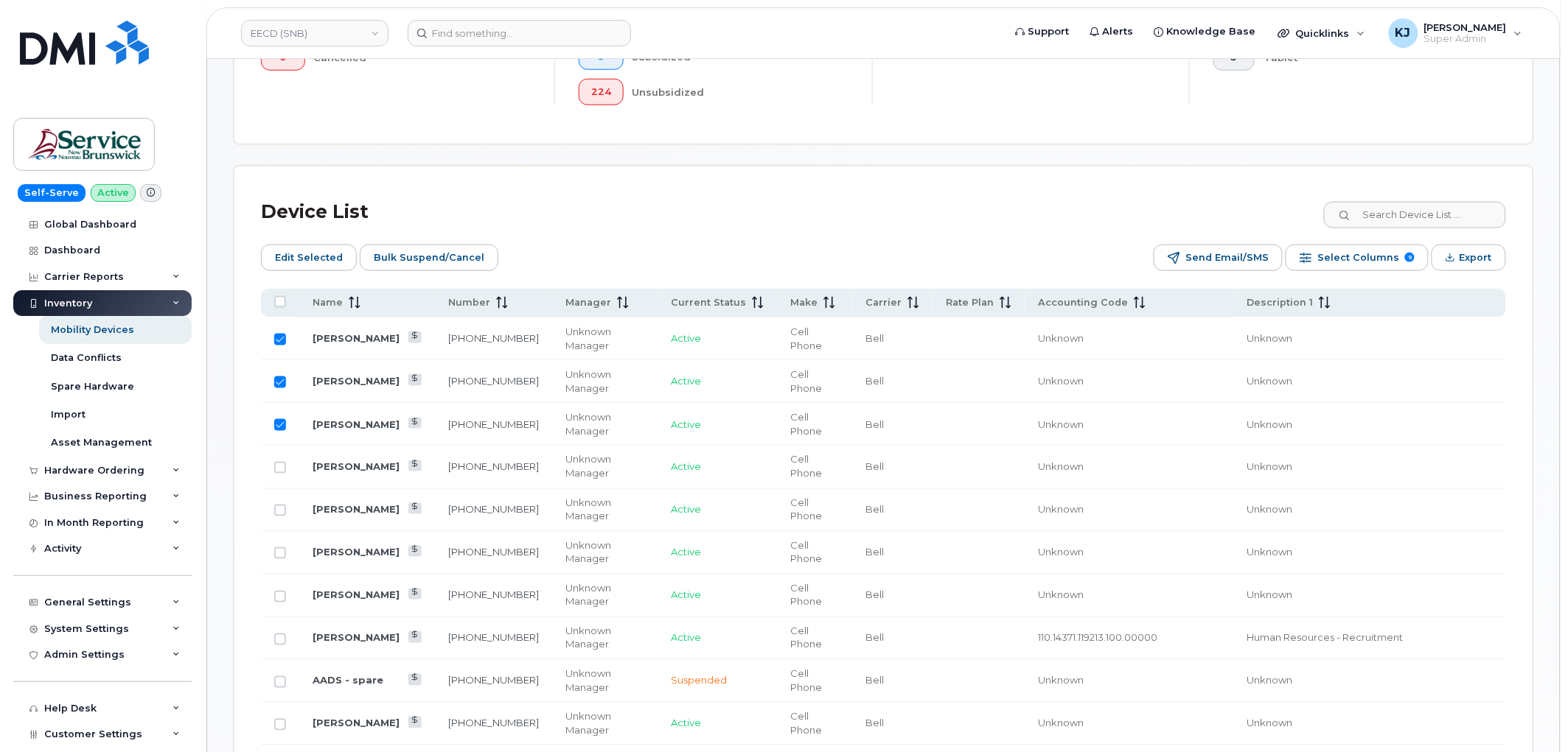
click at [276, 472] on input "Row Unselected" at bounding box center [279, 467] width 12 height 12
checkbox input "true"
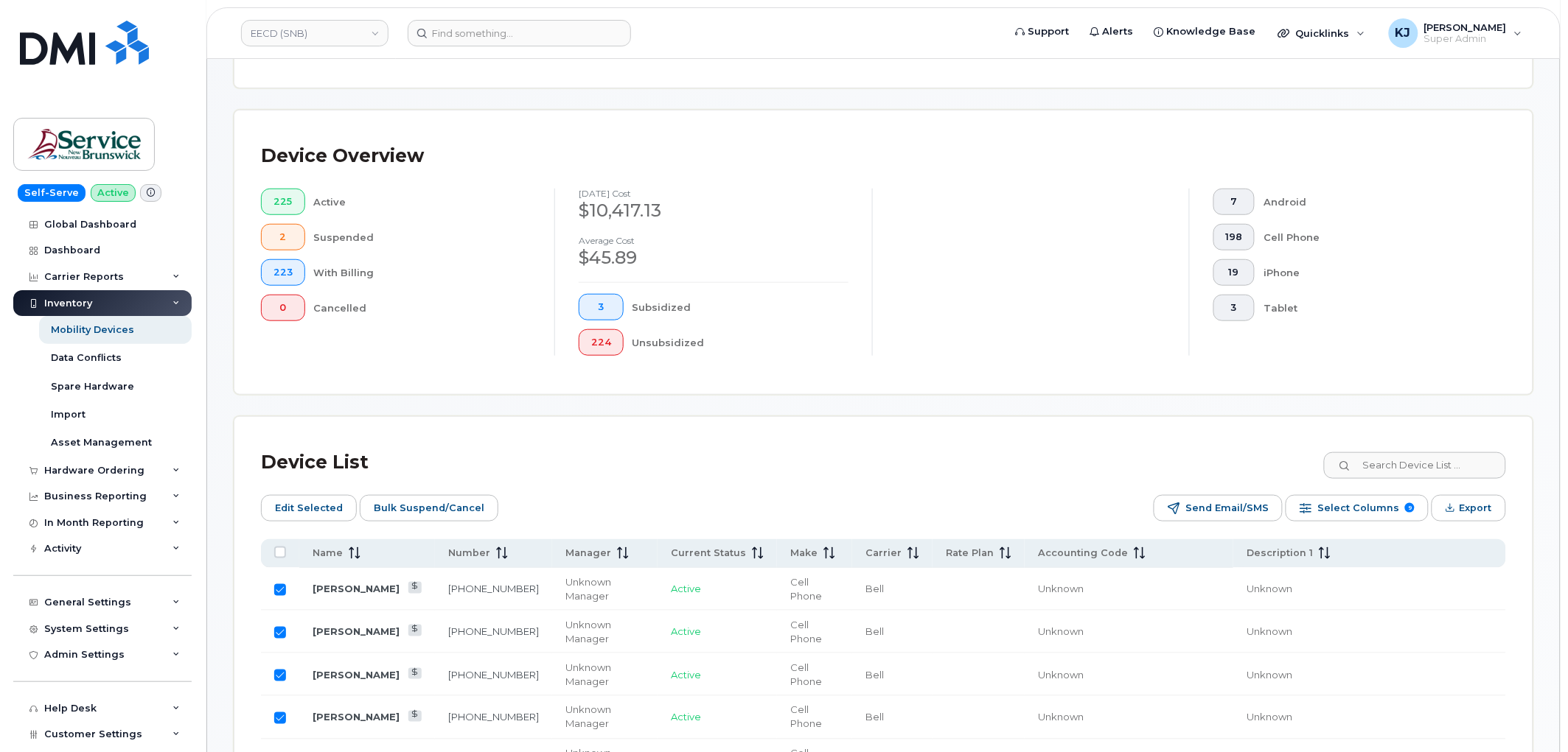
scroll to position [327, 0]
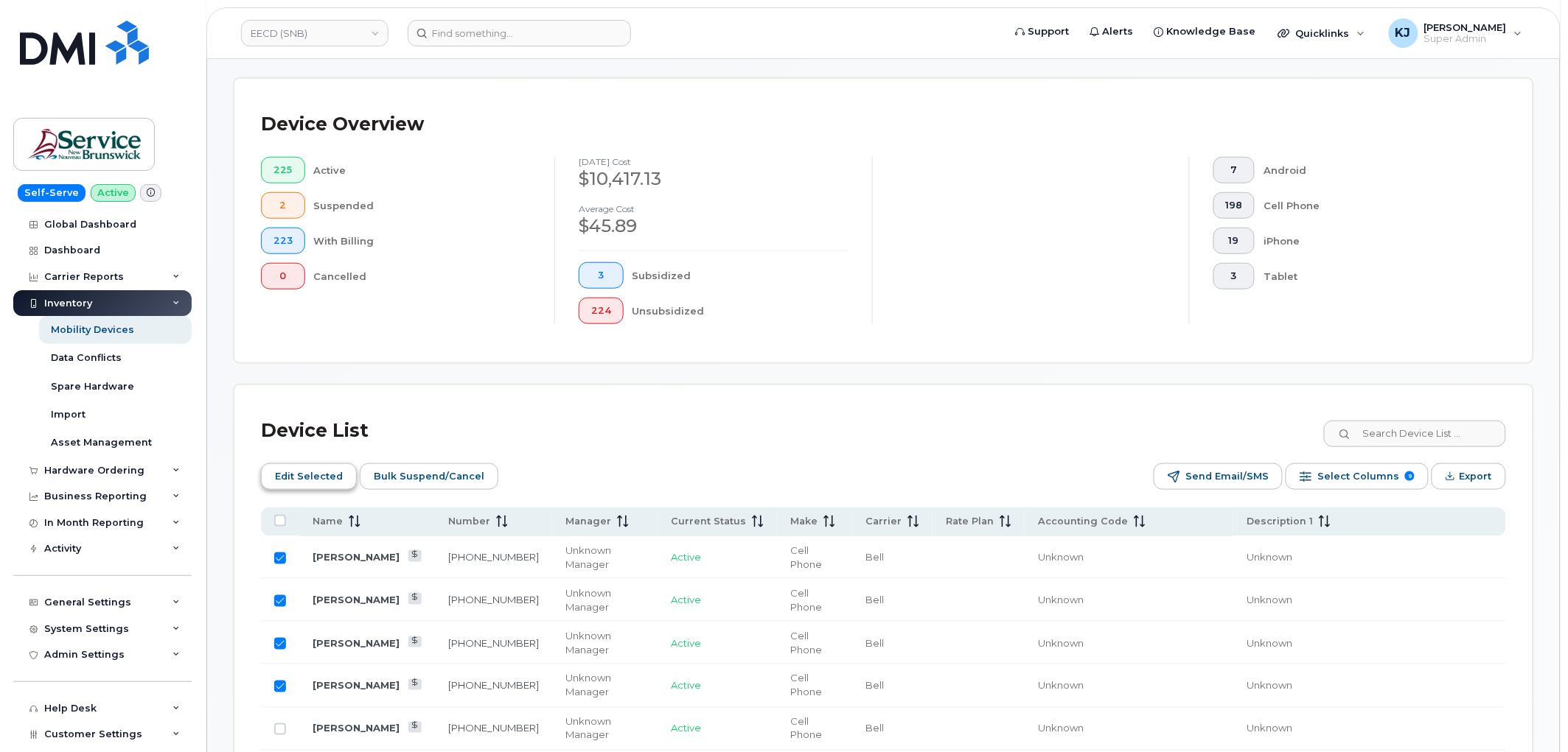
click at [310, 476] on span "Edit Selected" at bounding box center [308, 476] width 68 height 22
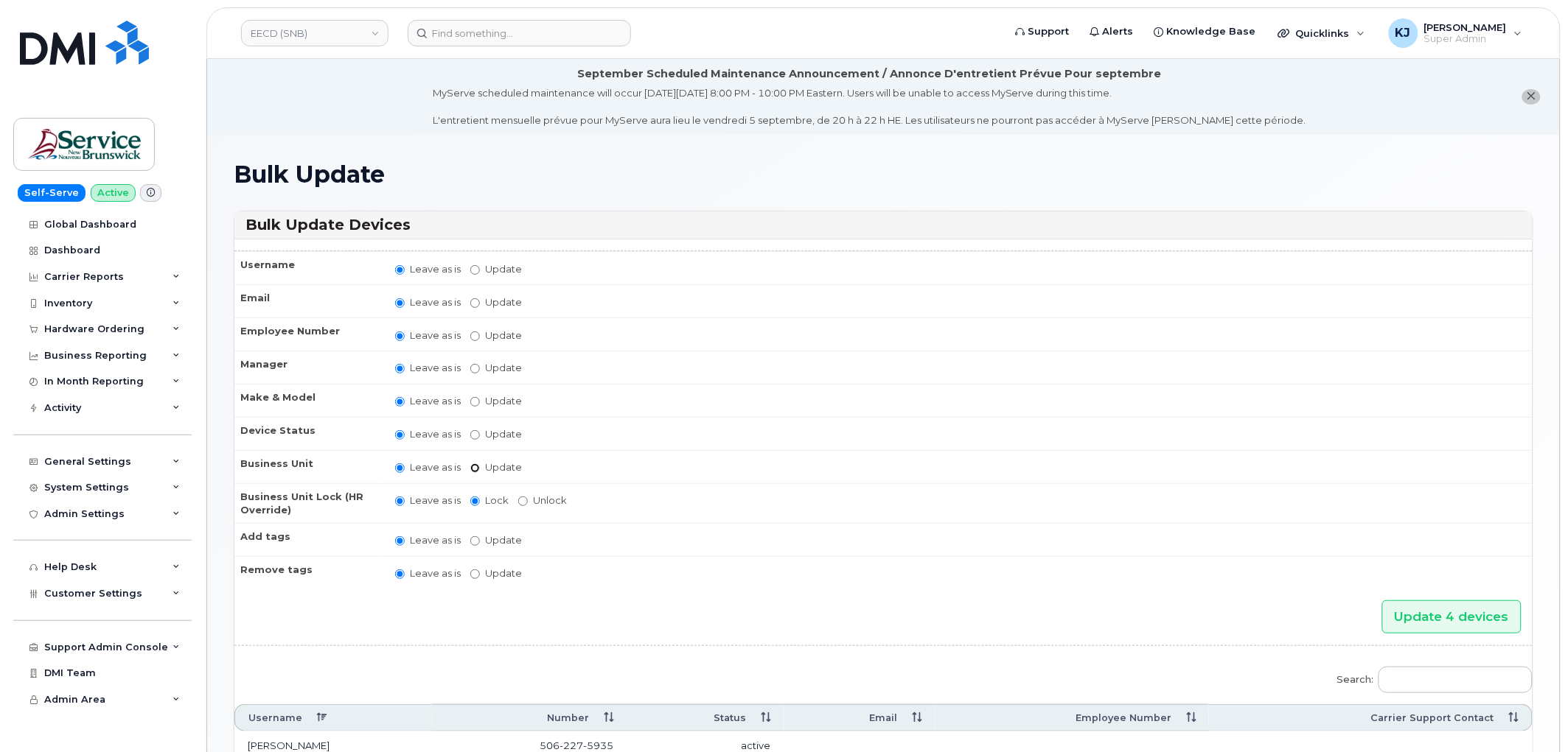
click at [473, 467] on input "Update" at bounding box center [475, 468] width 10 height 10
radio input "true"
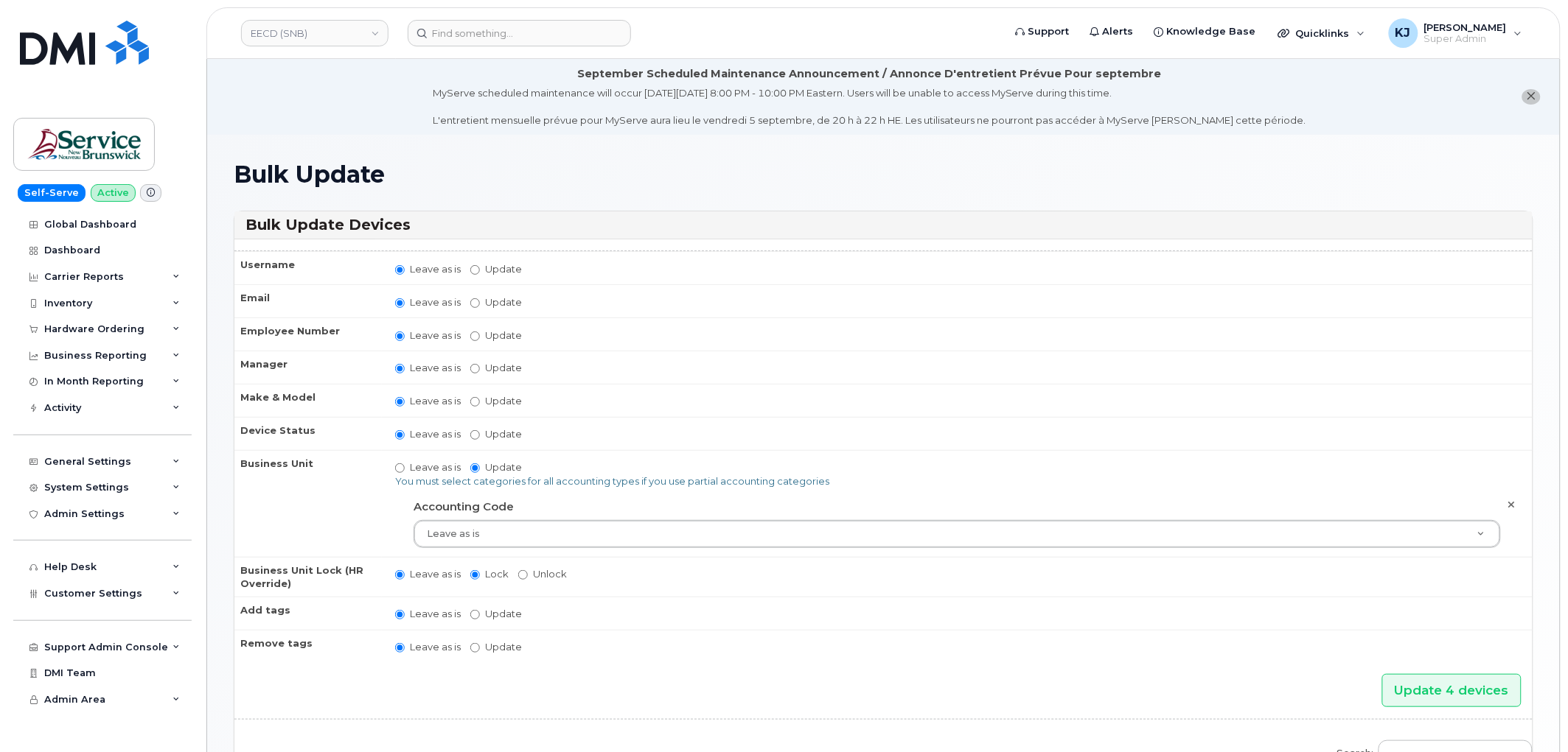
click at [416, 462] on label "Leave as is" at bounding box center [427, 467] width 65 height 14
click at [405, 464] on input "Leave as is" at bounding box center [399, 468] width 10 height 10
radio input "true"
radio input "false"
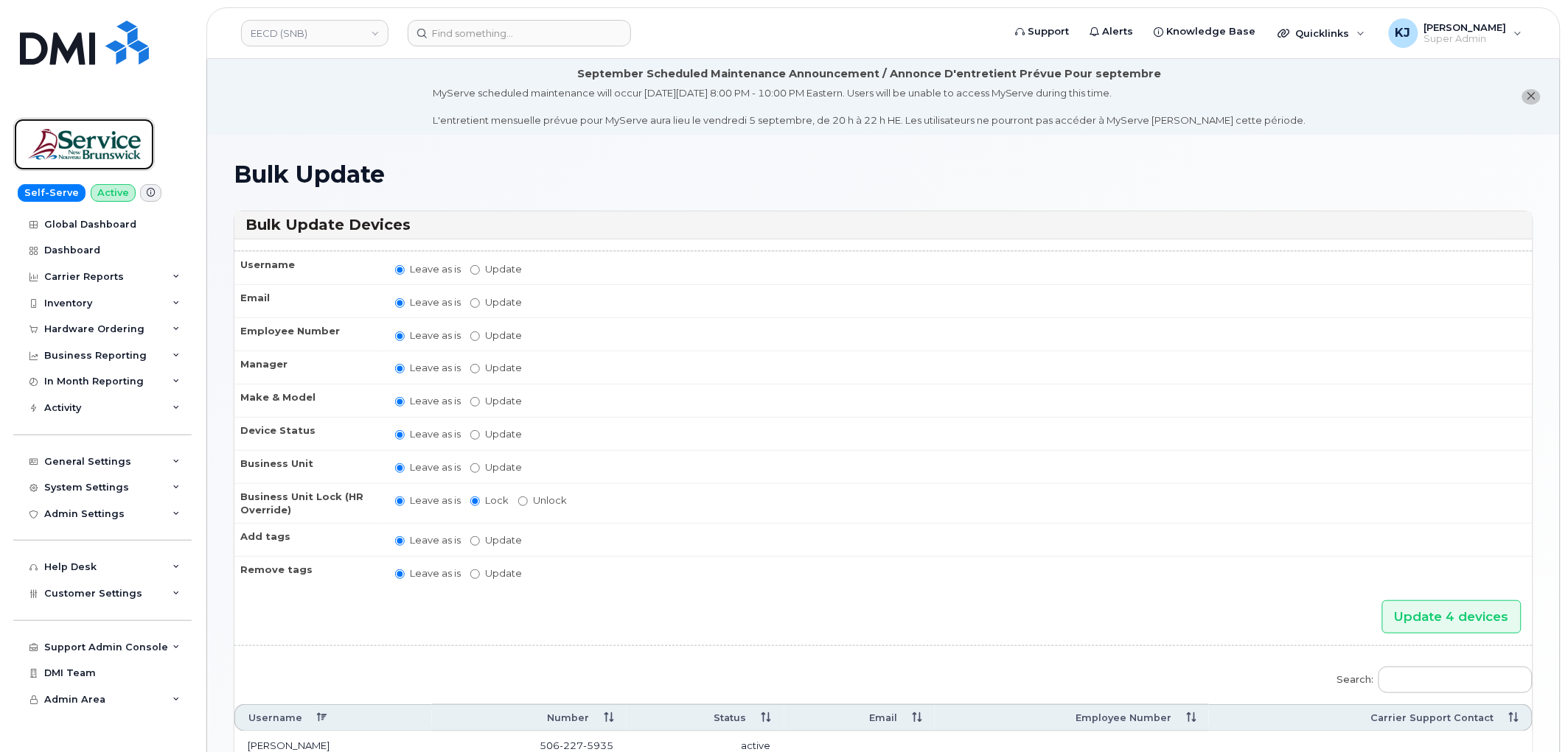
click at [83, 125] on img at bounding box center [84, 144] width 114 height 43
